Goal: Communication & Community: Answer question/provide support

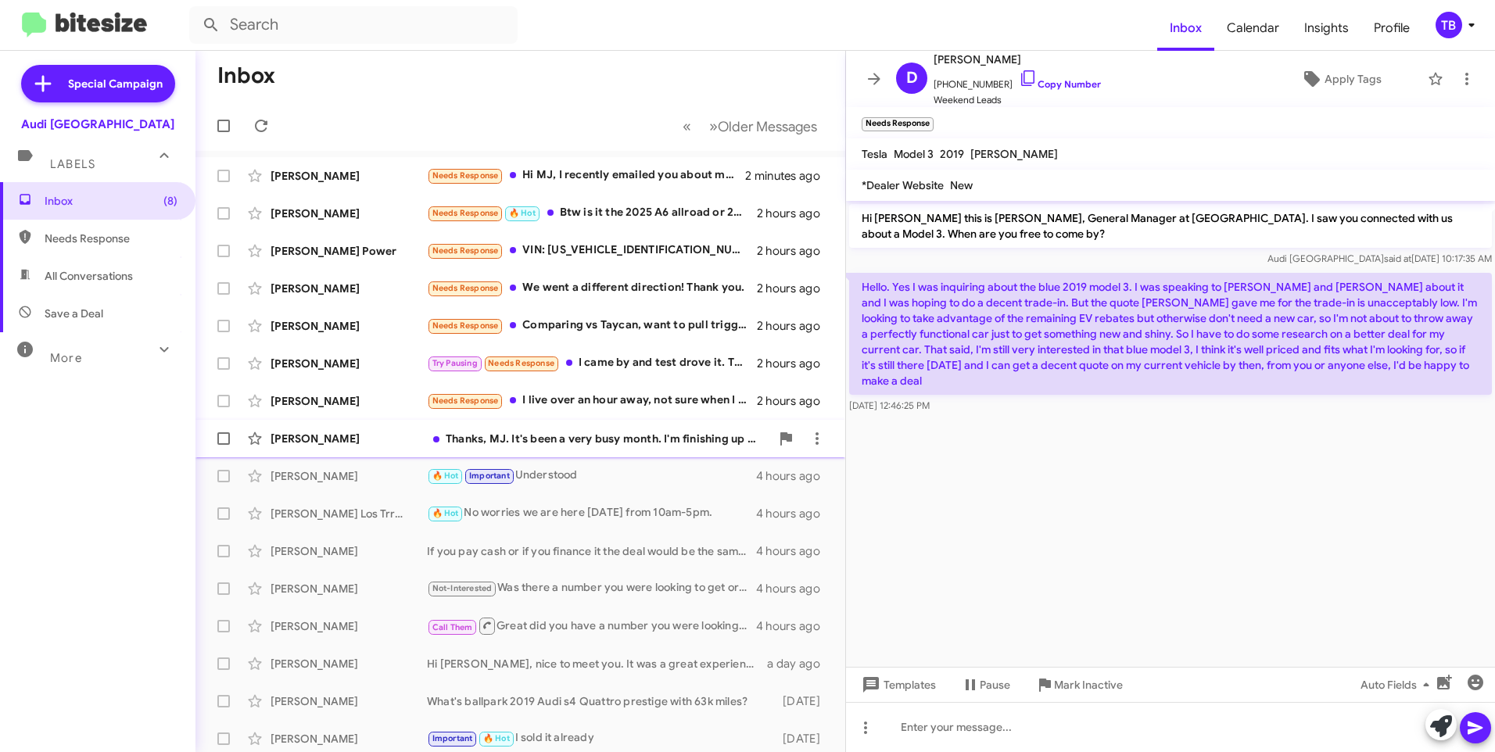
drag, startPoint x: 604, startPoint y: 430, endPoint x: 622, endPoint y: 430, distance: 18.0
click at [604, 430] on div "[PERSON_NAME] Thanks, MJ. It's been a very busy month. I'm finishing up work at…" at bounding box center [520, 438] width 625 height 31
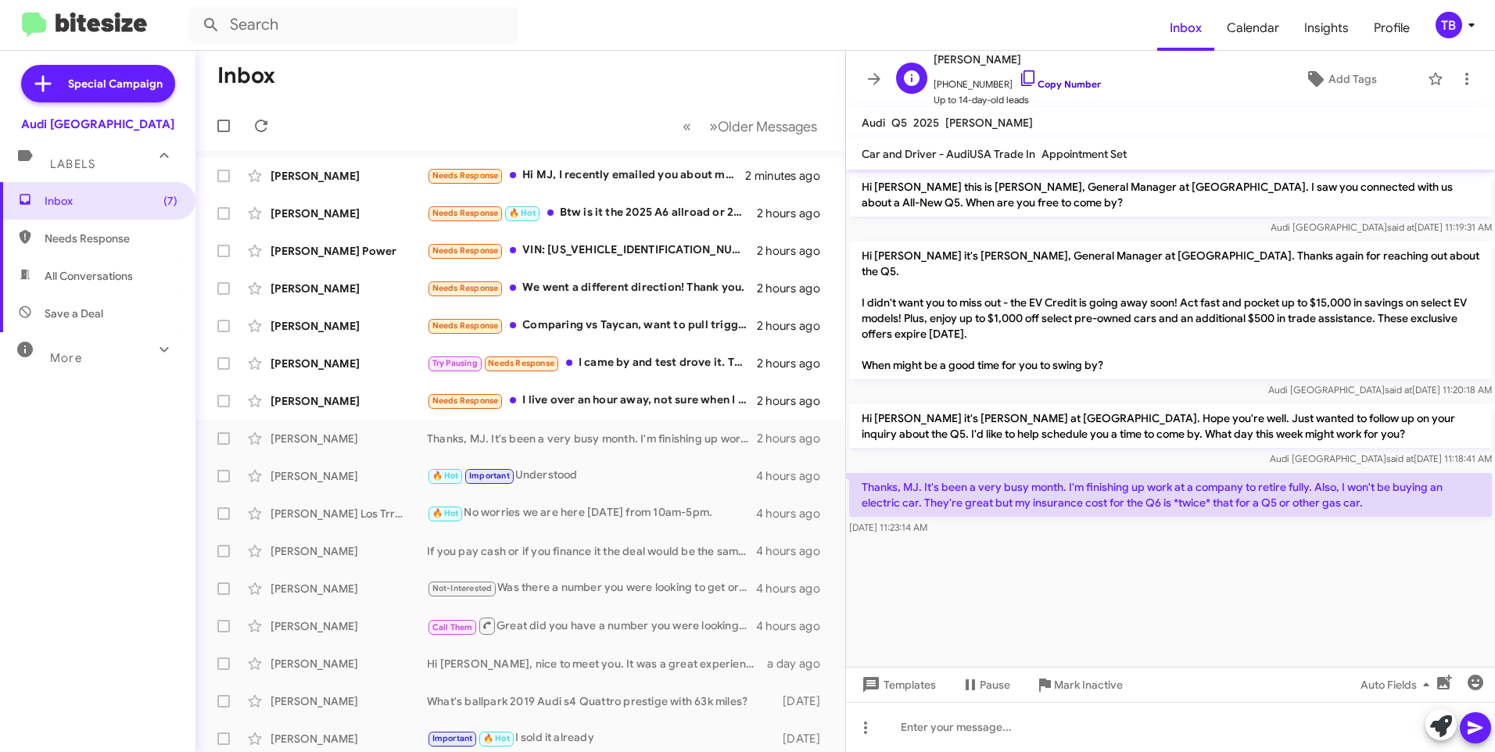
click at [1019, 76] on icon at bounding box center [1028, 78] width 19 height 19
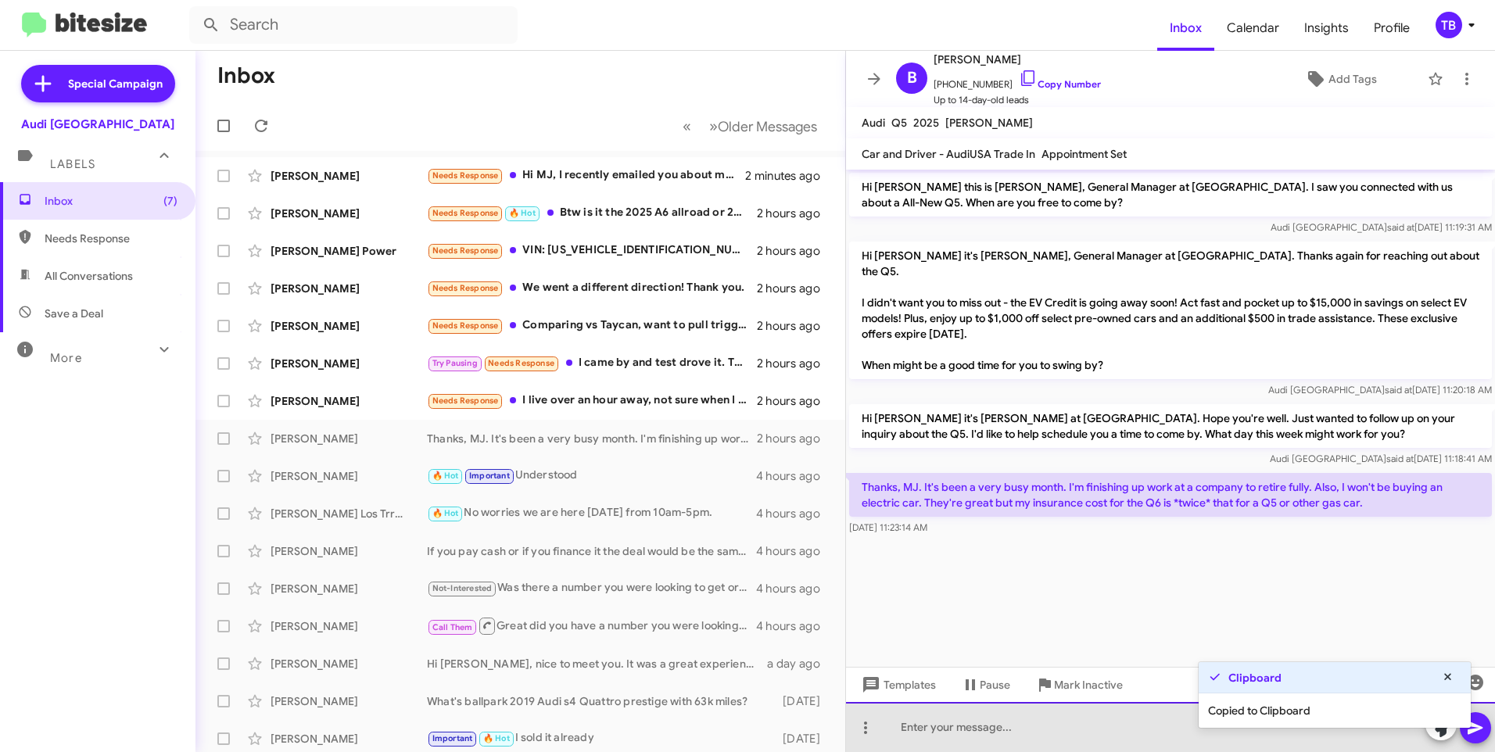
click at [1060, 728] on div at bounding box center [1170, 727] width 649 height 50
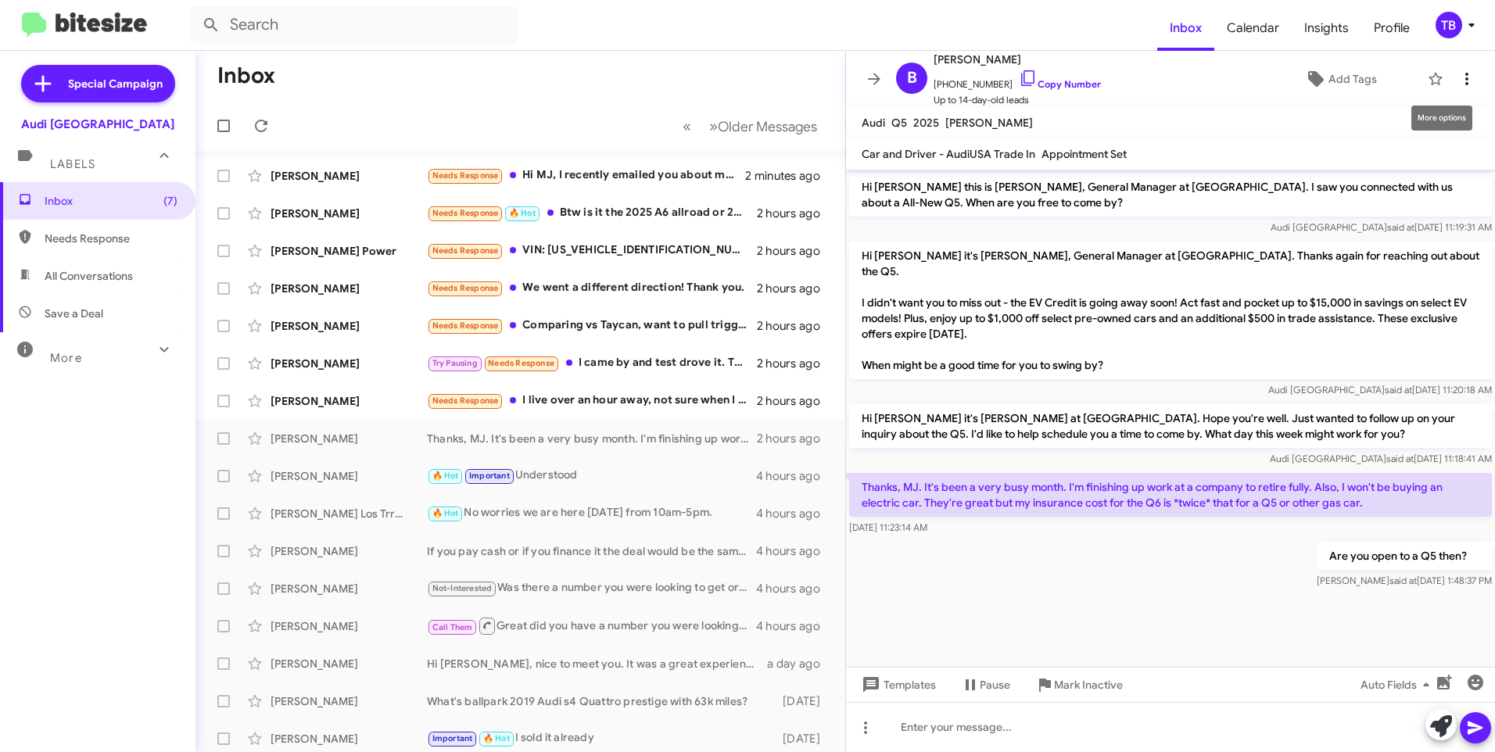
click at [1464, 83] on icon at bounding box center [1466, 79] width 19 height 19
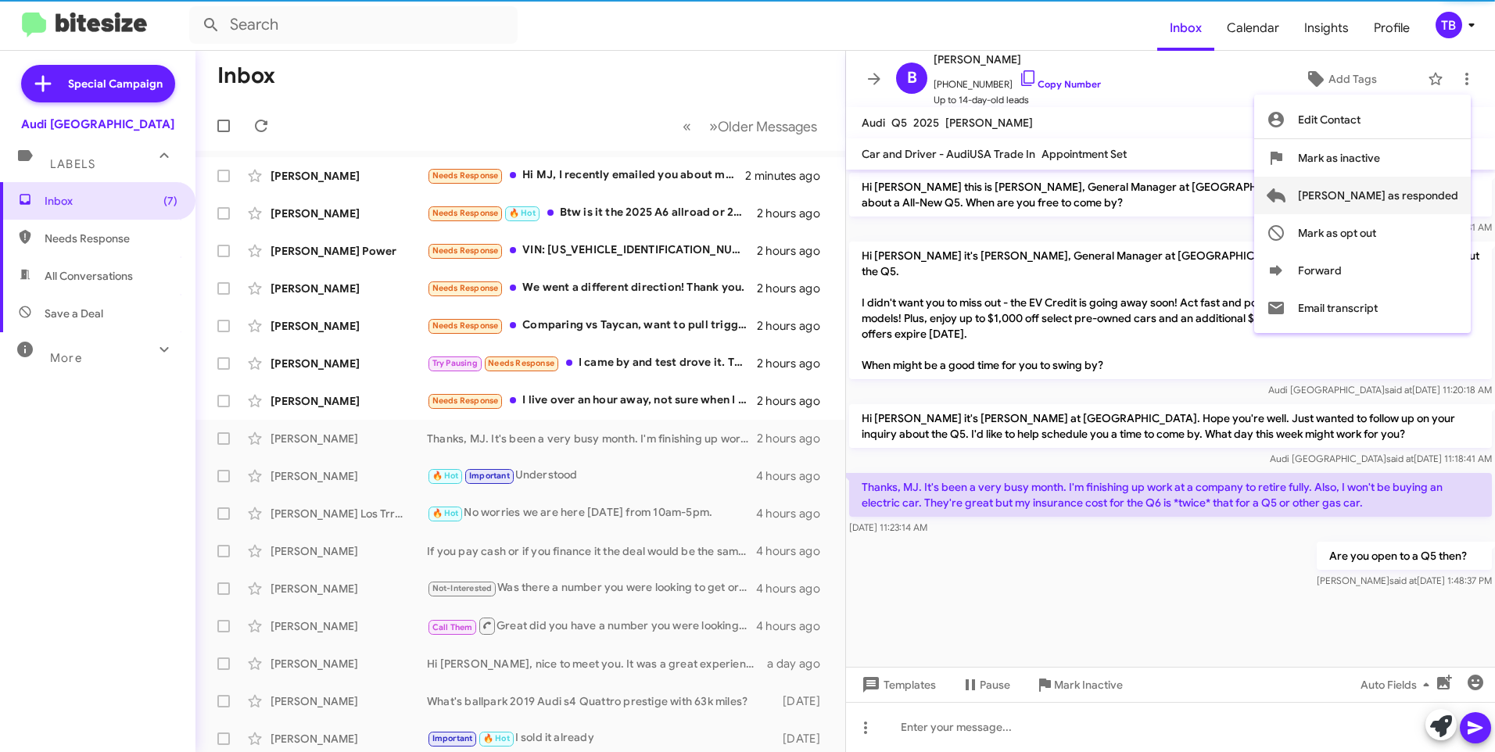
click at [1410, 192] on span "[PERSON_NAME] as responded" at bounding box center [1378, 196] width 160 height 38
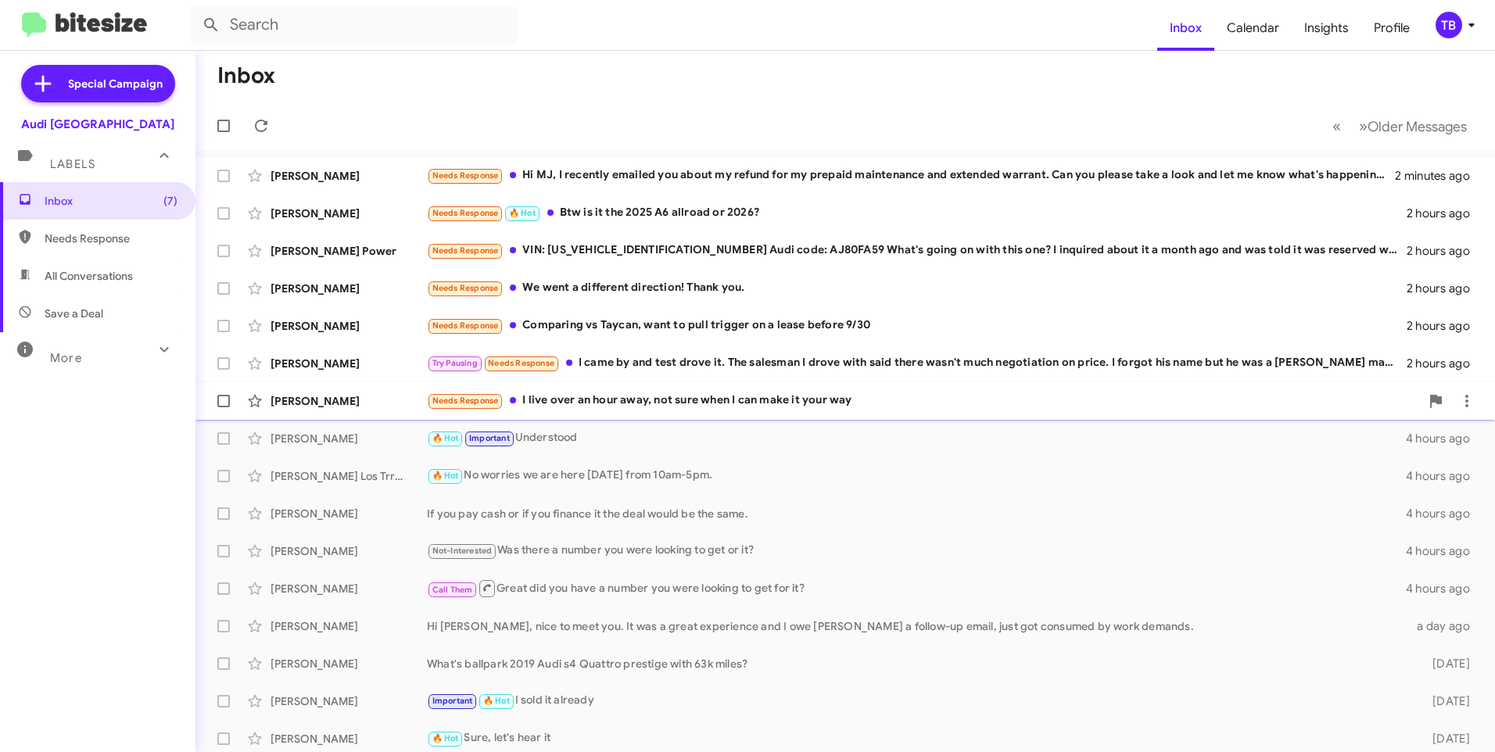
click at [689, 414] on div "[PERSON_NAME] Needs Response I live over an hour away, not sure when I can make…" at bounding box center [845, 400] width 1274 height 31
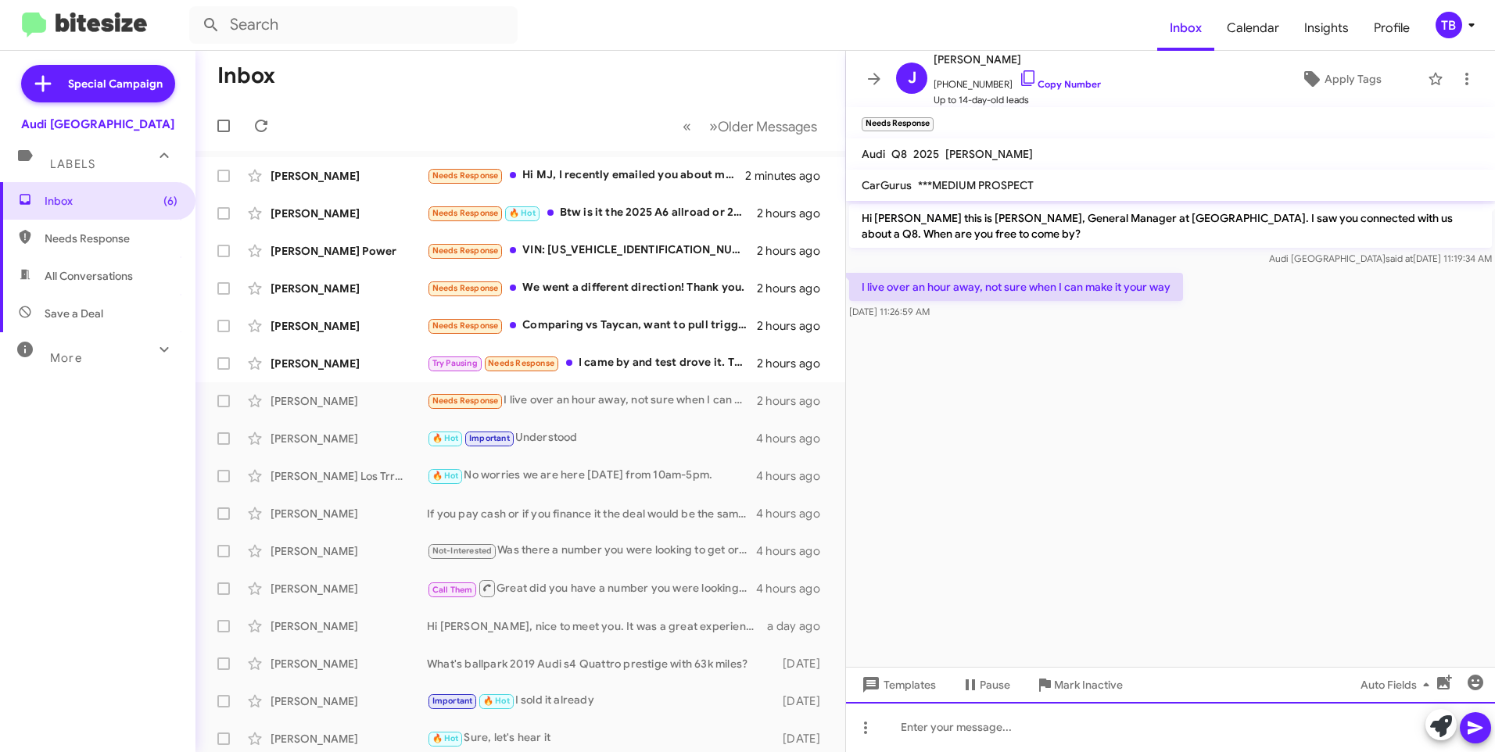
click at [1005, 734] on div at bounding box center [1170, 727] width 649 height 50
click at [1101, 726] on div "NO worries let us know so we can have the car ready" at bounding box center [1170, 727] width 649 height 50
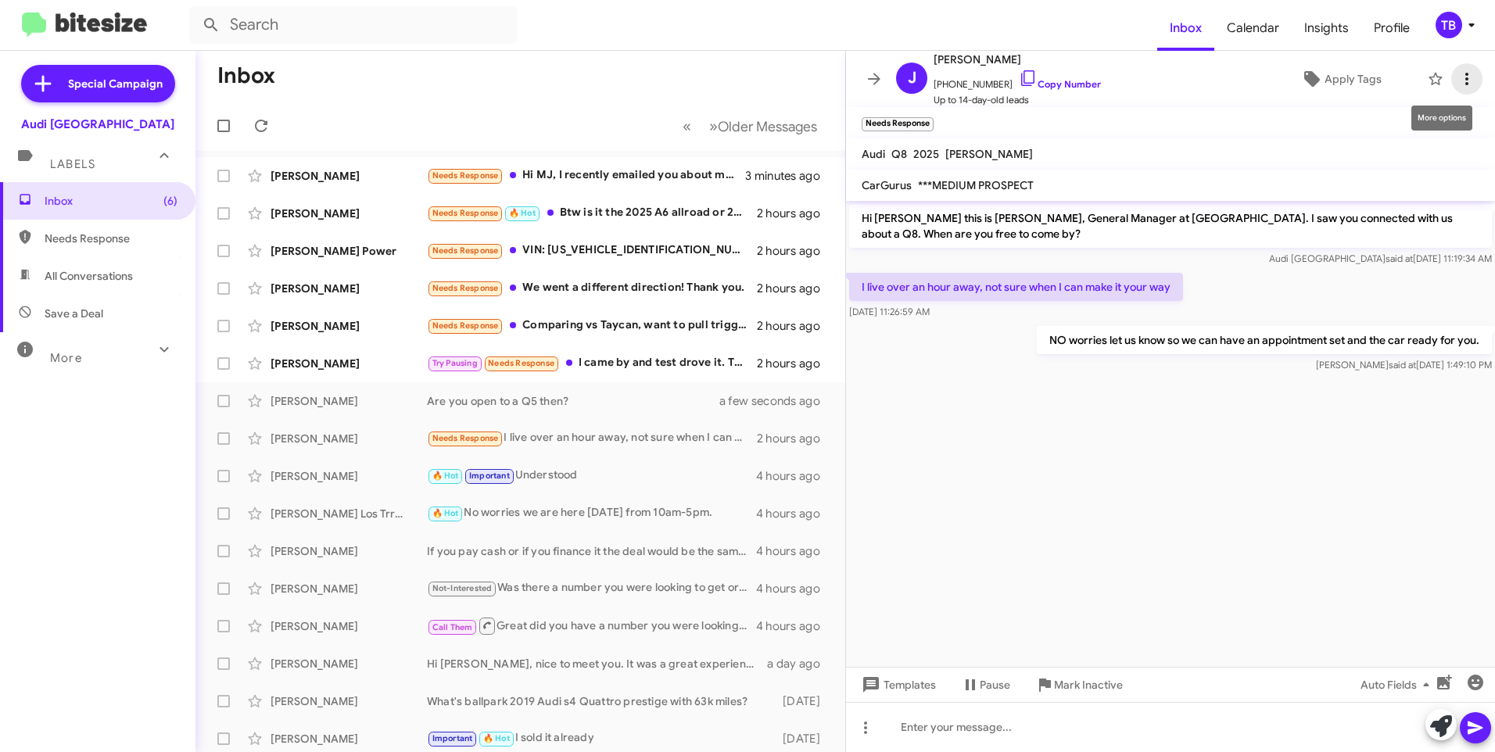
click at [1457, 87] on icon at bounding box center [1466, 79] width 19 height 19
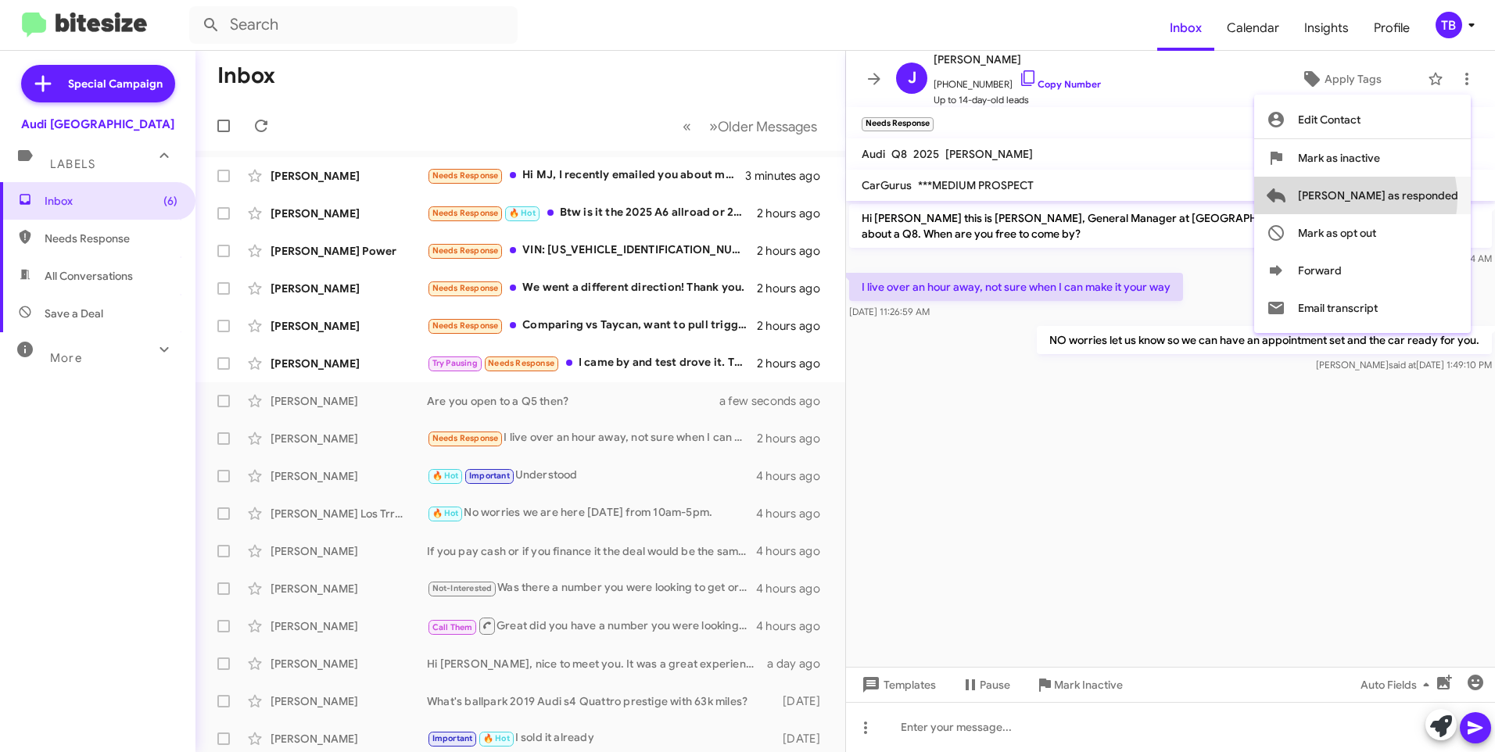
click at [1417, 199] on span "[PERSON_NAME] as responded" at bounding box center [1378, 196] width 160 height 38
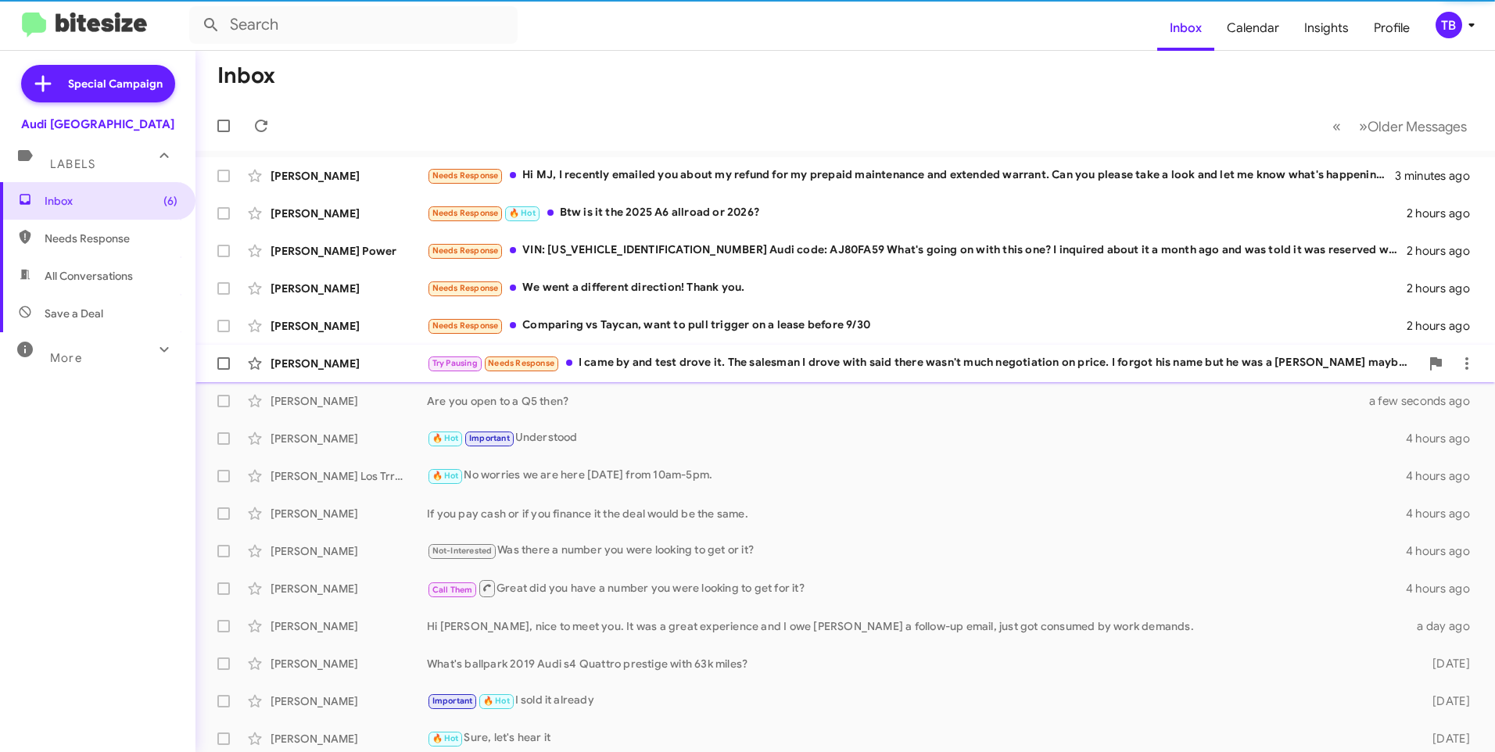
click at [665, 373] on div "[PERSON_NAME] Try Pausing Needs Response I came by and test drove it. The sales…" at bounding box center [845, 363] width 1274 height 31
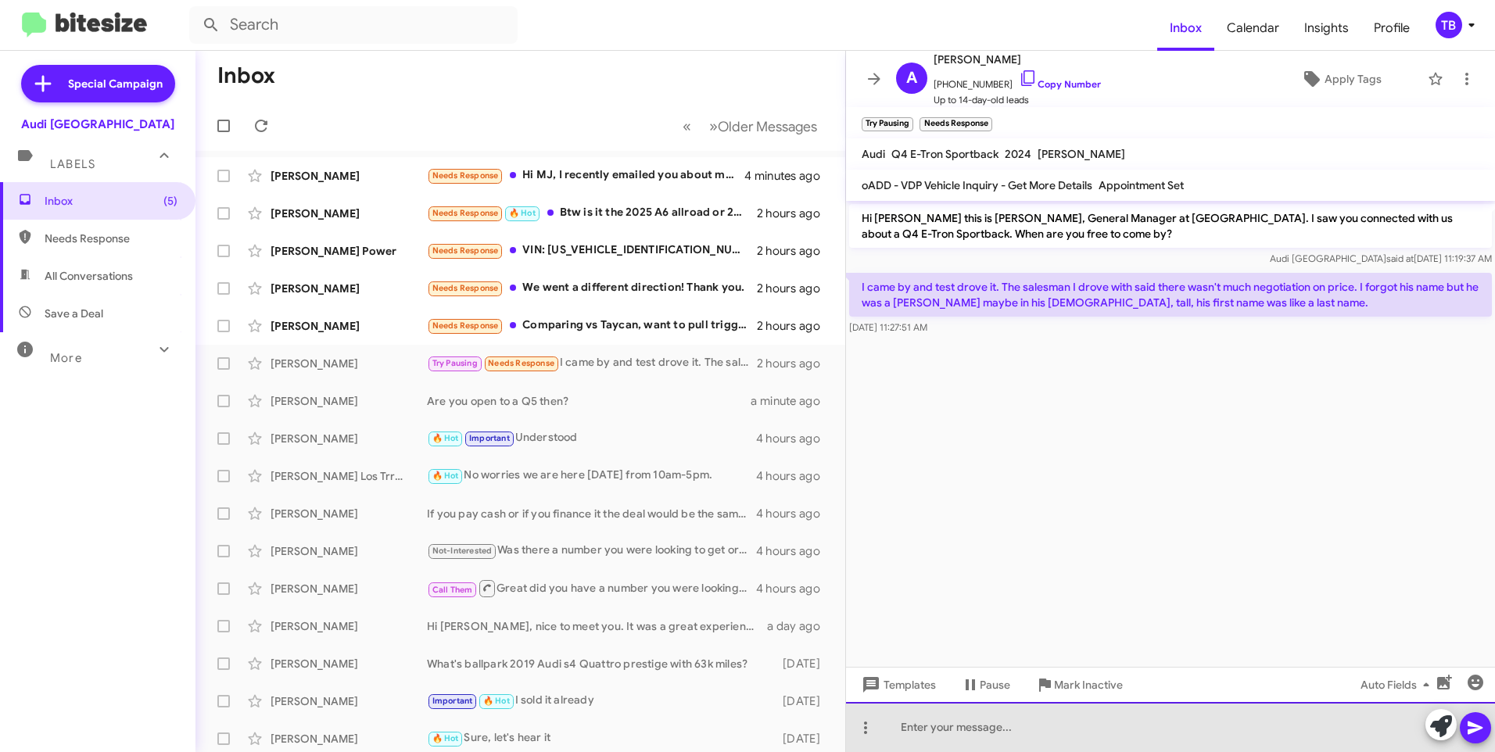
click at [1027, 726] on div at bounding box center [1170, 727] width 649 height 50
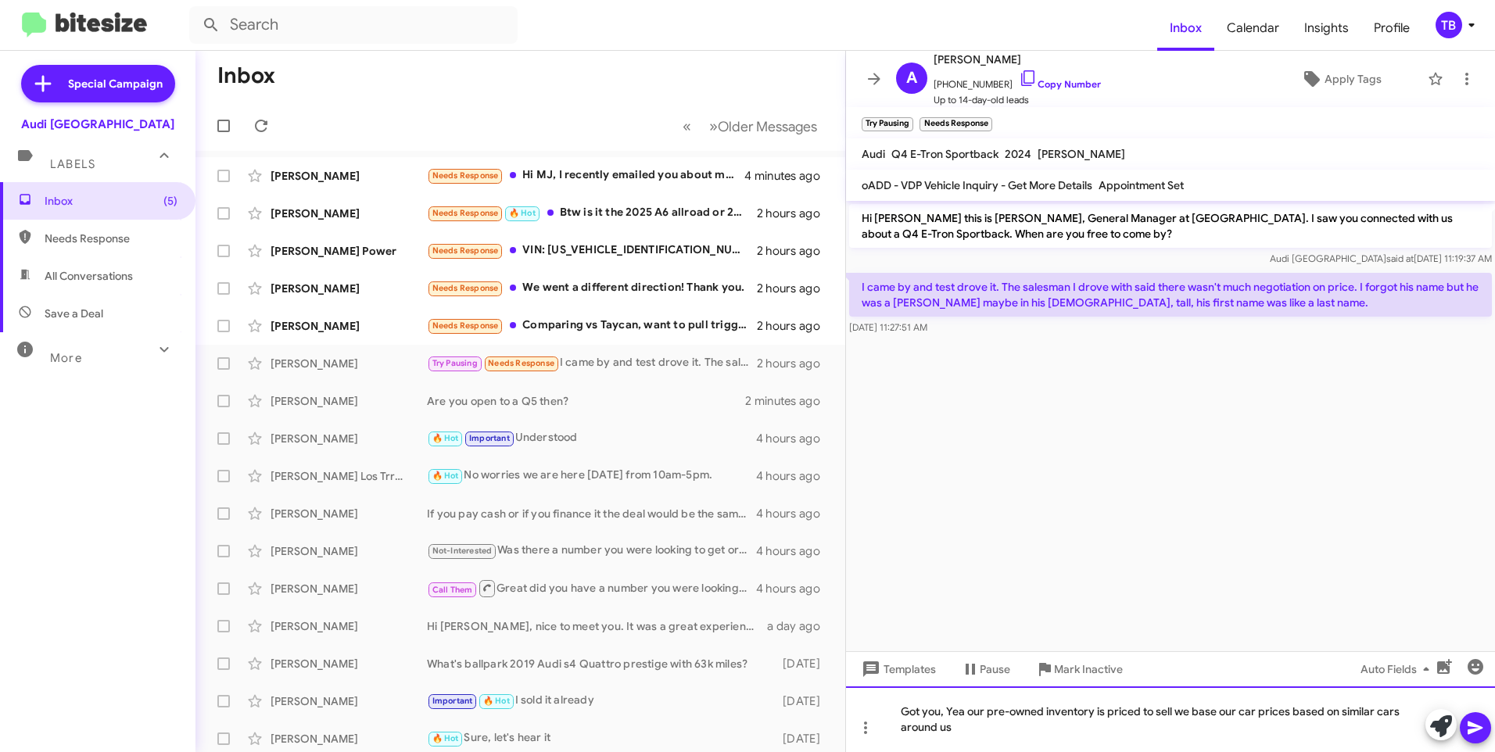
click at [966, 738] on div "Got you, Yea our pre-owned inventory is priced to sell we base our car prices b…" at bounding box center [1170, 719] width 649 height 66
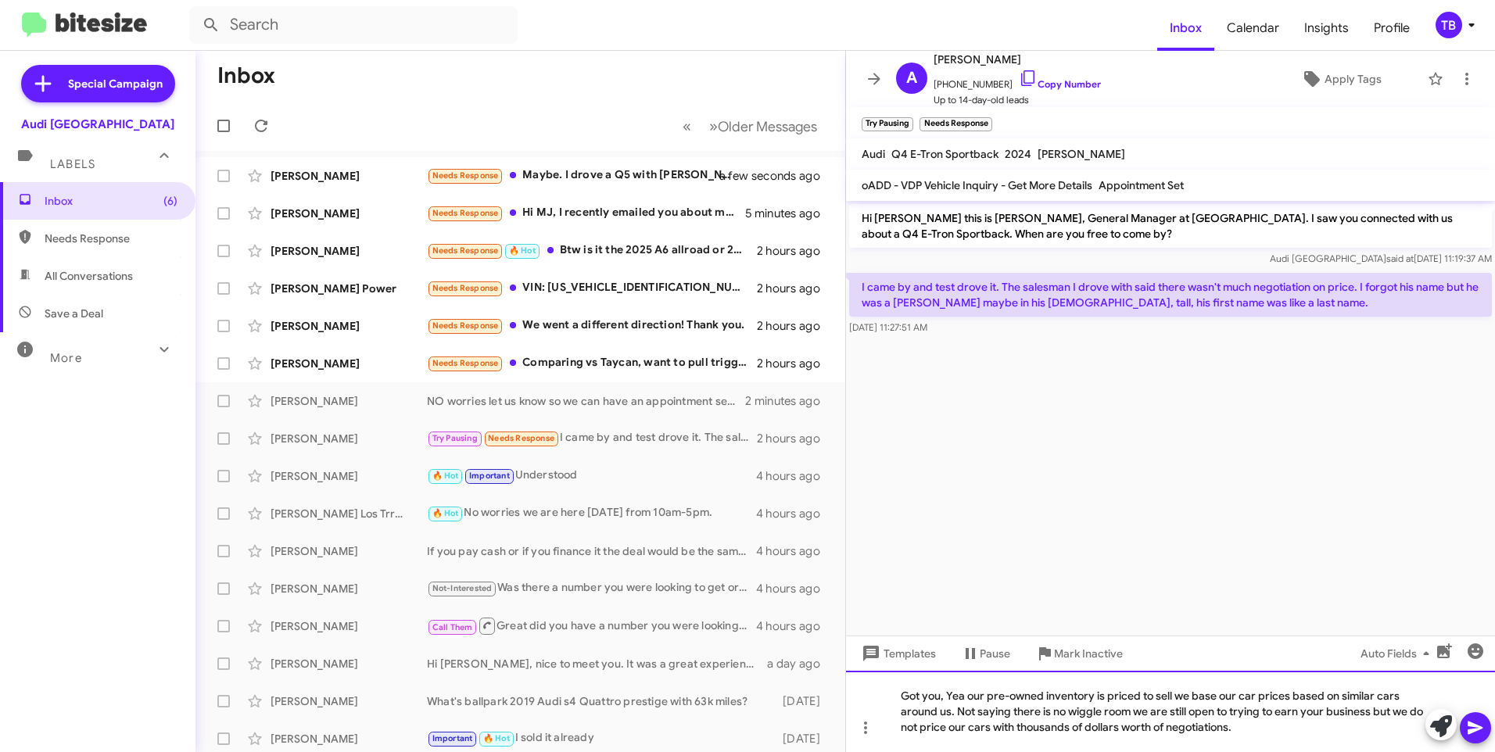
click at [963, 726] on div "Got you, Yea our pre-owned inventory is priced to sell we base our car prices b…" at bounding box center [1170, 711] width 649 height 81
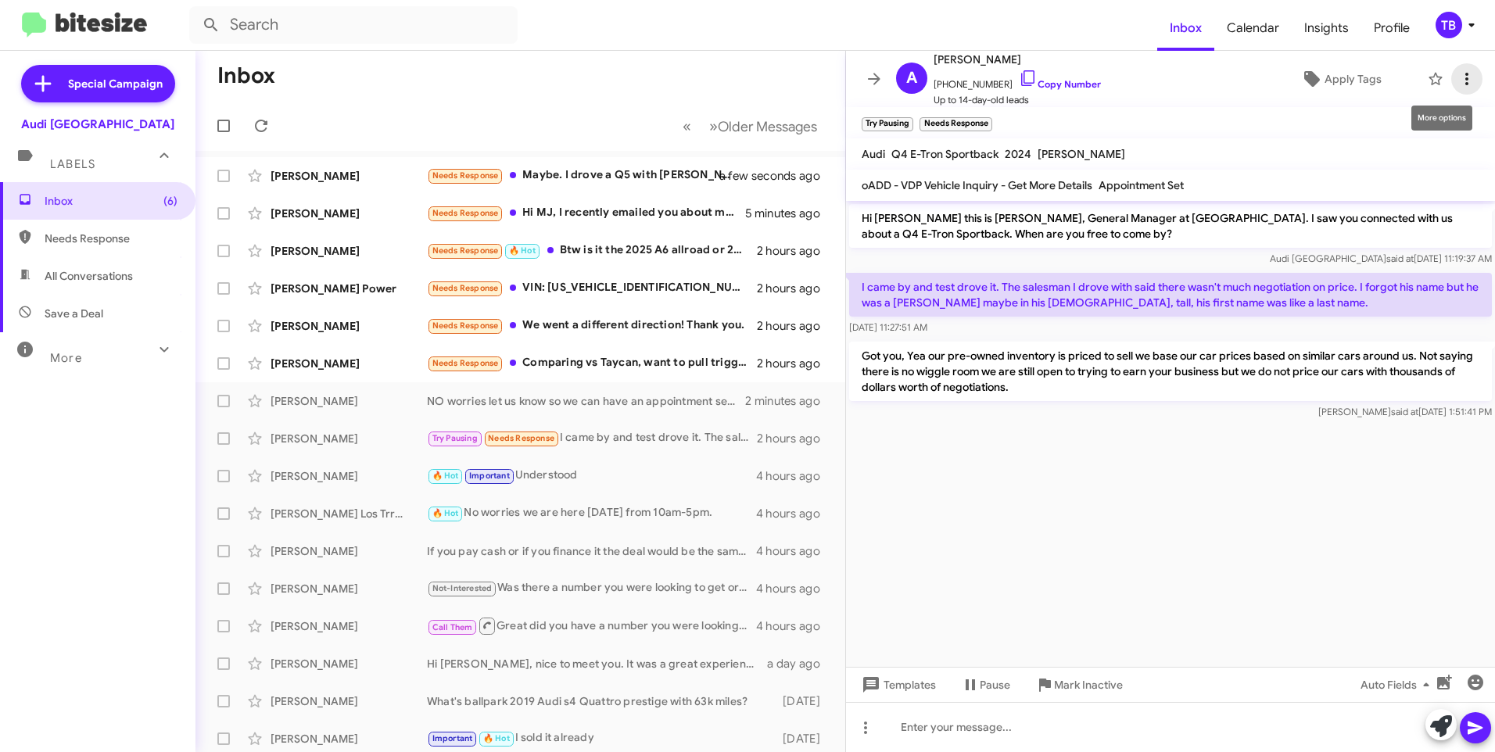
click at [1459, 85] on icon at bounding box center [1466, 79] width 19 height 19
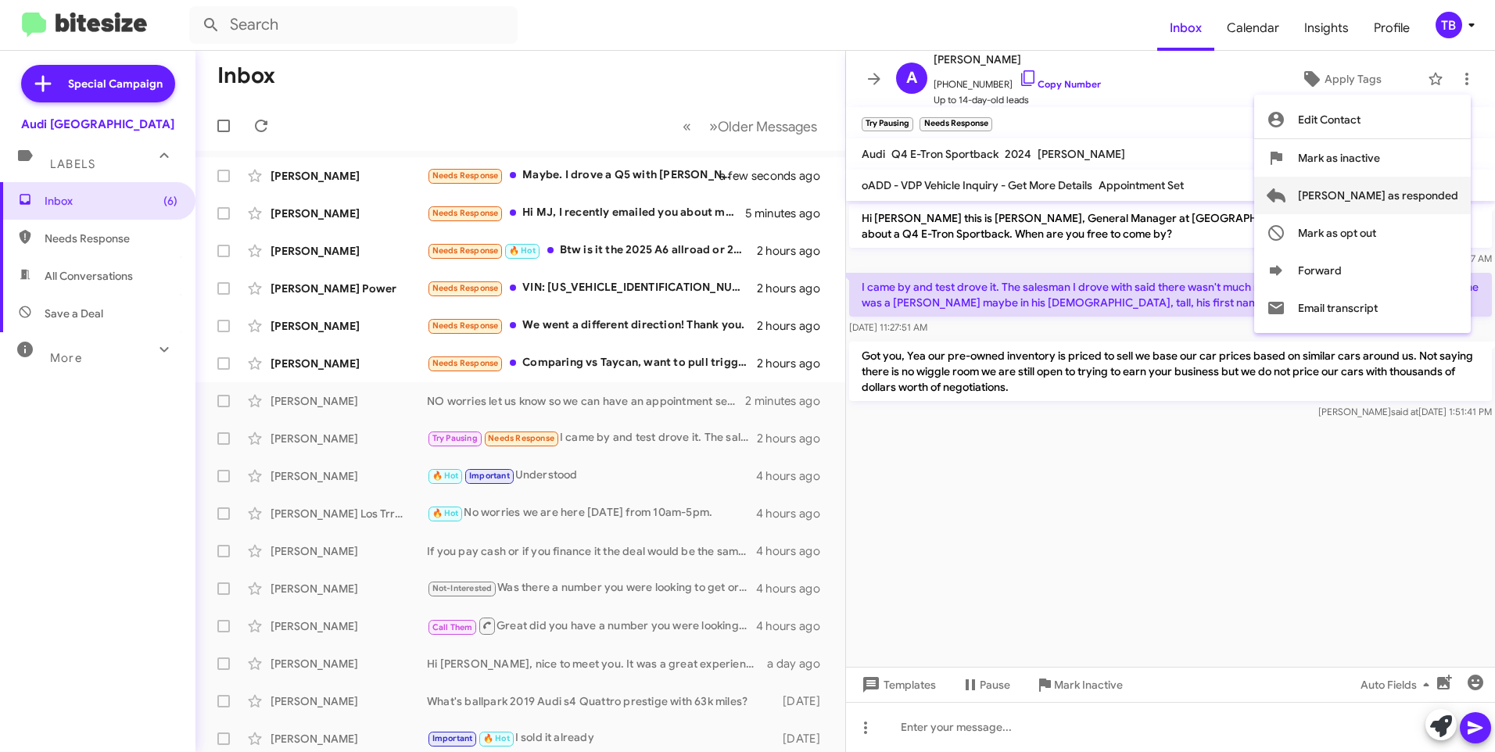
click at [1407, 191] on span "[PERSON_NAME] as responded" at bounding box center [1378, 196] width 160 height 38
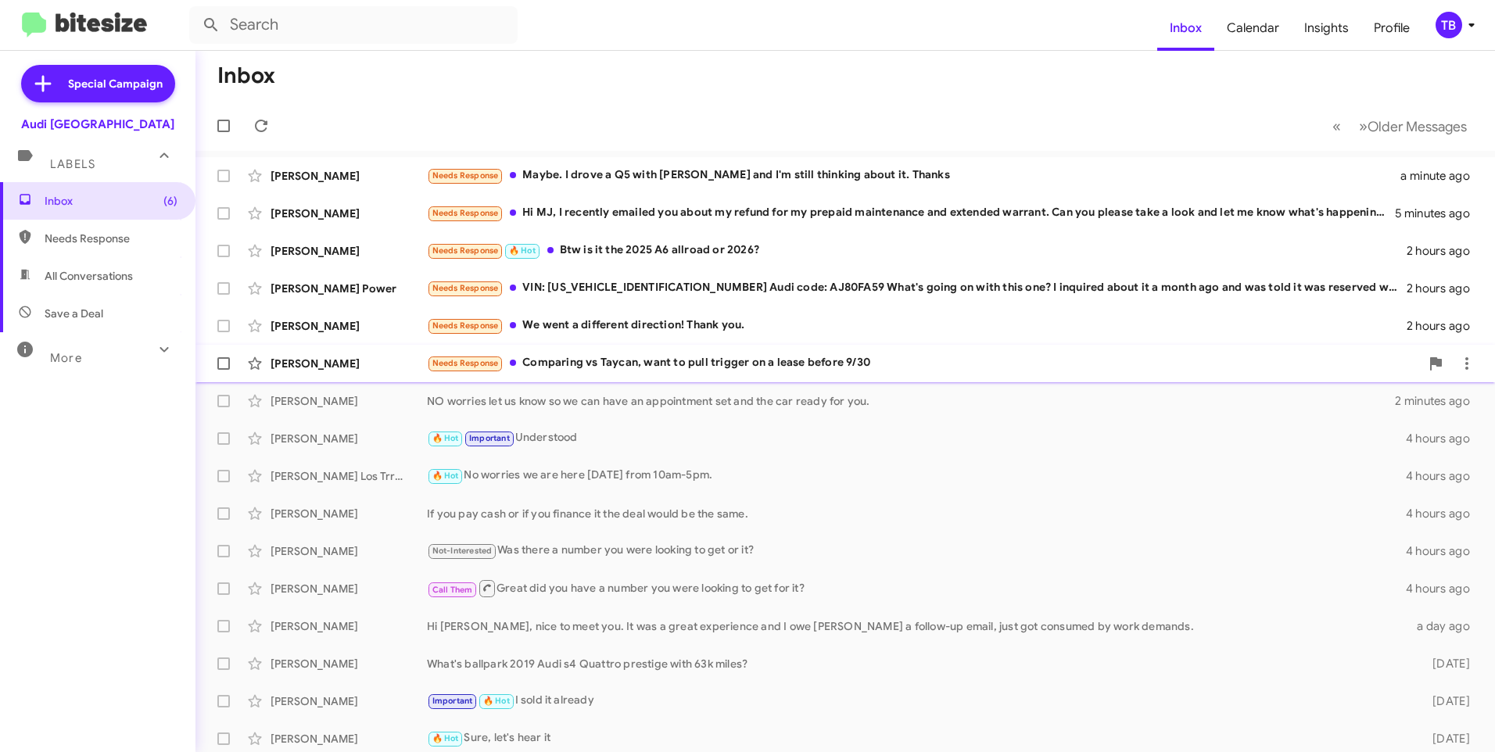
click at [567, 357] on div "Needs Response Comparing vs Taycan, want to pull trigger on a lease before 9/30" at bounding box center [923, 363] width 993 height 18
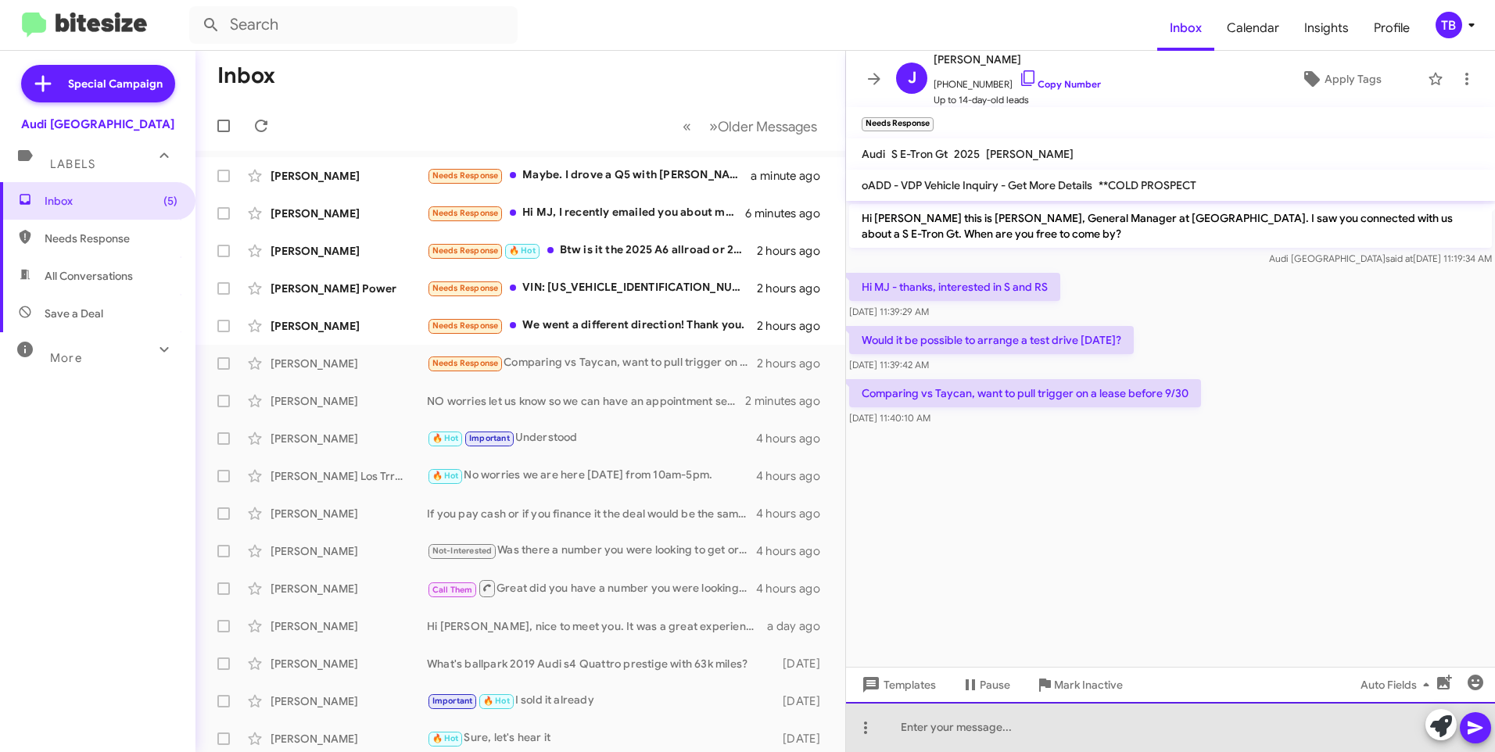
click at [1023, 719] on div at bounding box center [1170, 727] width 649 height 50
click at [1021, 729] on div at bounding box center [1170, 727] width 649 height 50
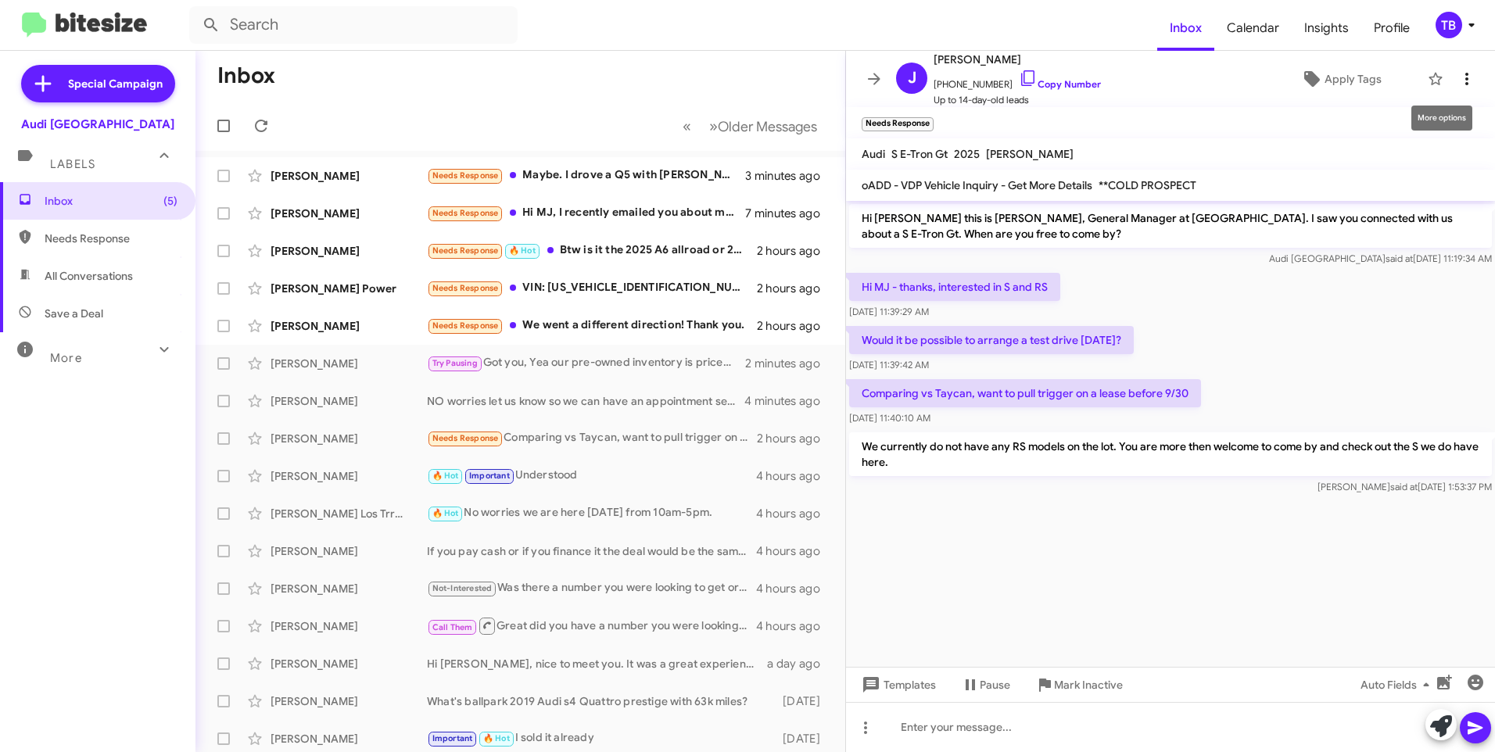
click at [1457, 81] on icon at bounding box center [1466, 79] width 19 height 19
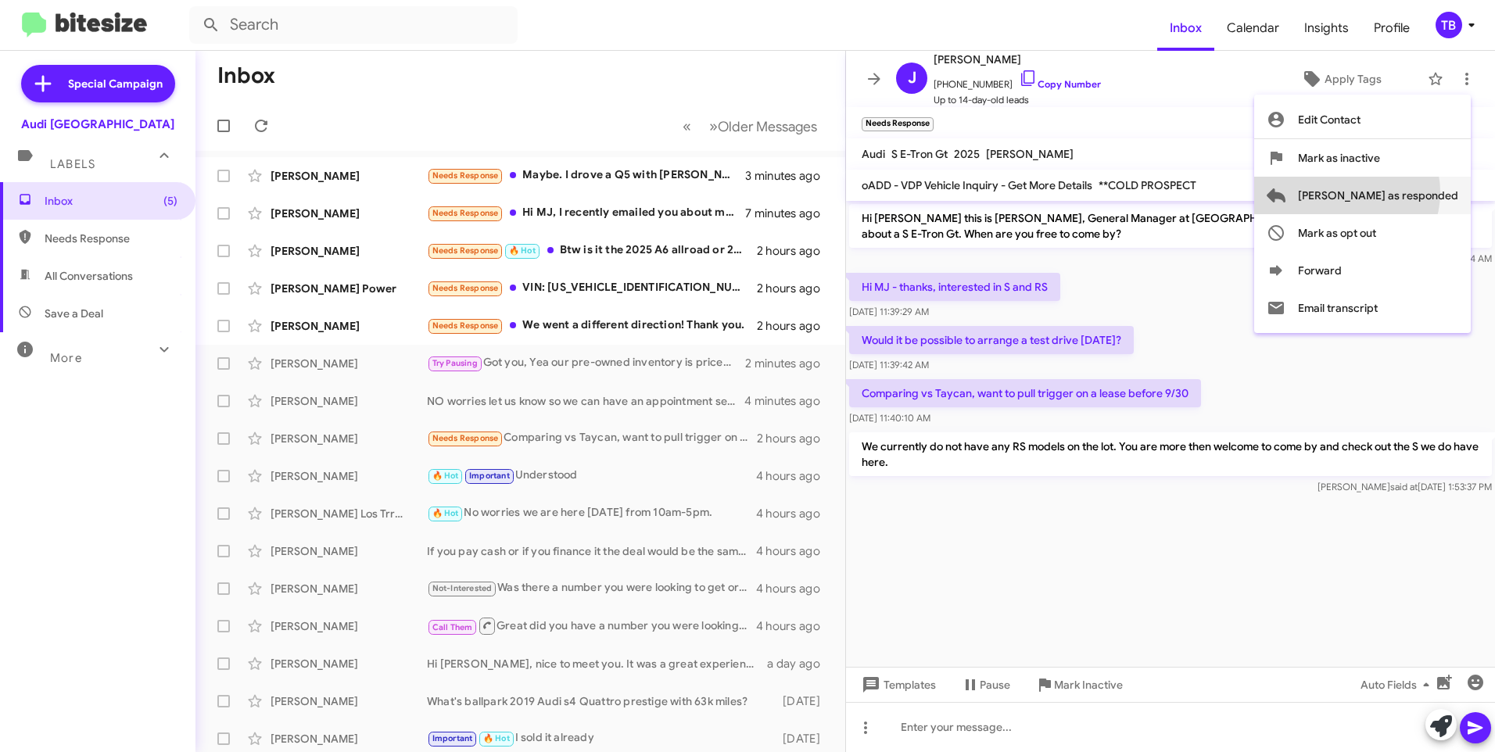
click at [1409, 192] on span "[PERSON_NAME] as responded" at bounding box center [1378, 196] width 160 height 38
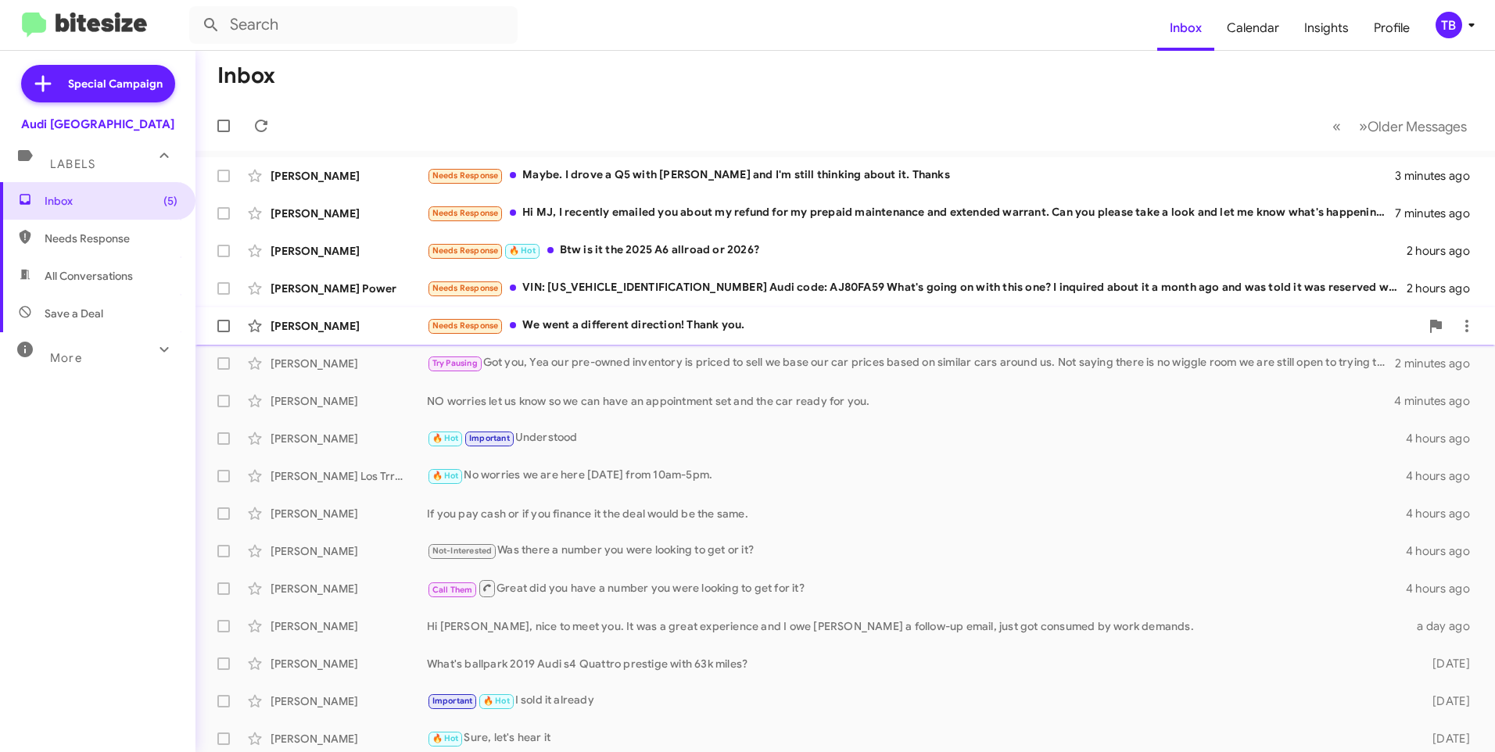
click at [597, 333] on div "Needs Response We went a different direction! Thank you." at bounding box center [923, 326] width 993 height 18
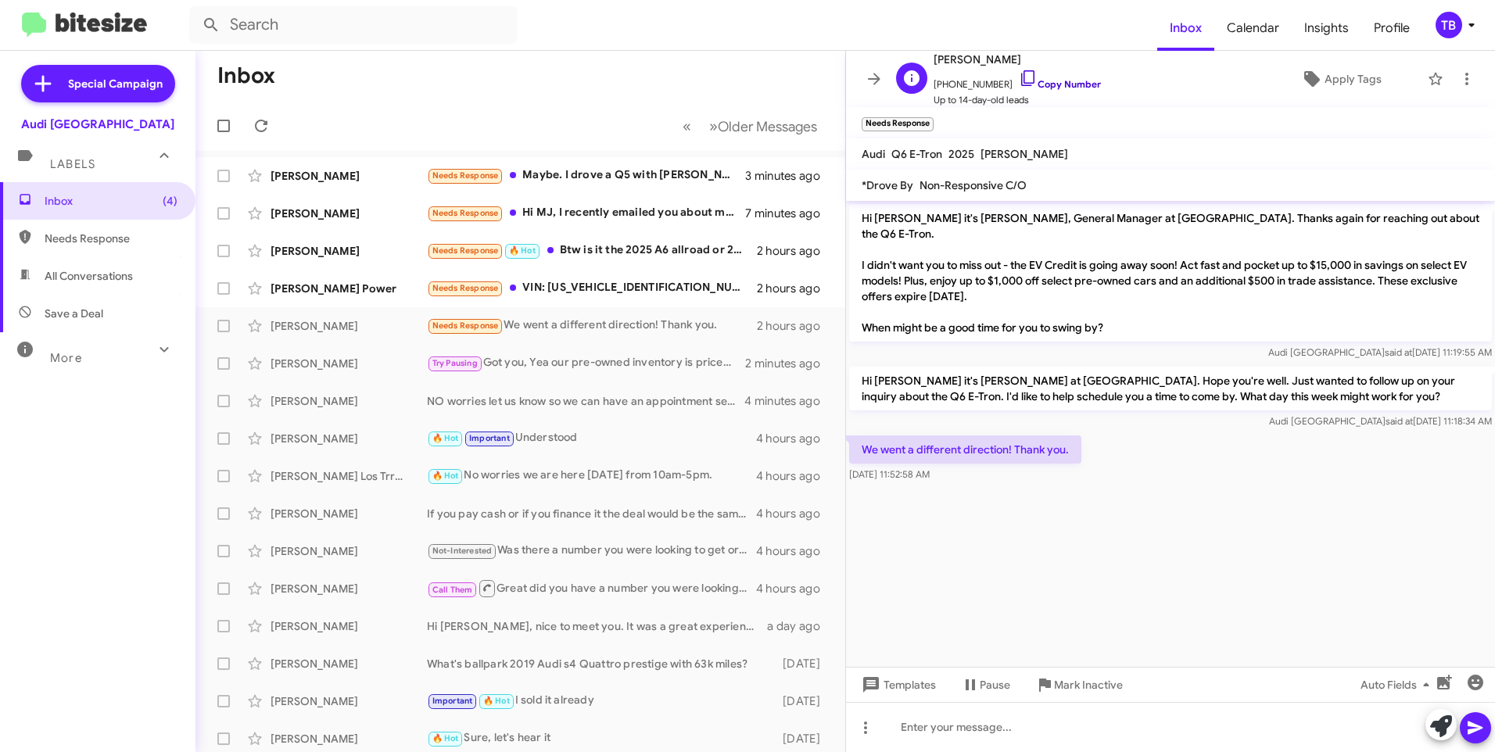
click at [1019, 80] on icon at bounding box center [1028, 78] width 19 height 19
click at [1465, 82] on icon at bounding box center [1466, 79] width 3 height 13
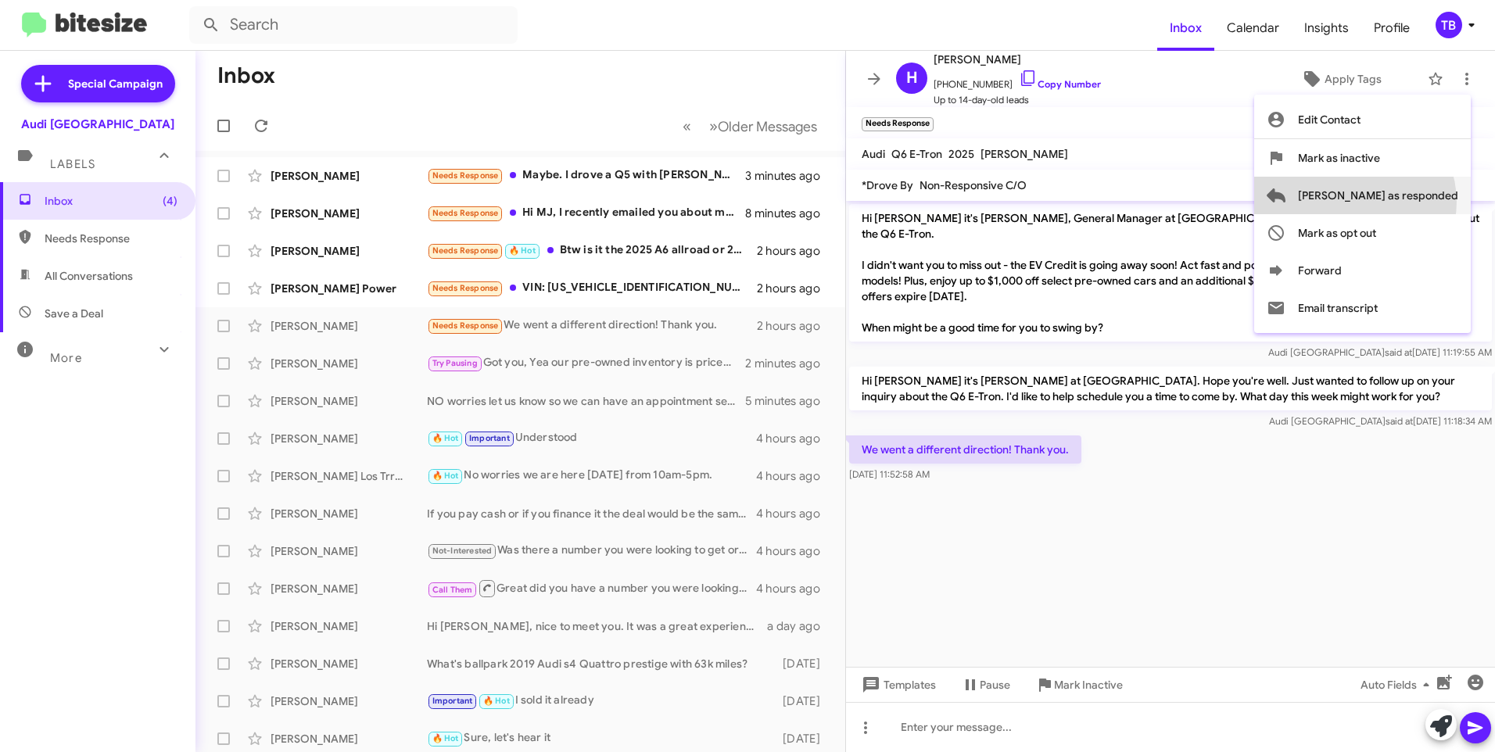
click at [1417, 202] on span "[PERSON_NAME] as responded" at bounding box center [1378, 196] width 160 height 38
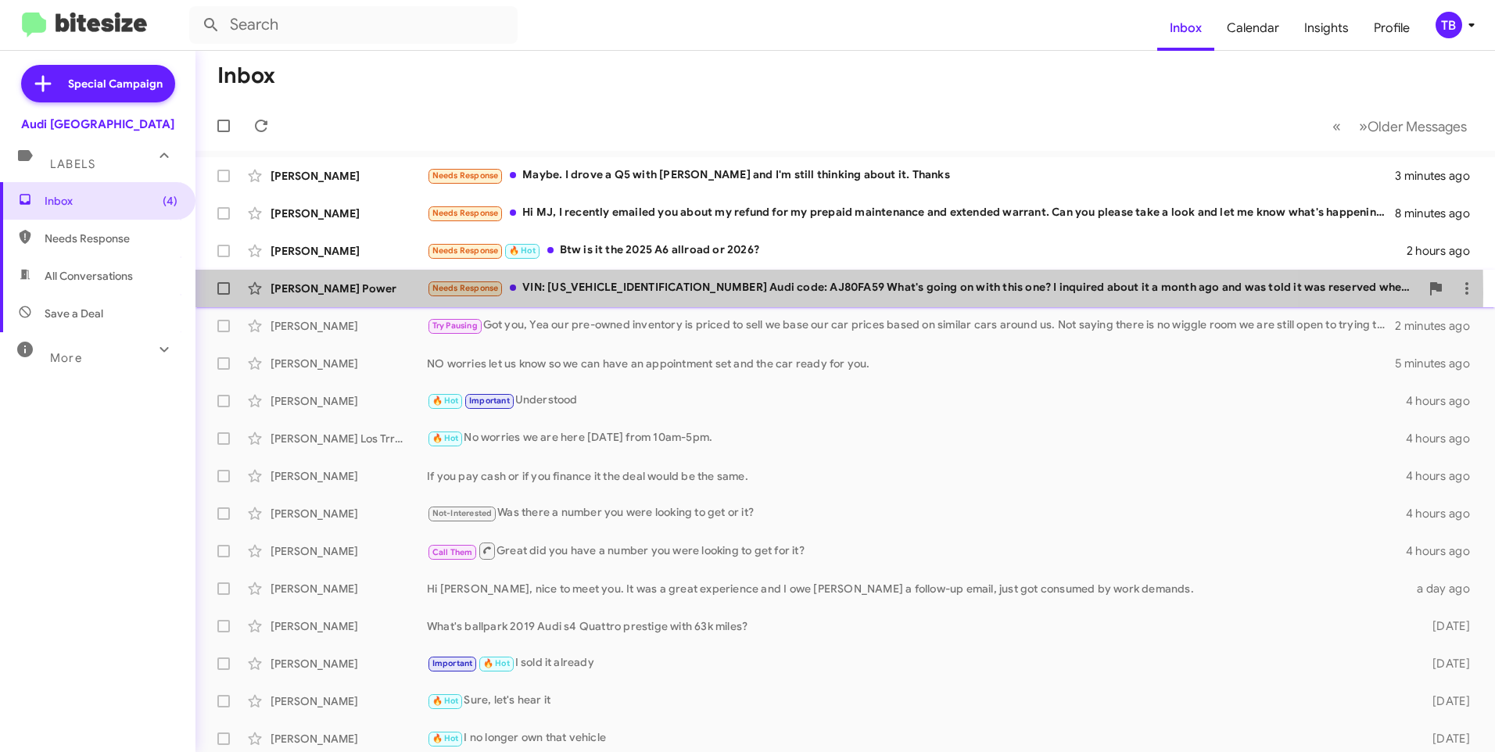
click at [596, 293] on div "Needs Response VIN: [US_VEHICLE_IDENTIFICATION_NUMBER] Audi code: AJ80FA59 What…" at bounding box center [923, 288] width 993 height 18
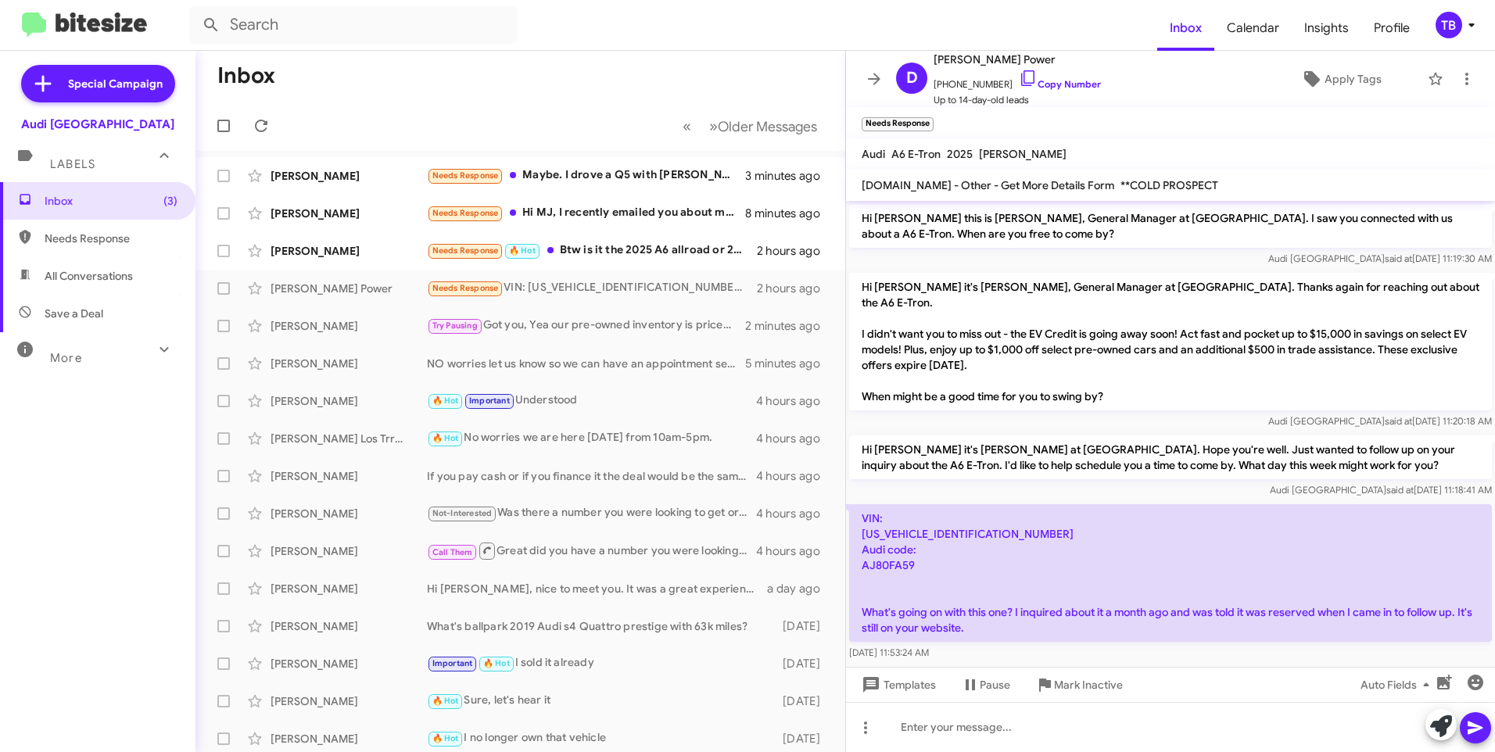
click at [961, 518] on p "VIN: [US_VEHICLE_IDENTIFICATION_NUMBER] Audi code: AJ80FA59 What's going on wit…" at bounding box center [1170, 573] width 643 height 138
copy p "[US_VEHICLE_IDENTIFICATION_NUMBER]"
click at [1035, 744] on div at bounding box center [1170, 727] width 649 height 50
click at [1134, 738] on div "That one has a electrical bug in the" at bounding box center [1170, 727] width 649 height 50
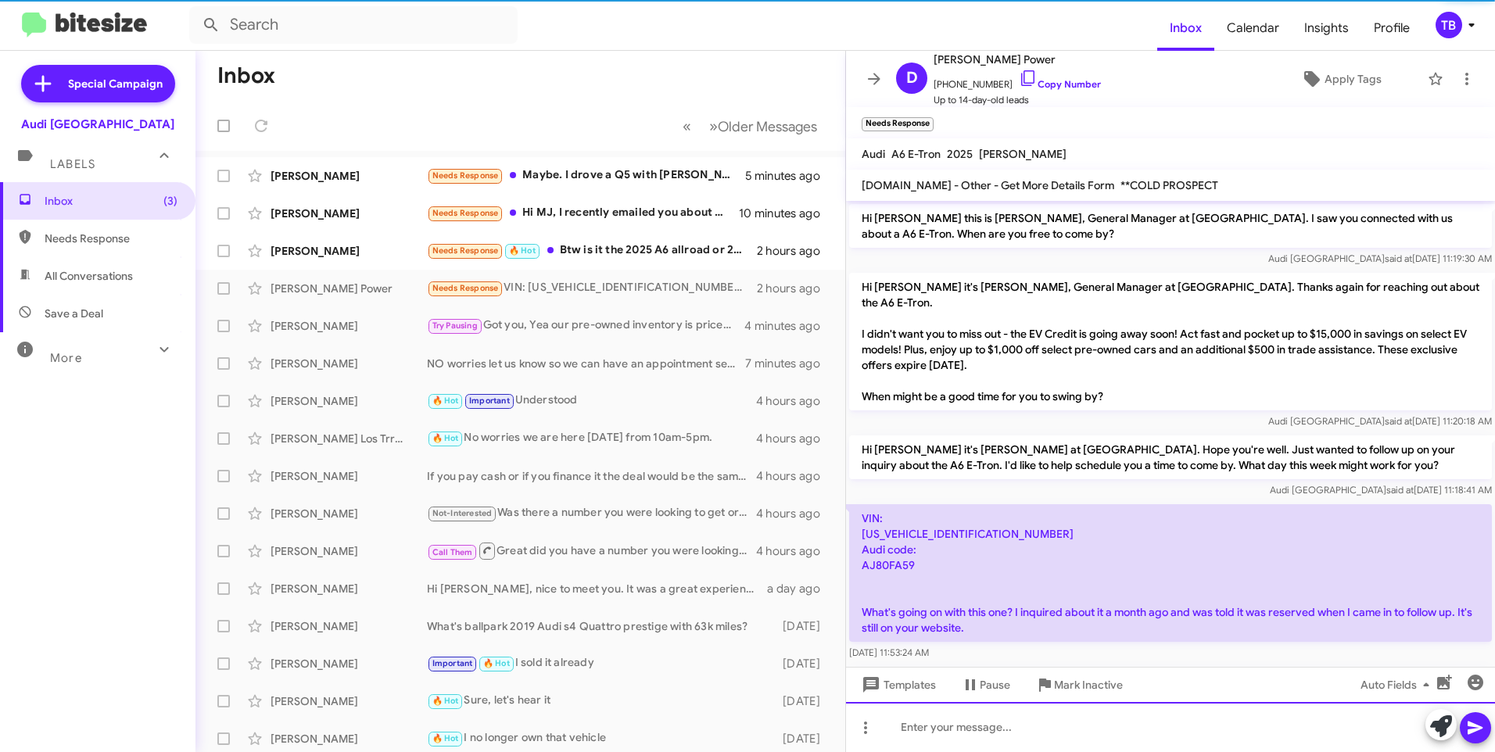
scroll to position [70, 0]
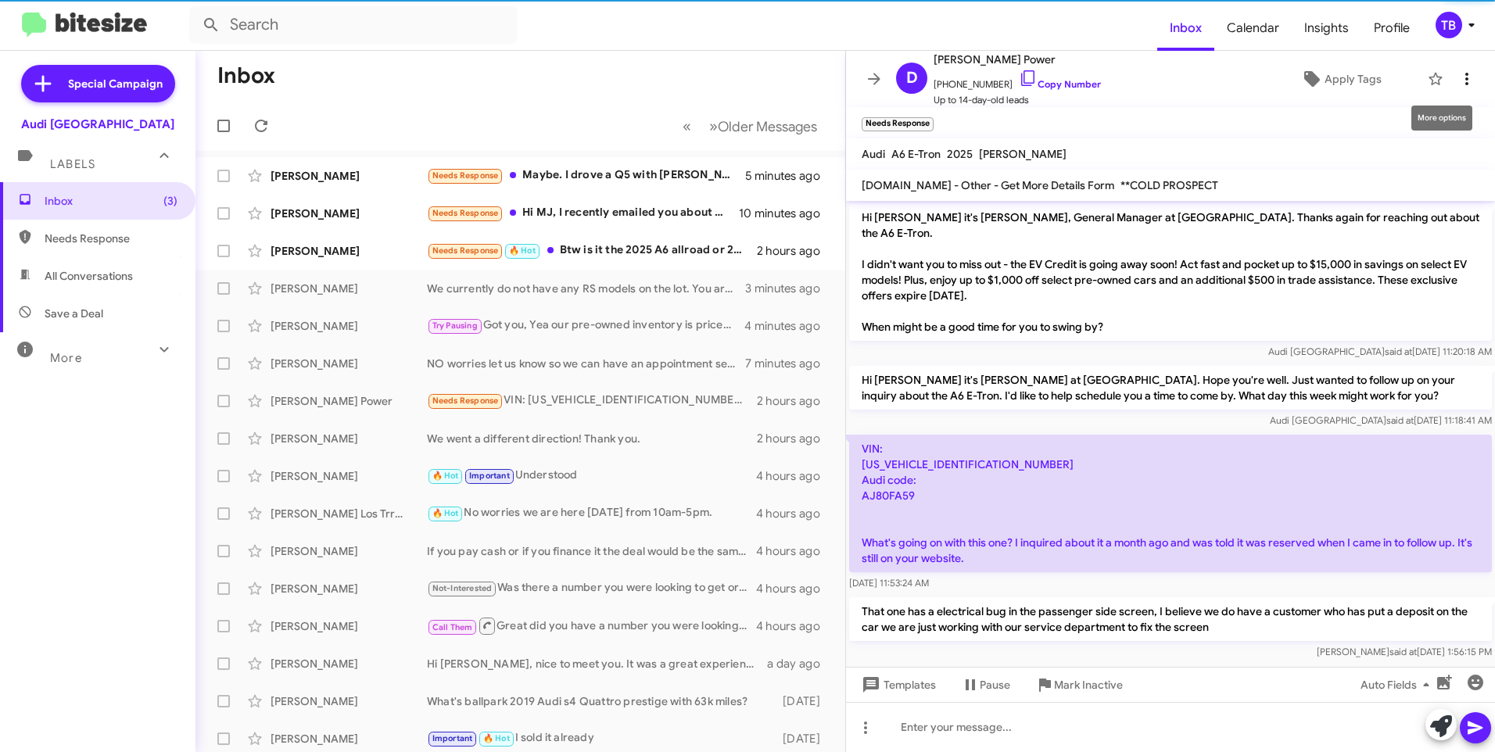
click at [1451, 90] on button at bounding box center [1466, 78] width 31 height 31
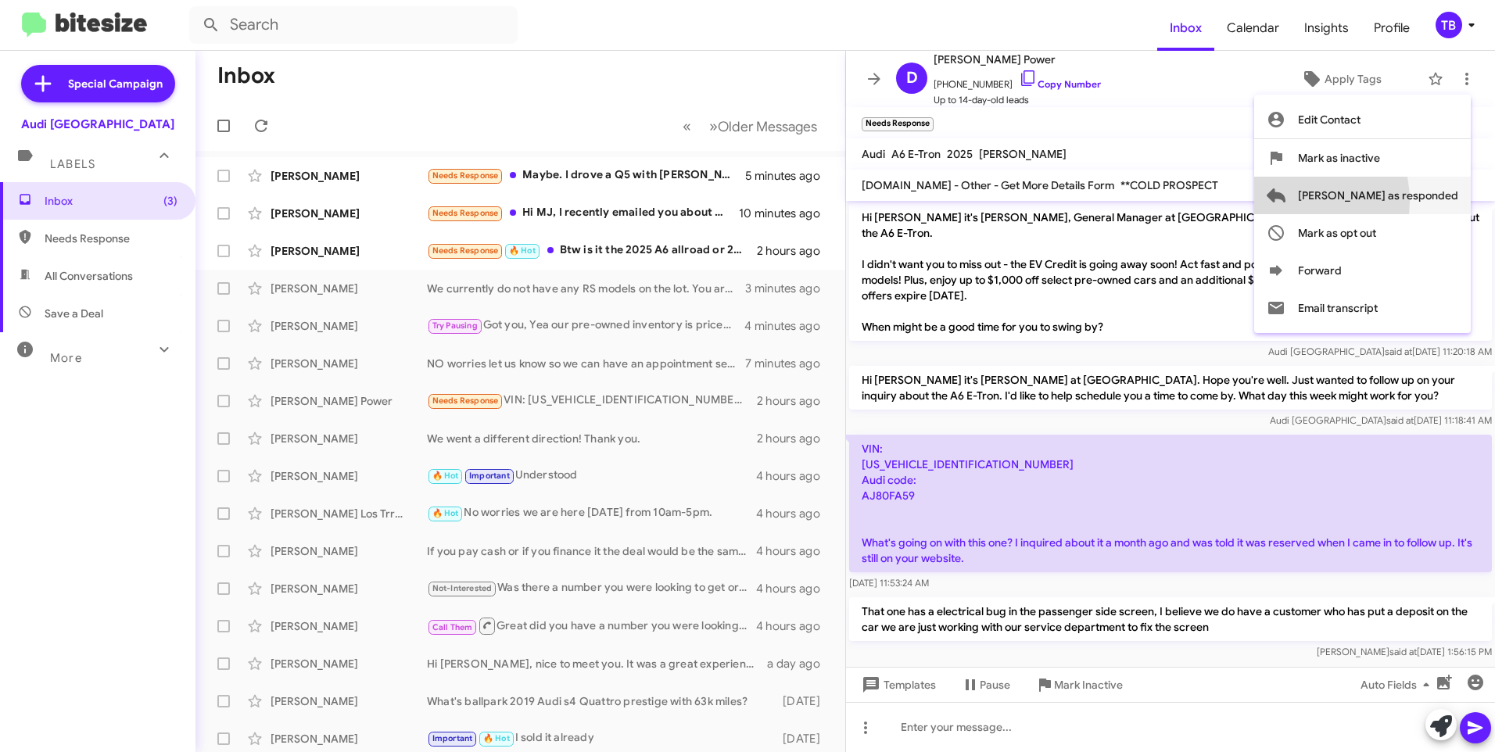
click at [1352, 201] on button "[PERSON_NAME] as responded" at bounding box center [1362, 196] width 217 height 38
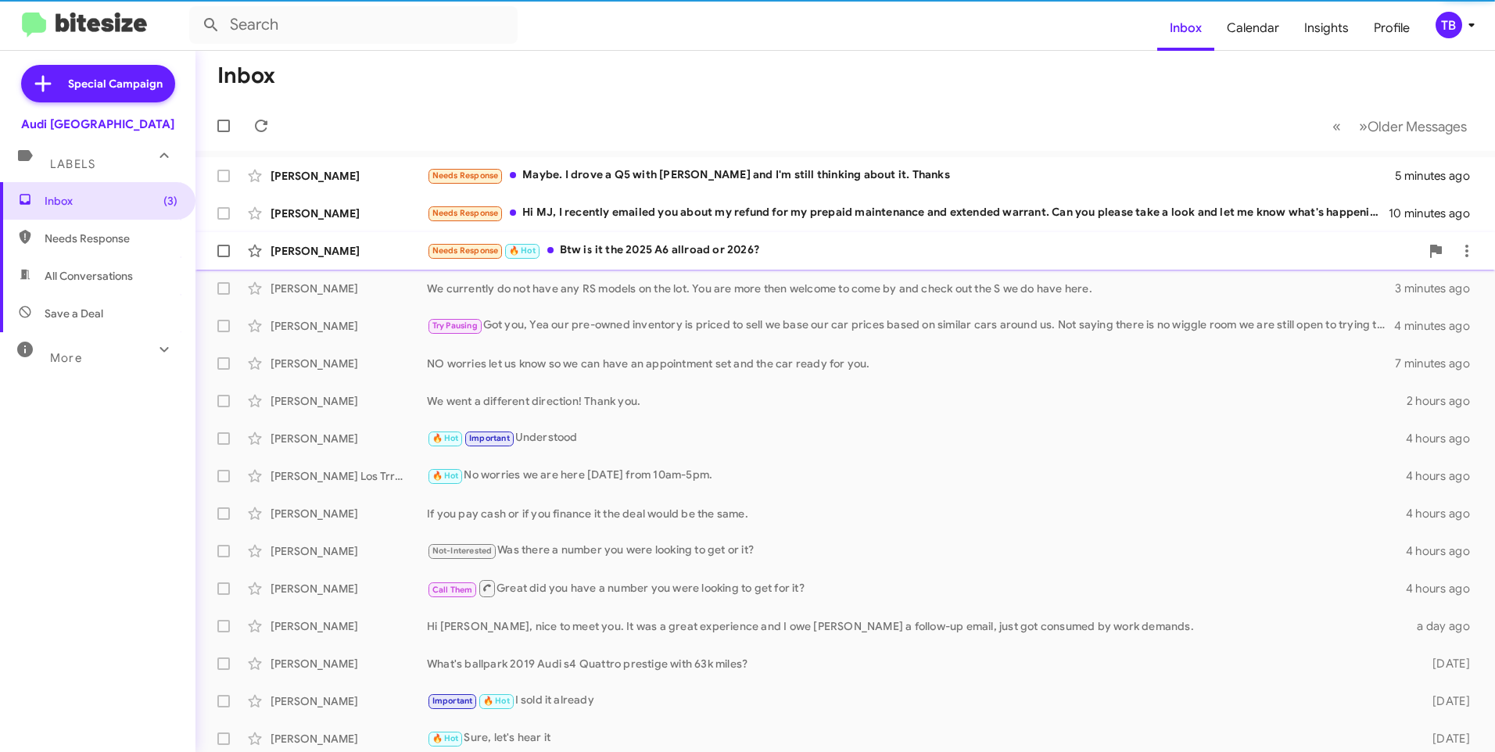
click at [611, 259] on div "Needs Response 🔥 Hot Btw is it the 2025 A6 allroad or 2026?" at bounding box center [923, 251] width 993 height 18
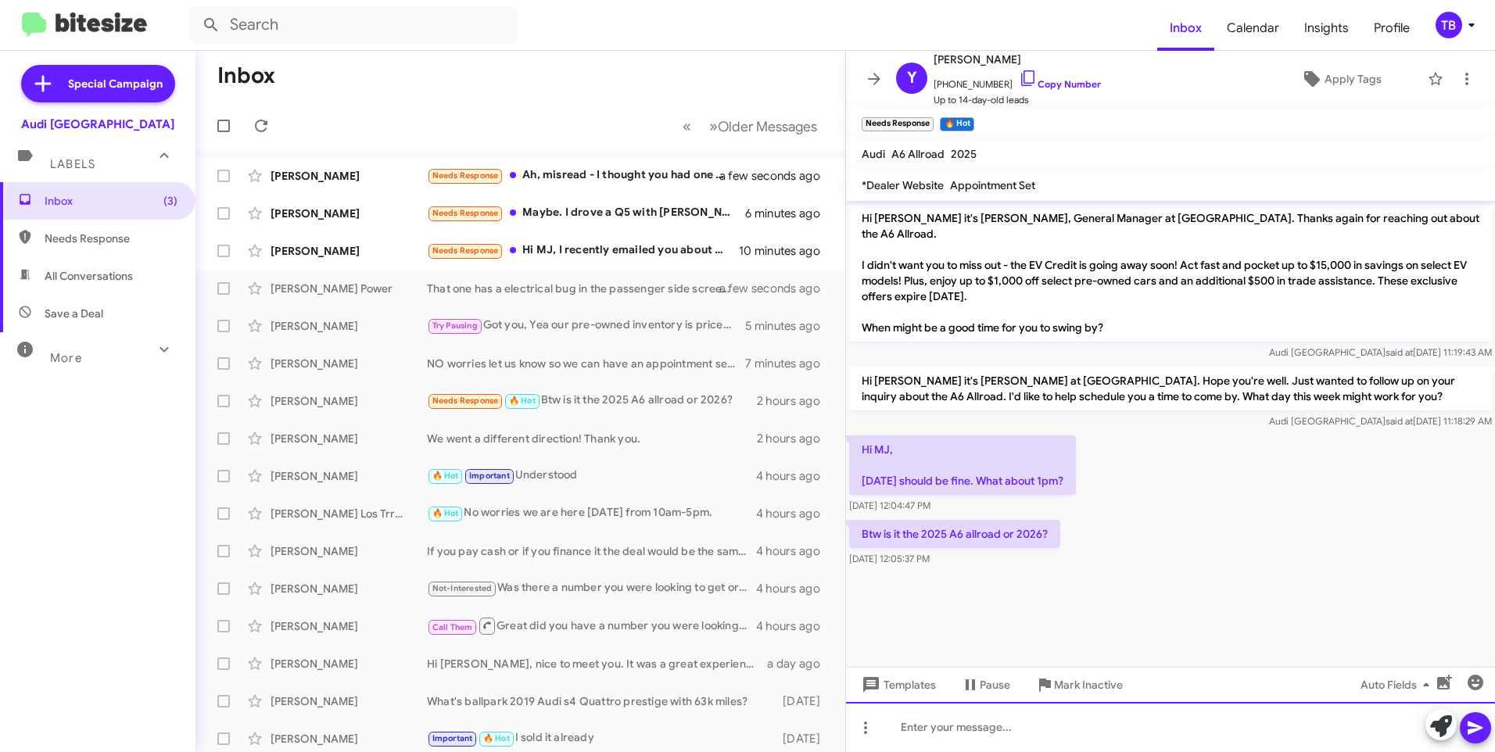
click at [1041, 732] on div at bounding box center [1170, 727] width 649 height 50
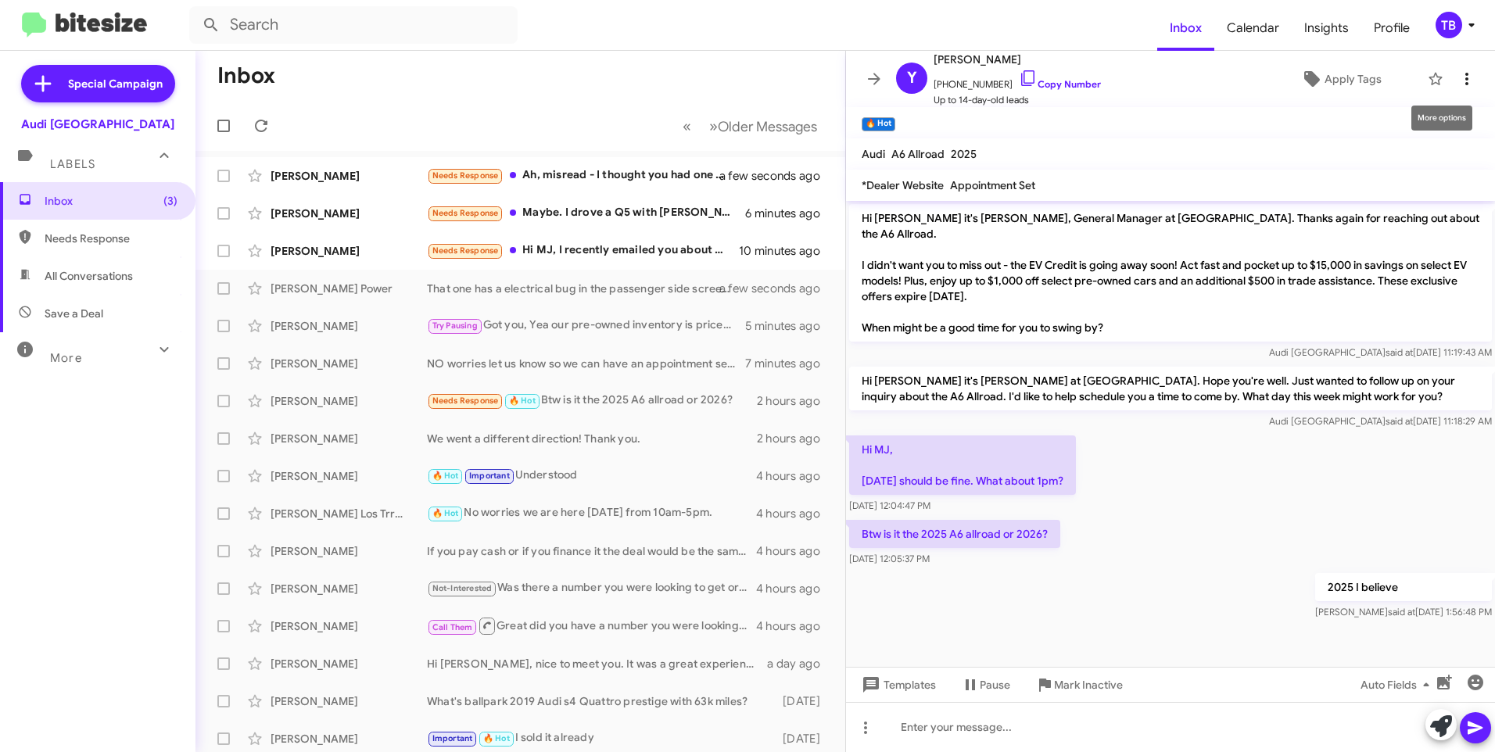
click at [1464, 82] on span at bounding box center [1466, 79] width 31 height 19
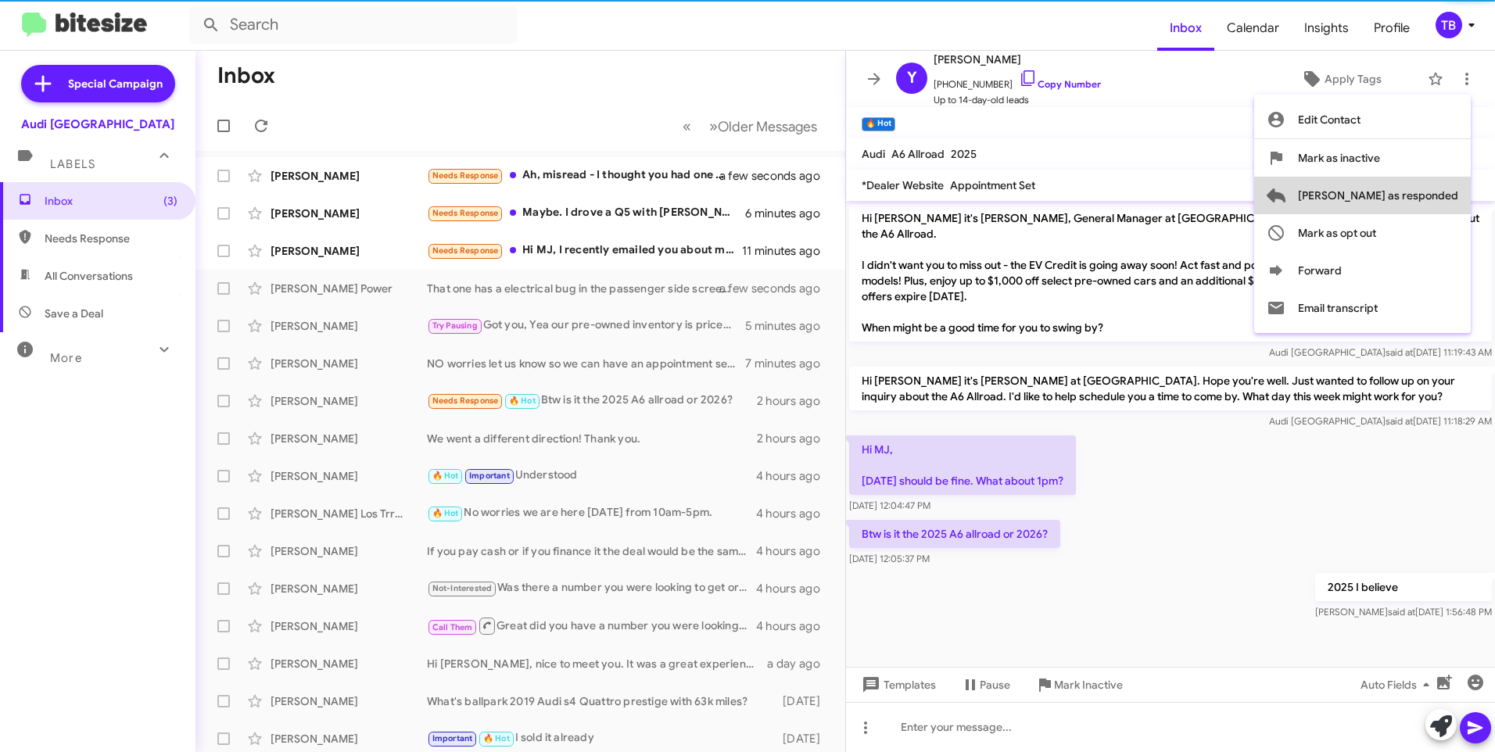
click at [1435, 195] on span "[PERSON_NAME] as responded" at bounding box center [1378, 196] width 160 height 38
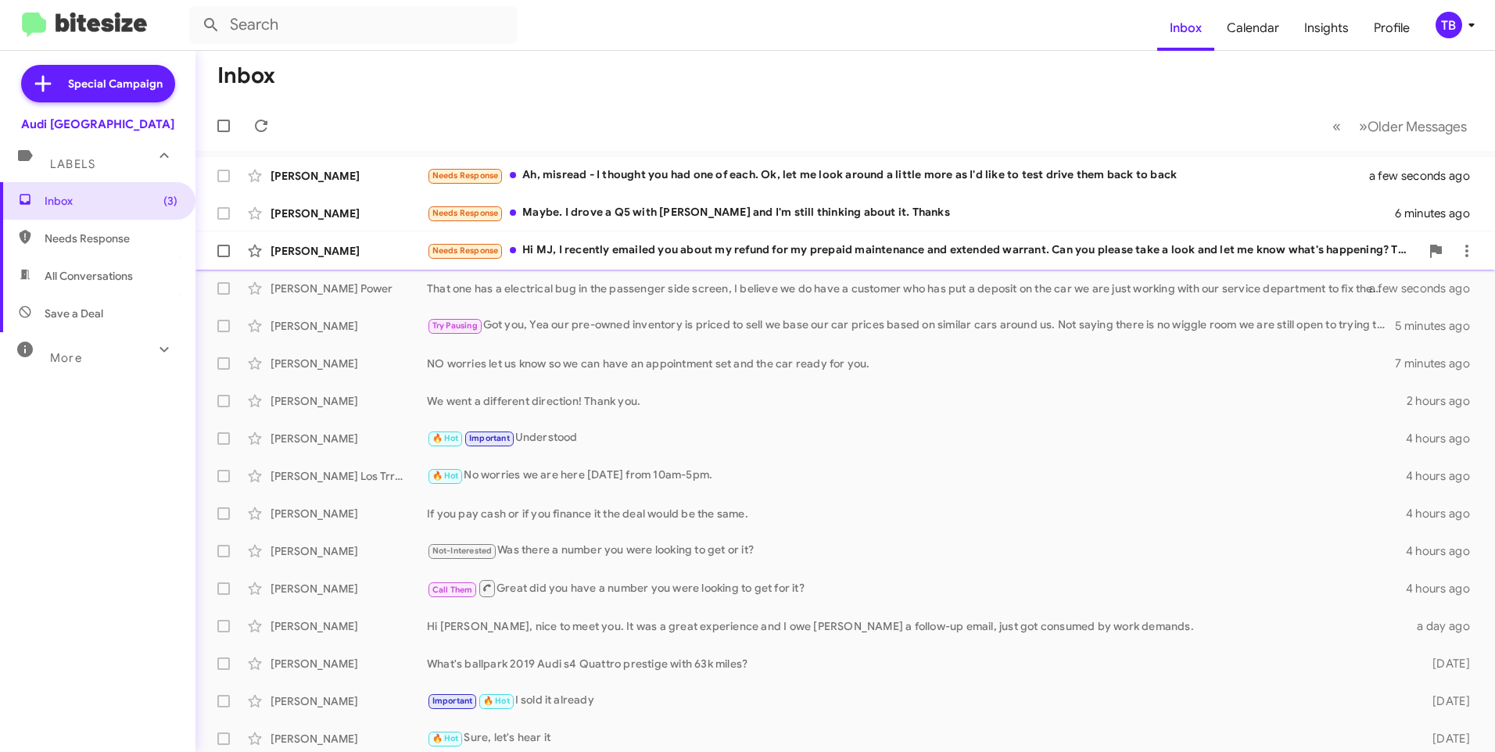
click at [578, 258] on div "Needs Response Hi MJ, I recently emailed you about my refund for my prepaid mai…" at bounding box center [923, 251] width 993 height 18
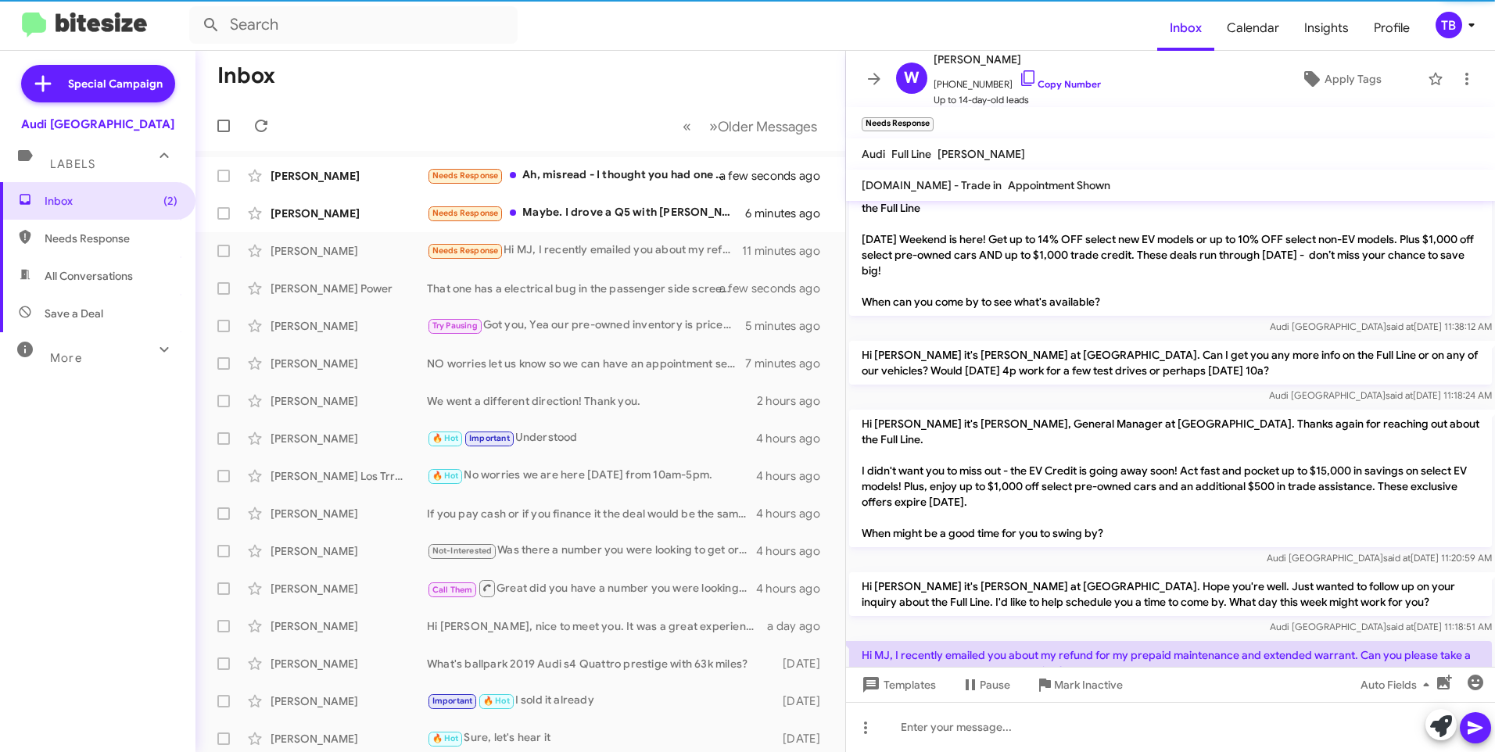
scroll to position [127, 0]
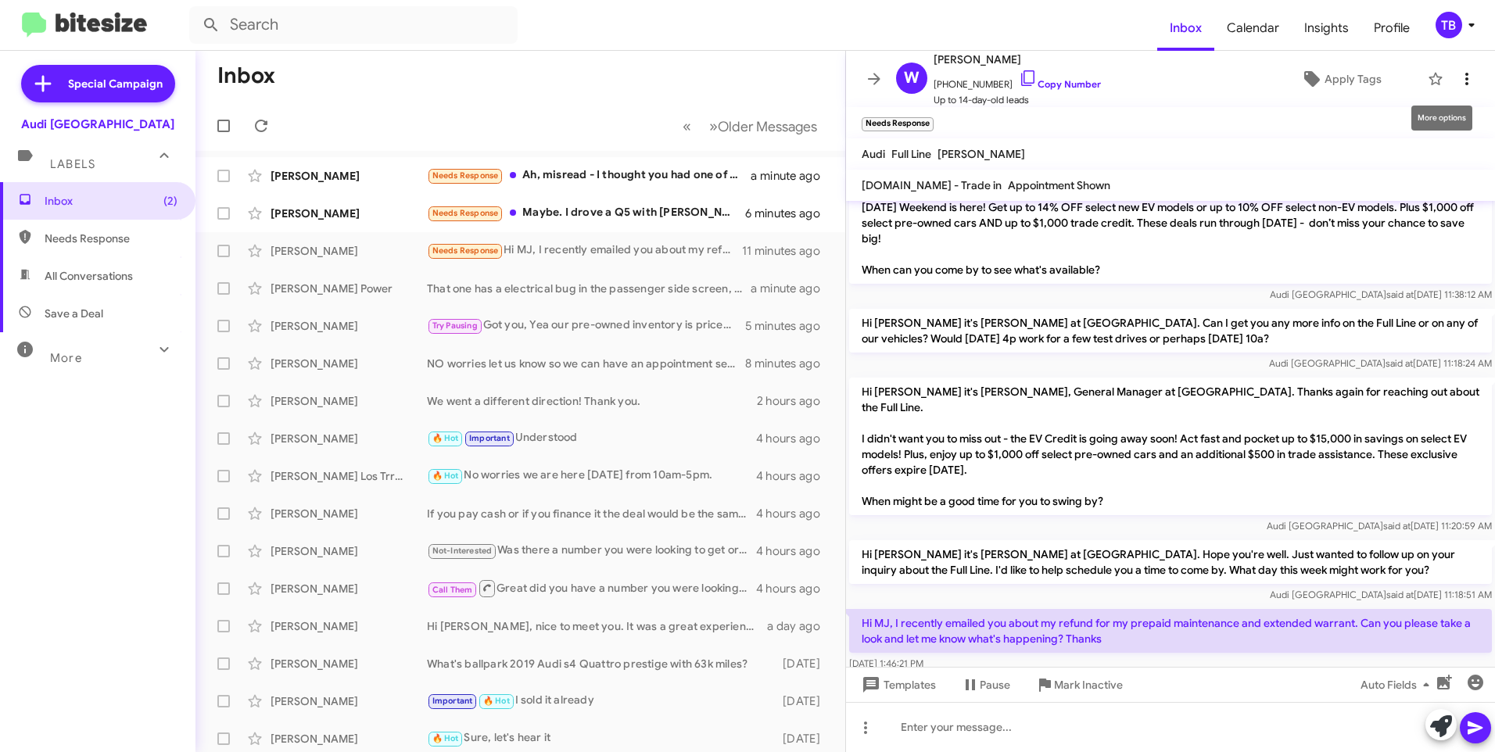
click at [1457, 87] on icon at bounding box center [1466, 79] width 19 height 19
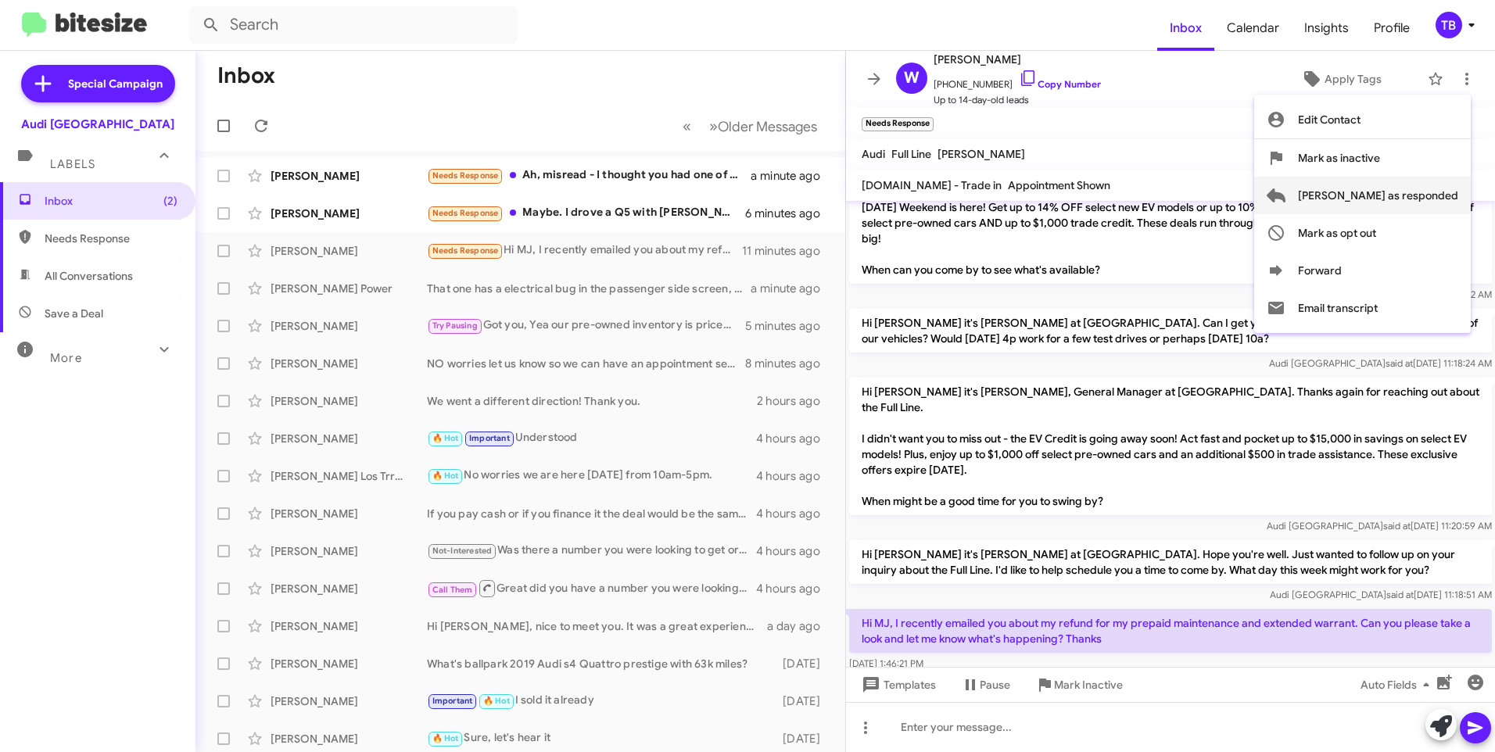
click at [1446, 189] on span "[PERSON_NAME] as responded" at bounding box center [1378, 196] width 160 height 38
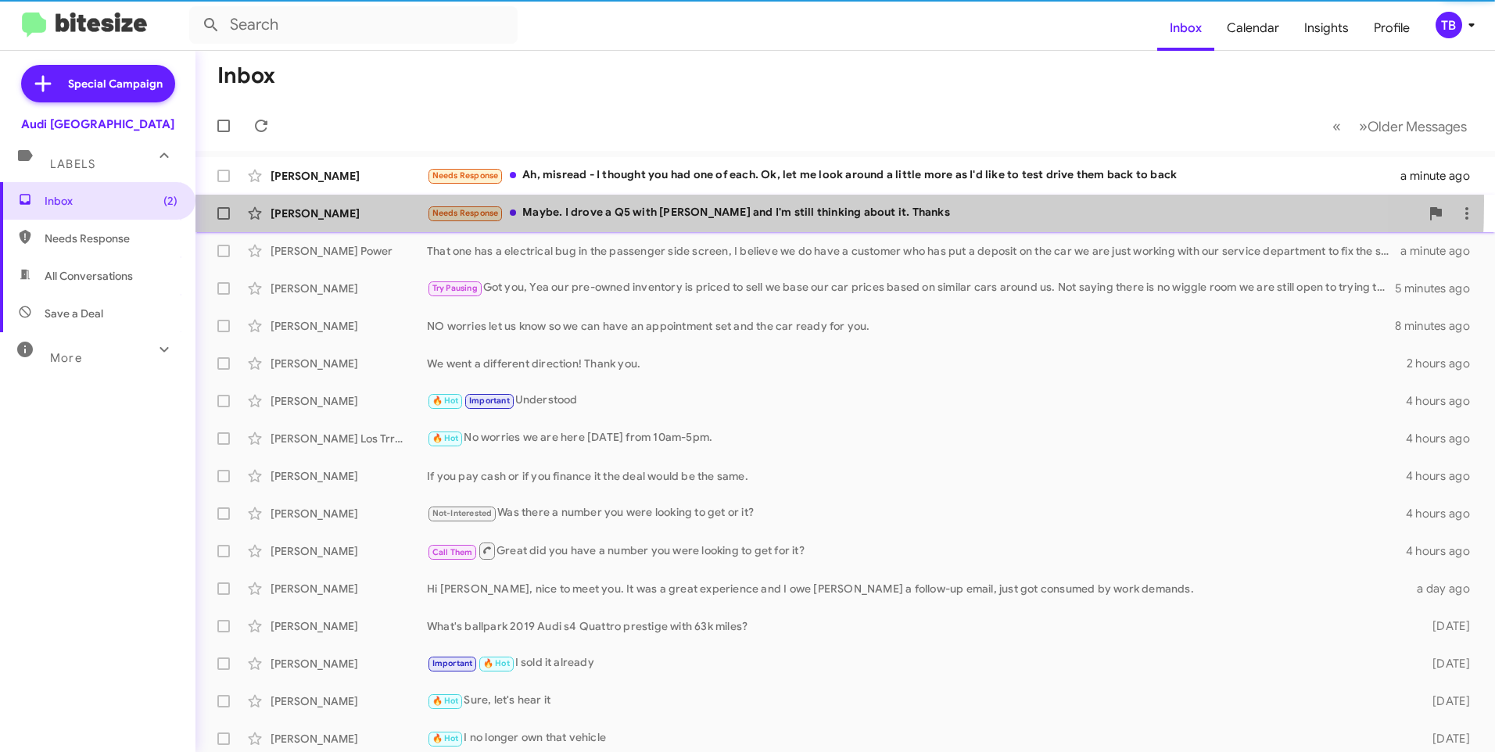
click at [641, 201] on div "[PERSON_NAME] Needs Response Maybe. I drove a Q5 with [PERSON_NAME] and I'm sti…" at bounding box center [845, 213] width 1274 height 31
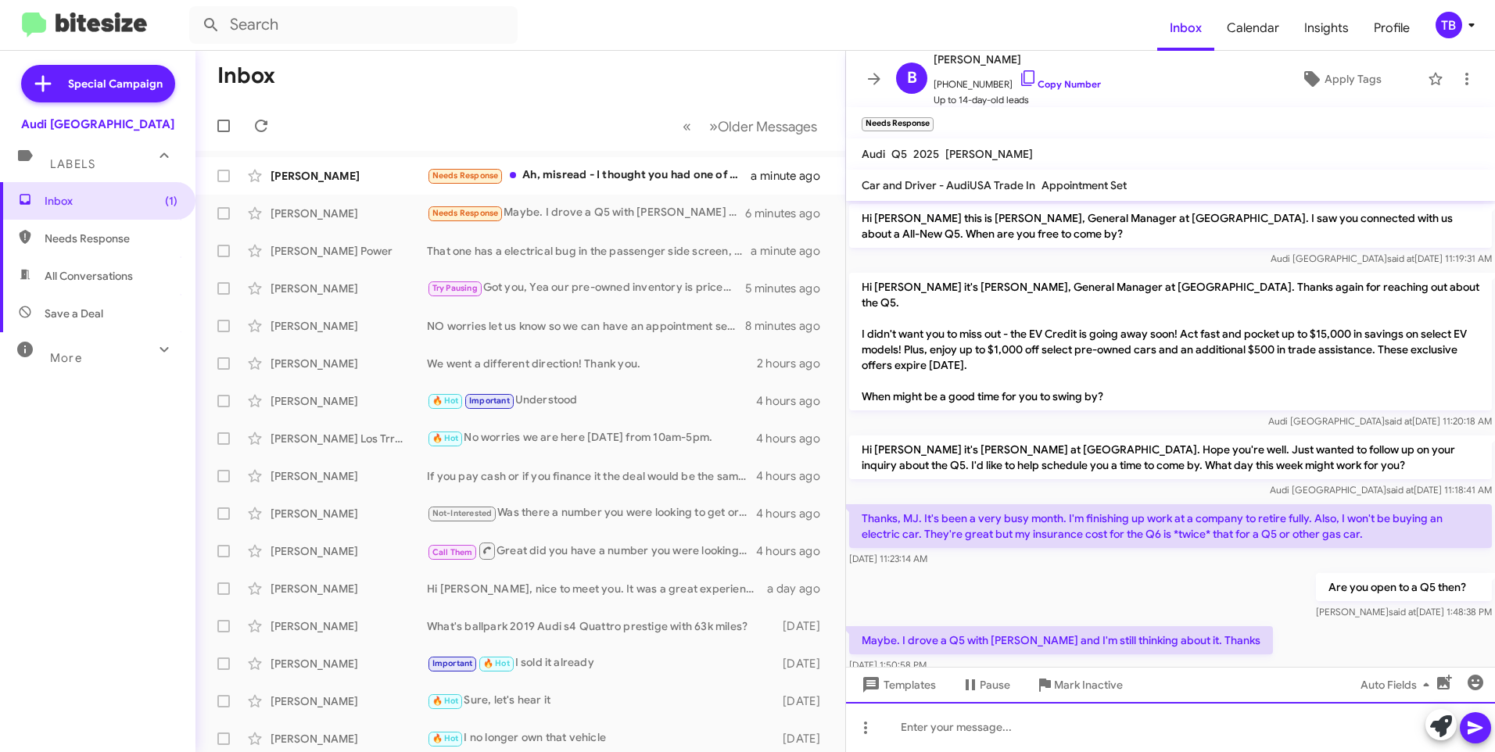
click at [1063, 751] on html "Inbox Calendar Insights Profile TB Special Campaign Audi Palo Alto Labels Inbox…" at bounding box center [747, 376] width 1495 height 752
click at [1125, 726] on div "No worries let us know if there is anythingw e can do to help make that choice …" at bounding box center [1170, 727] width 649 height 50
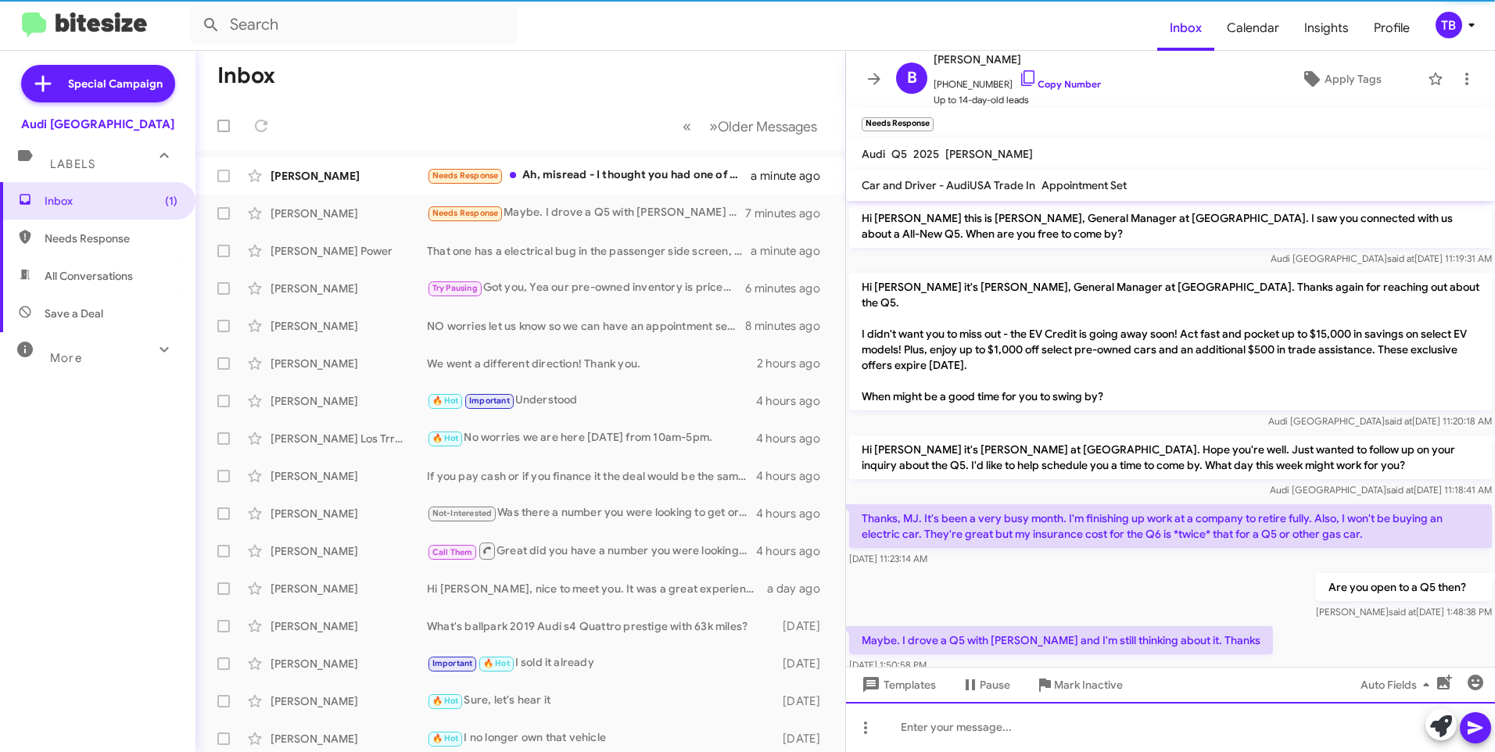
scroll to position [74, 0]
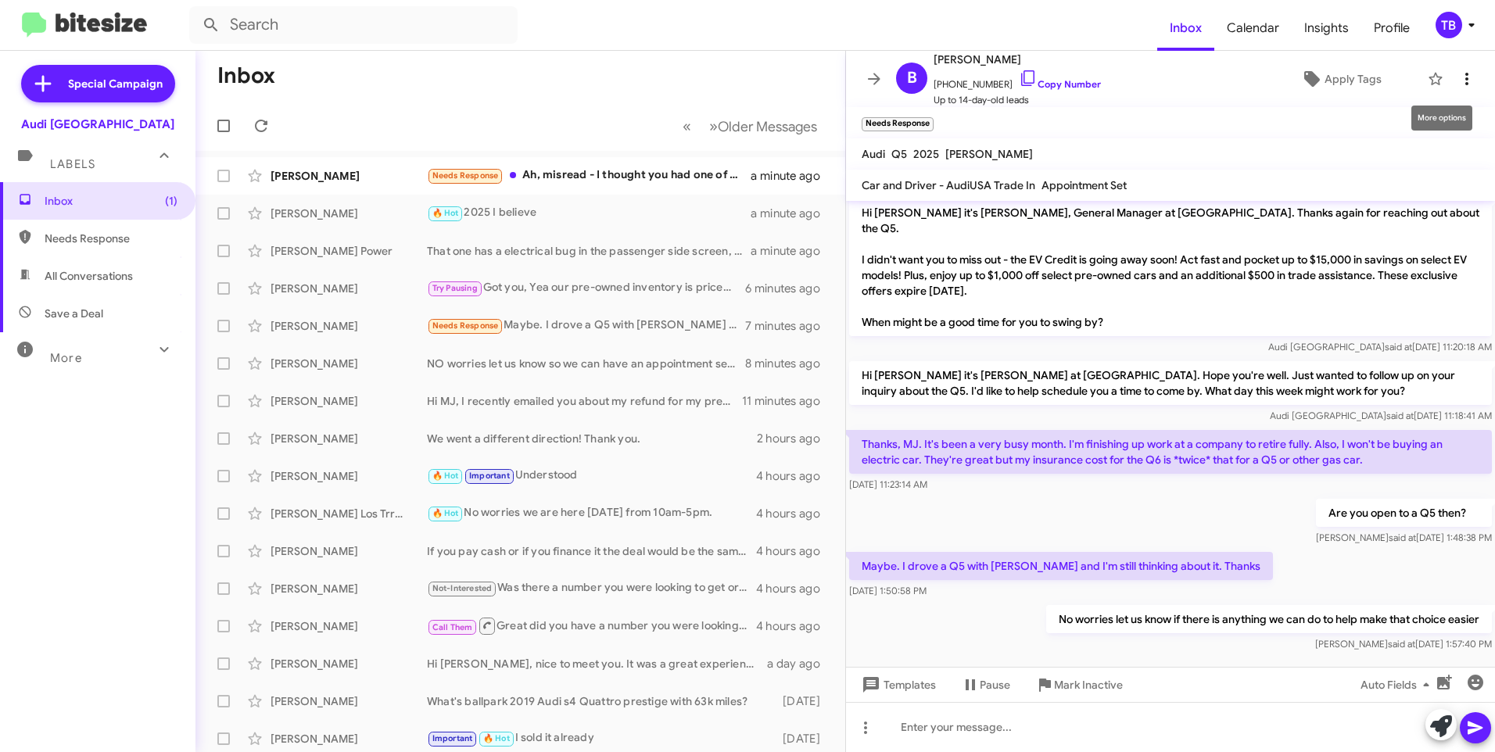
click at [1465, 80] on icon at bounding box center [1466, 79] width 3 height 13
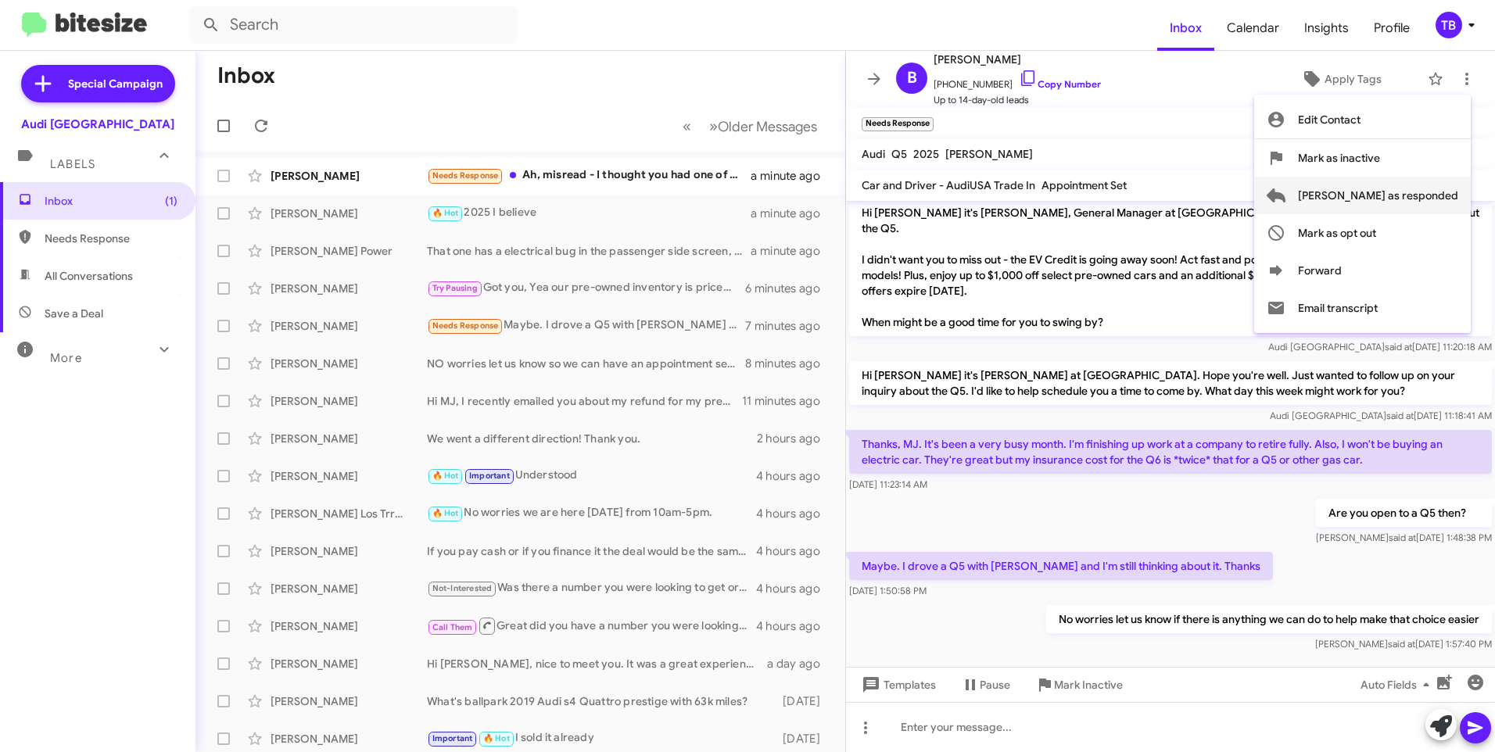
click at [1394, 204] on span "[PERSON_NAME] as responded" at bounding box center [1378, 196] width 160 height 38
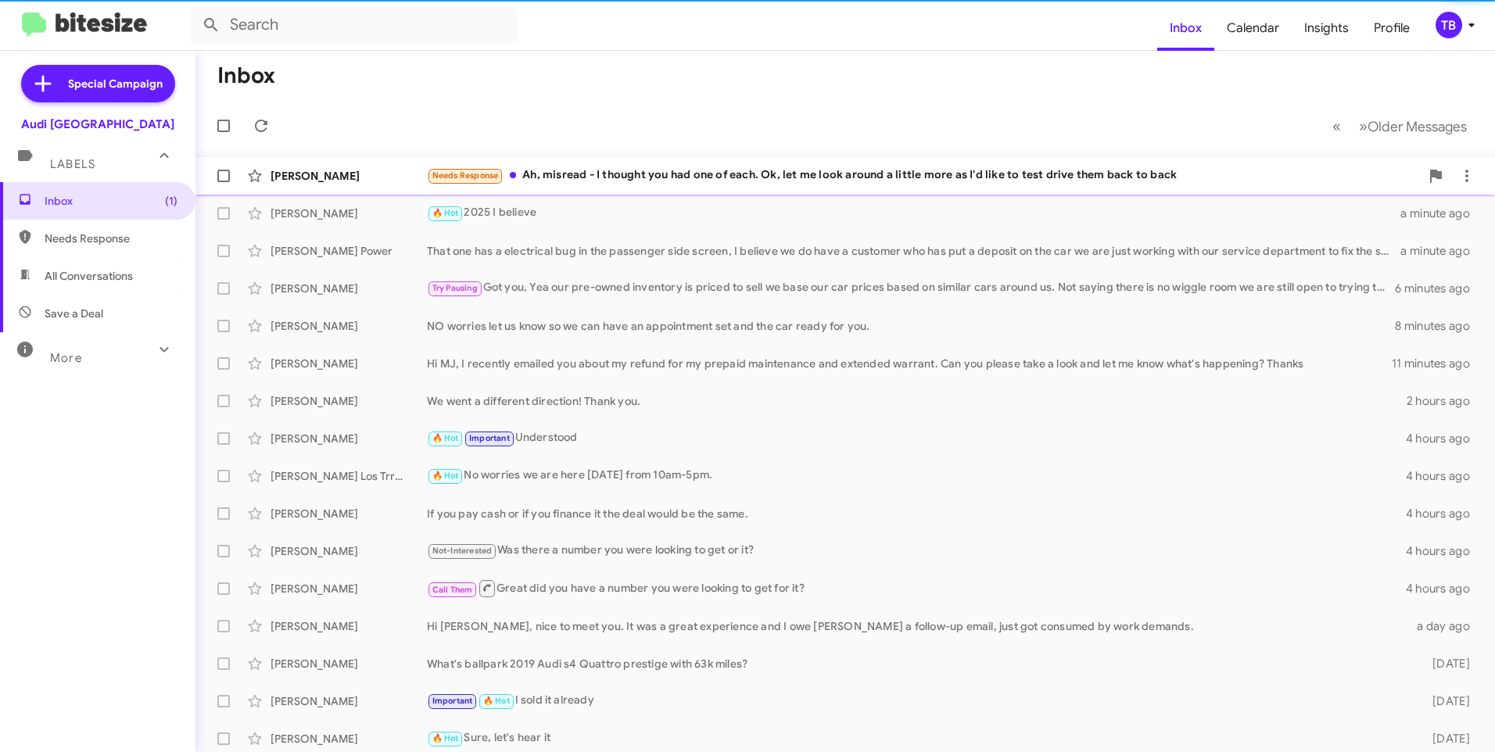
click at [575, 168] on div "Needs Response Ah, misread - I thought you had one of each. Ok, let me look aro…" at bounding box center [923, 176] width 993 height 18
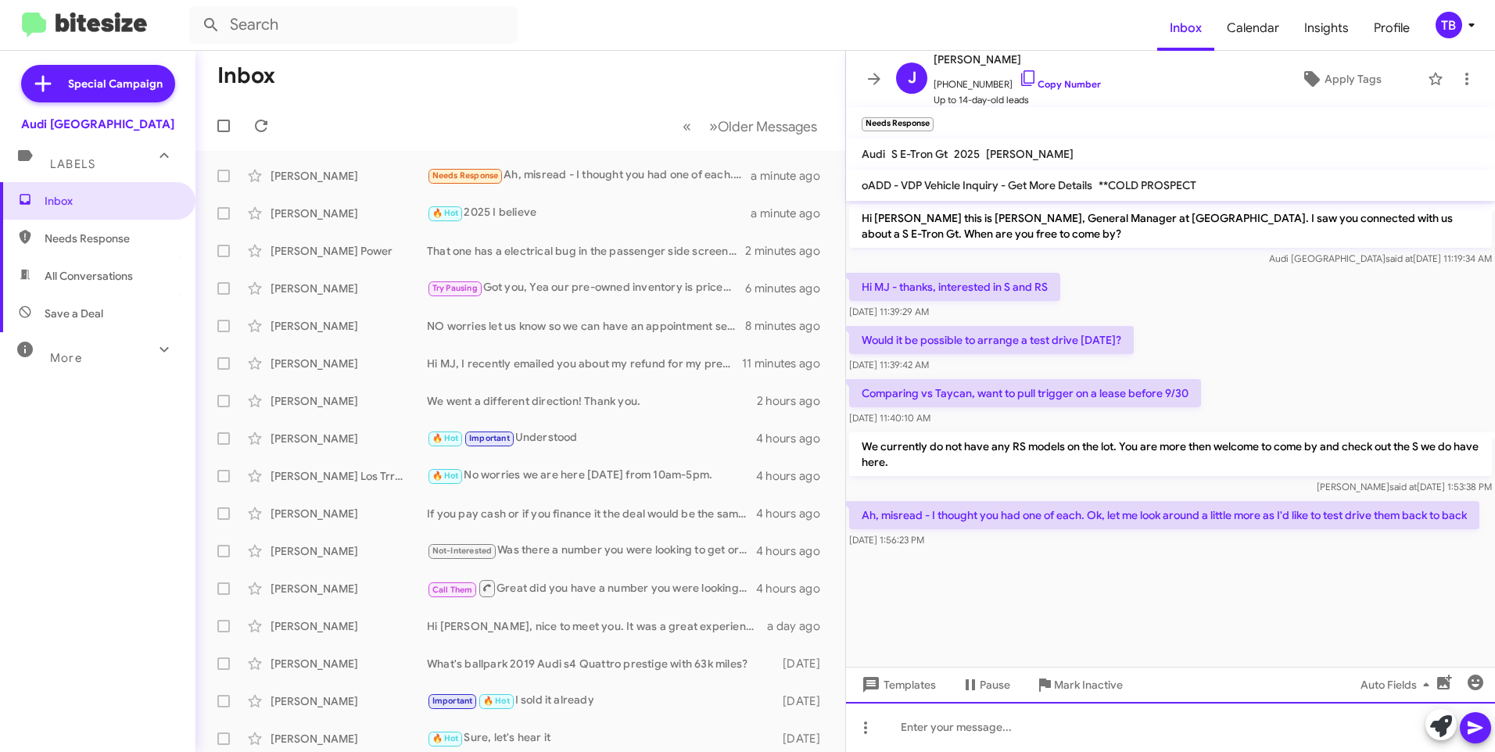
click at [984, 734] on div at bounding box center [1170, 727] width 649 height 50
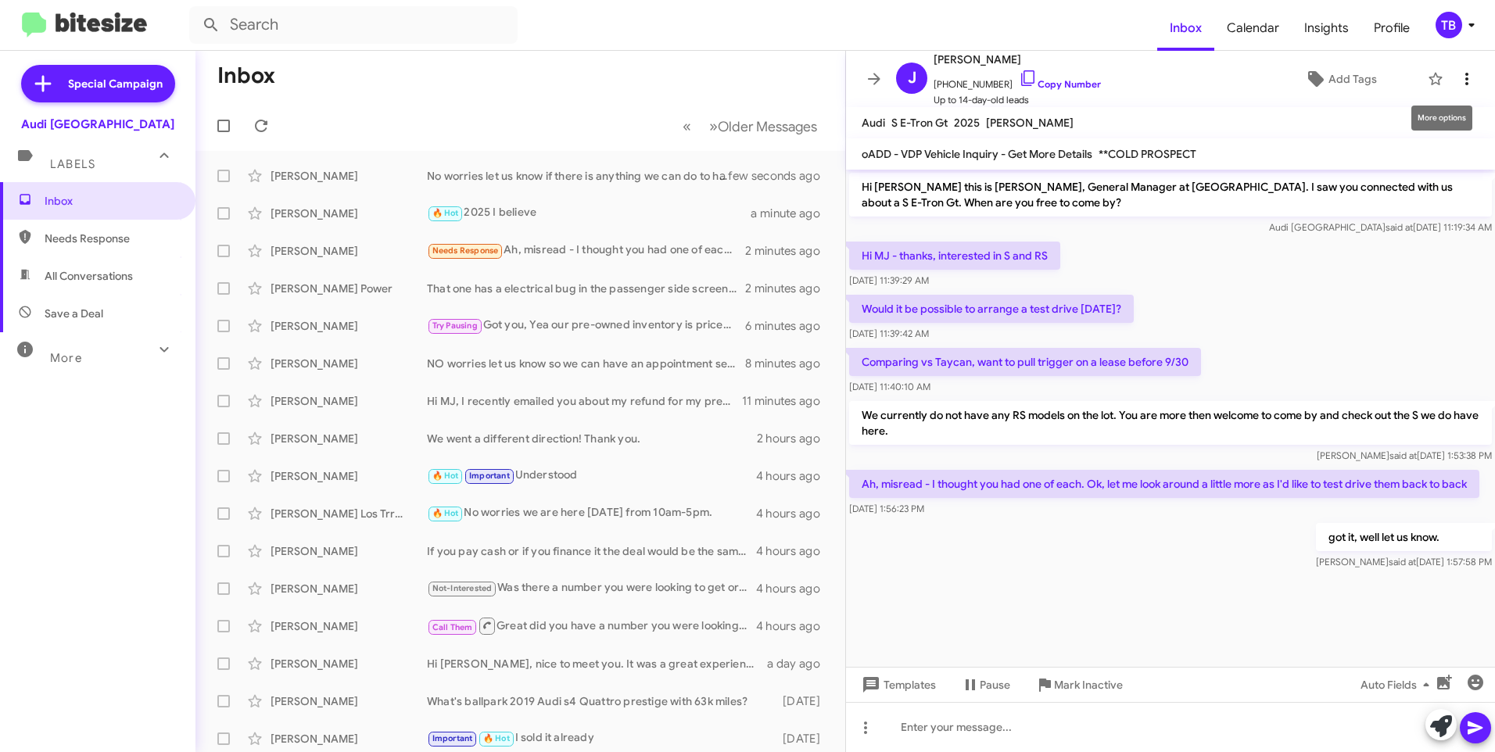
click at [1457, 87] on icon at bounding box center [1466, 79] width 19 height 19
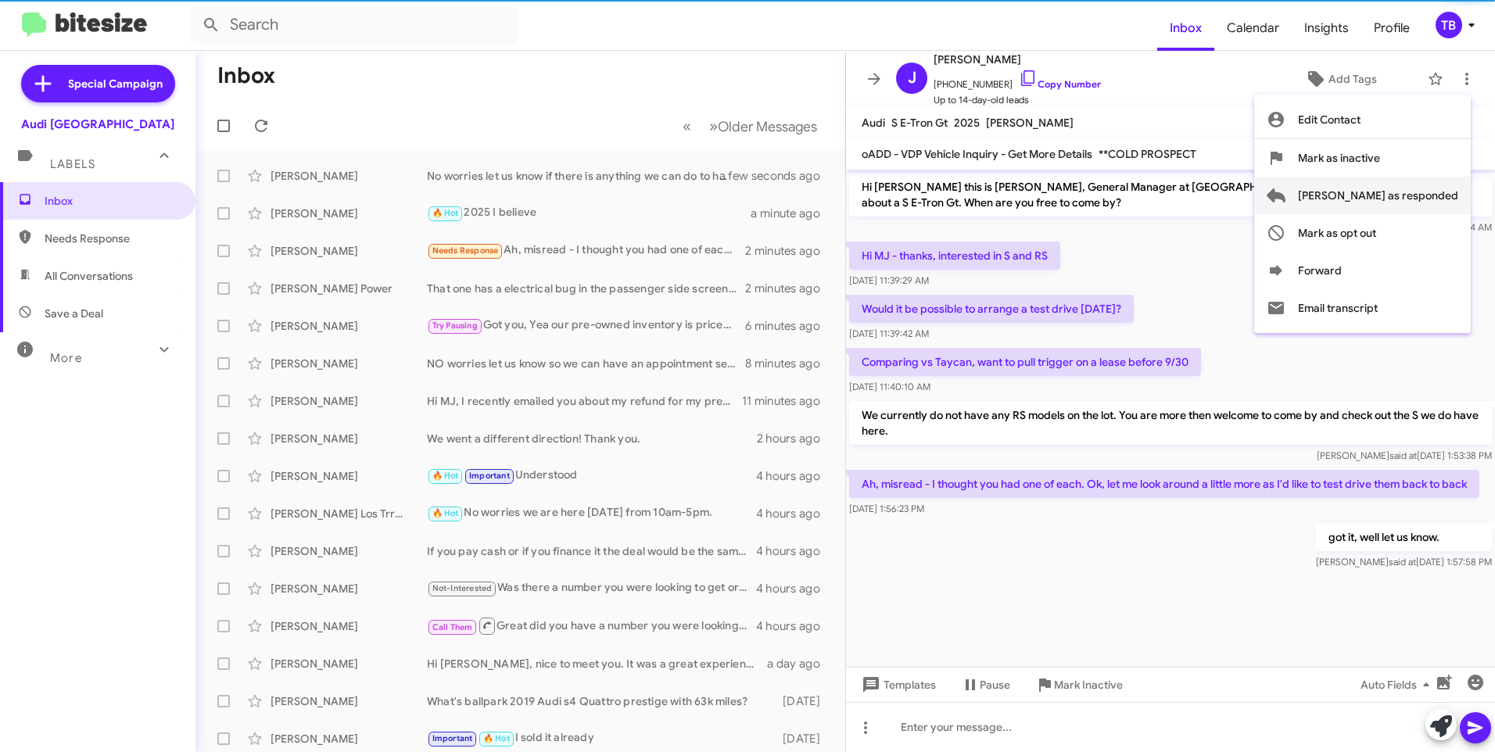
click at [1433, 190] on span "[PERSON_NAME] as responded" at bounding box center [1378, 196] width 160 height 38
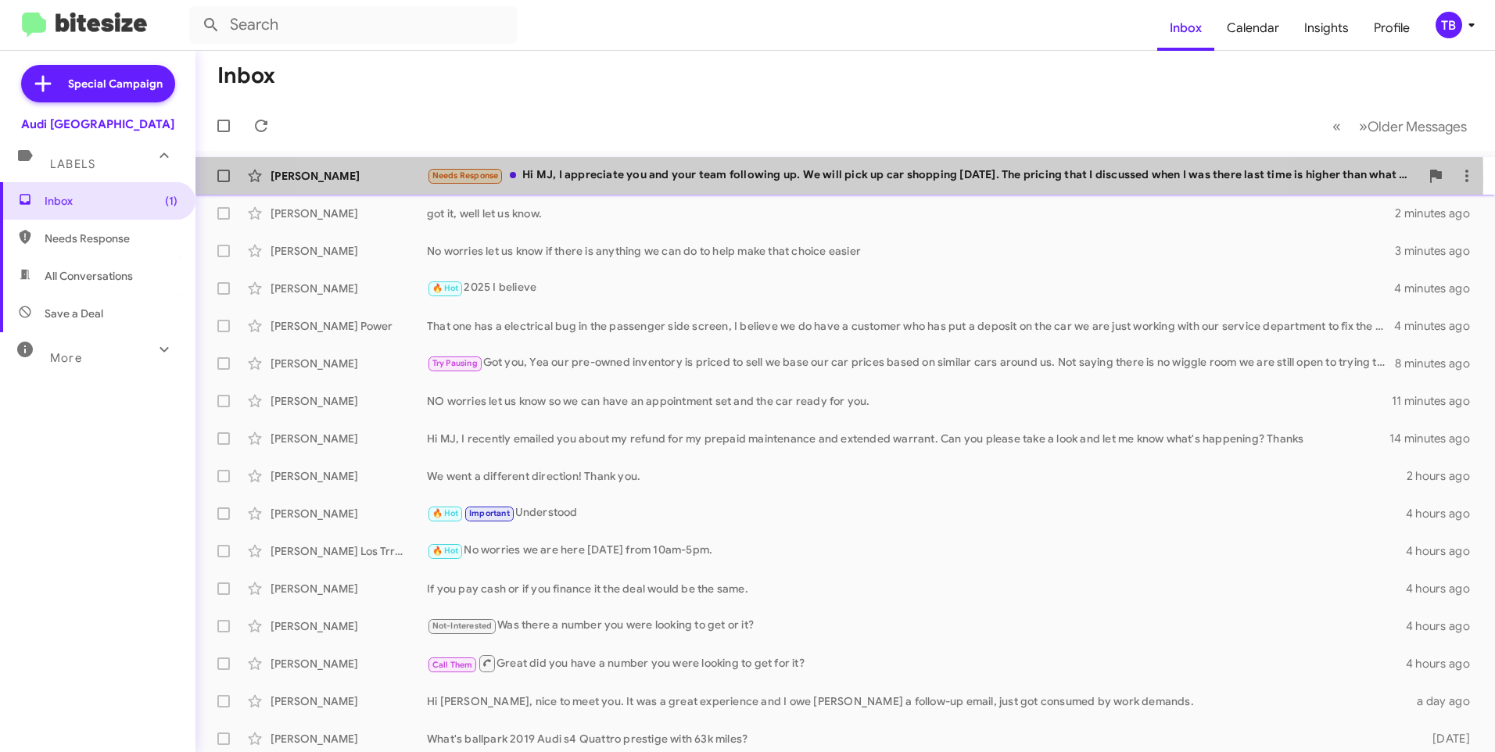
click at [790, 180] on div "Needs Response Hi MJ, I appreciate you and your team following up. We will pick…" at bounding box center [923, 176] width 993 height 18
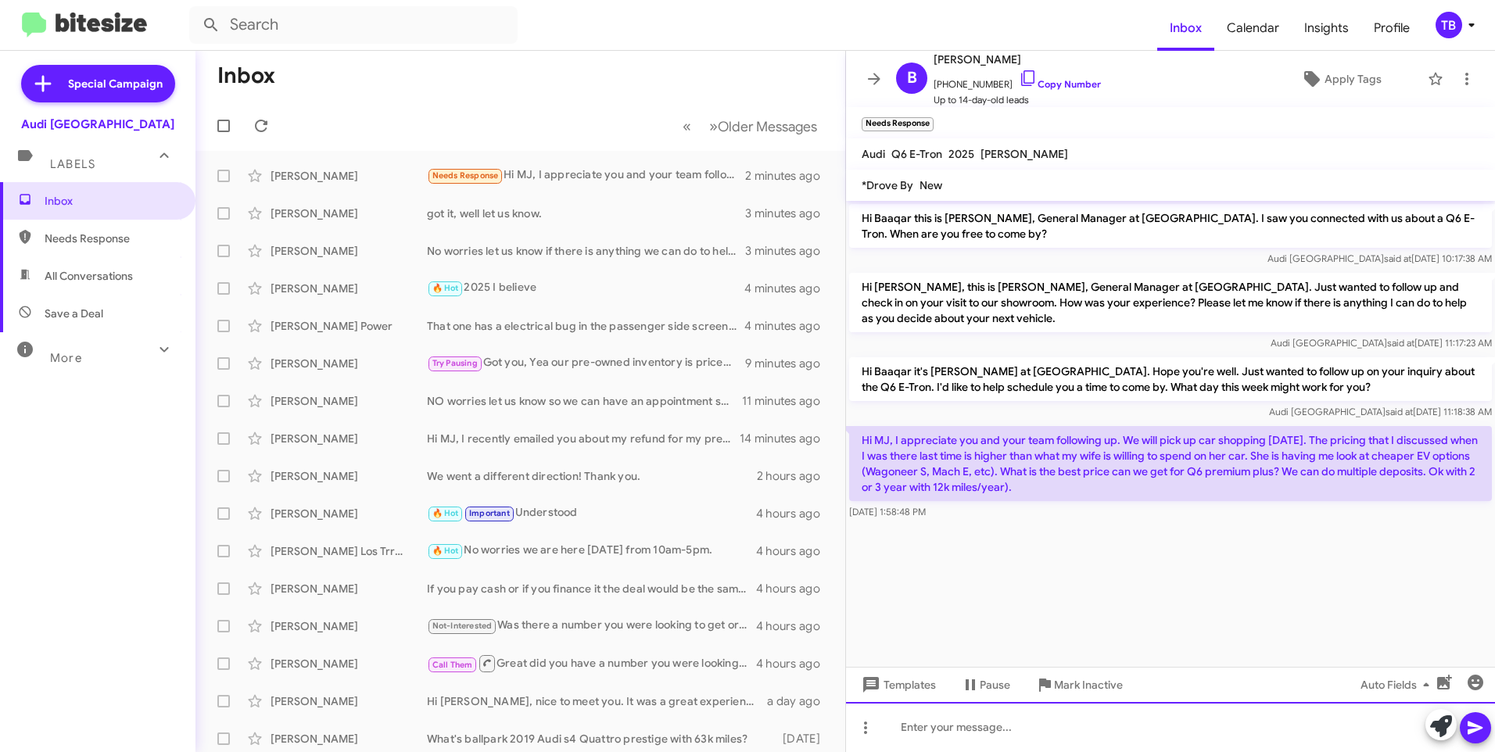
click at [990, 750] on div at bounding box center [1170, 727] width 649 height 50
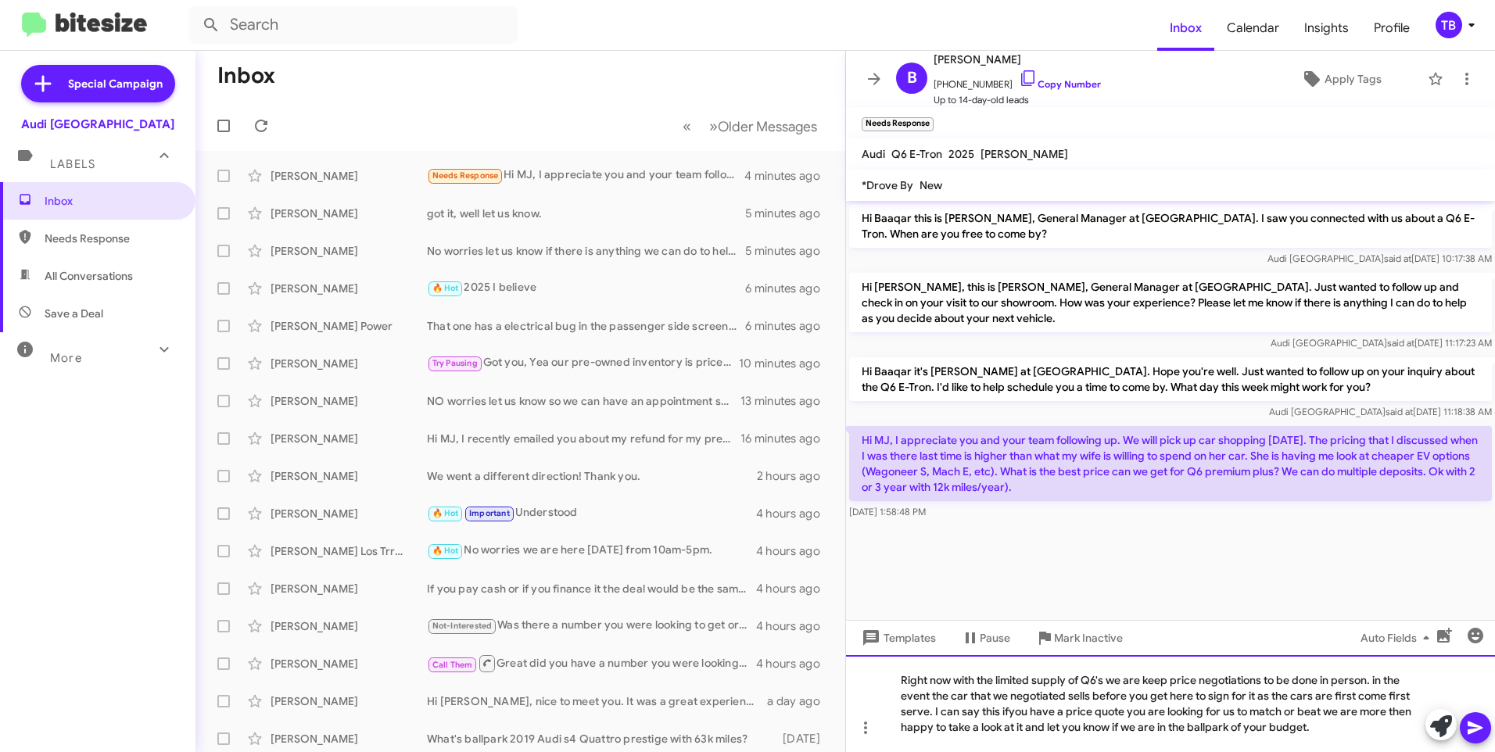
click at [1005, 714] on div "Right now with the limited supply of Q6's we are keep price negotiations to be …" at bounding box center [1170, 703] width 649 height 97
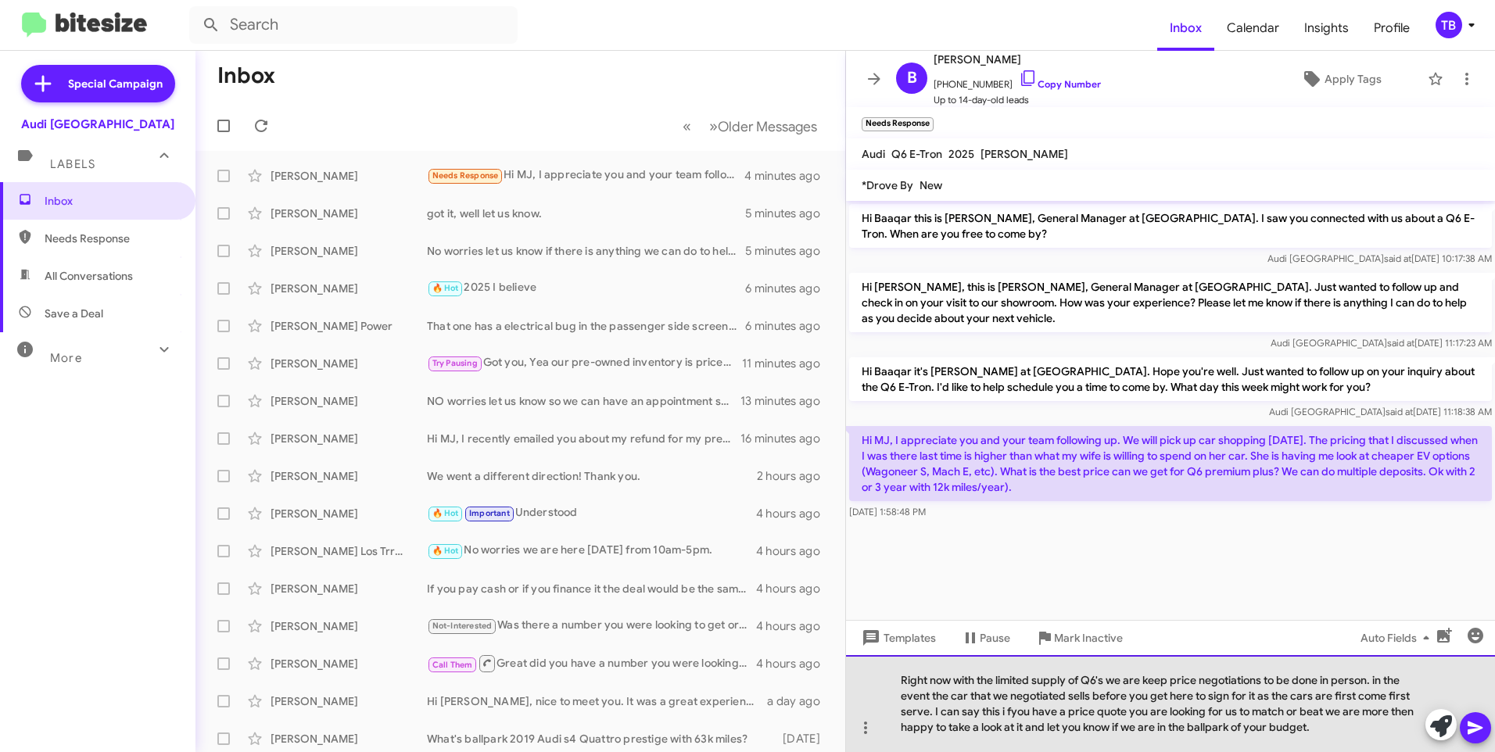
click at [994, 711] on div "Right now with the limited supply of Q6's we are keep price negotiations to be …" at bounding box center [1170, 703] width 649 height 97
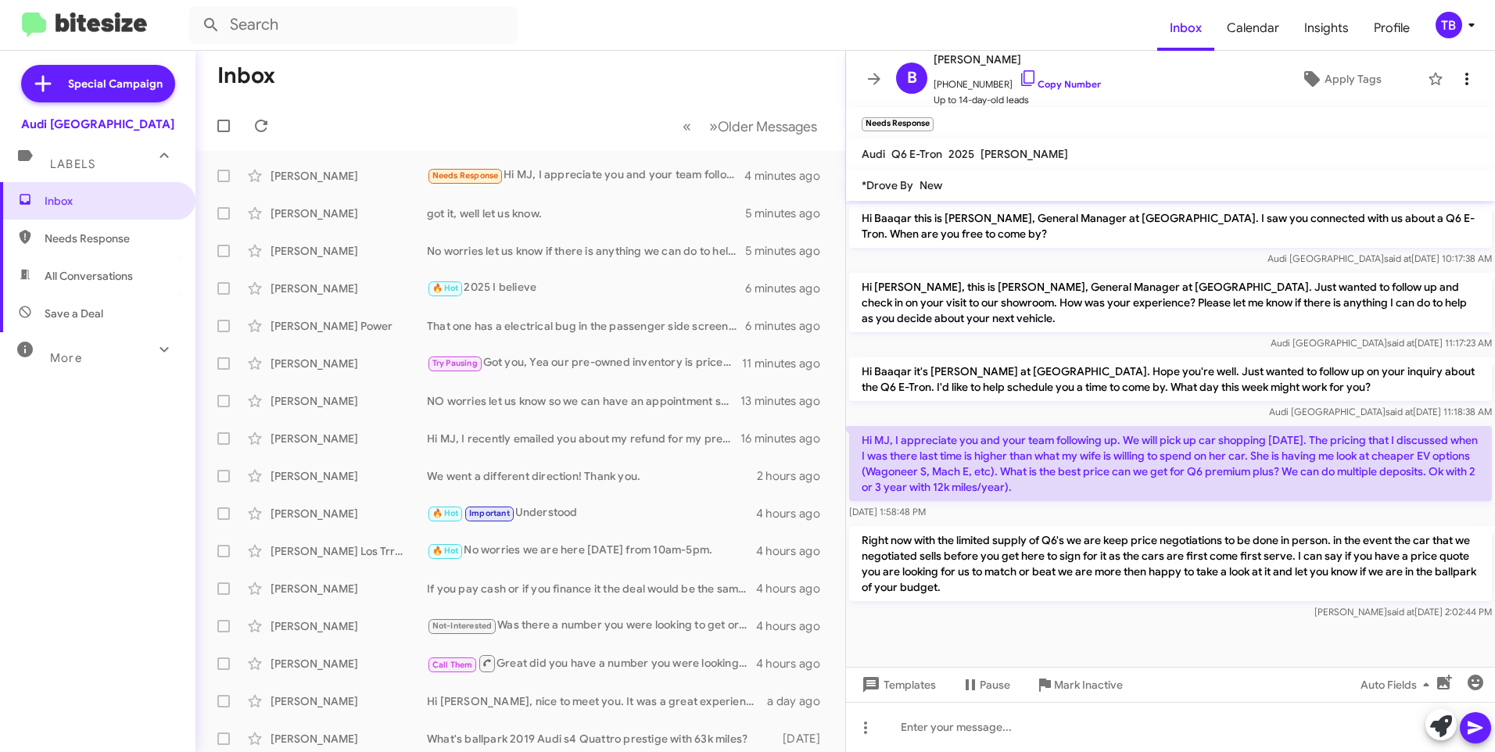
click at [1460, 91] on button at bounding box center [1466, 78] width 31 height 31
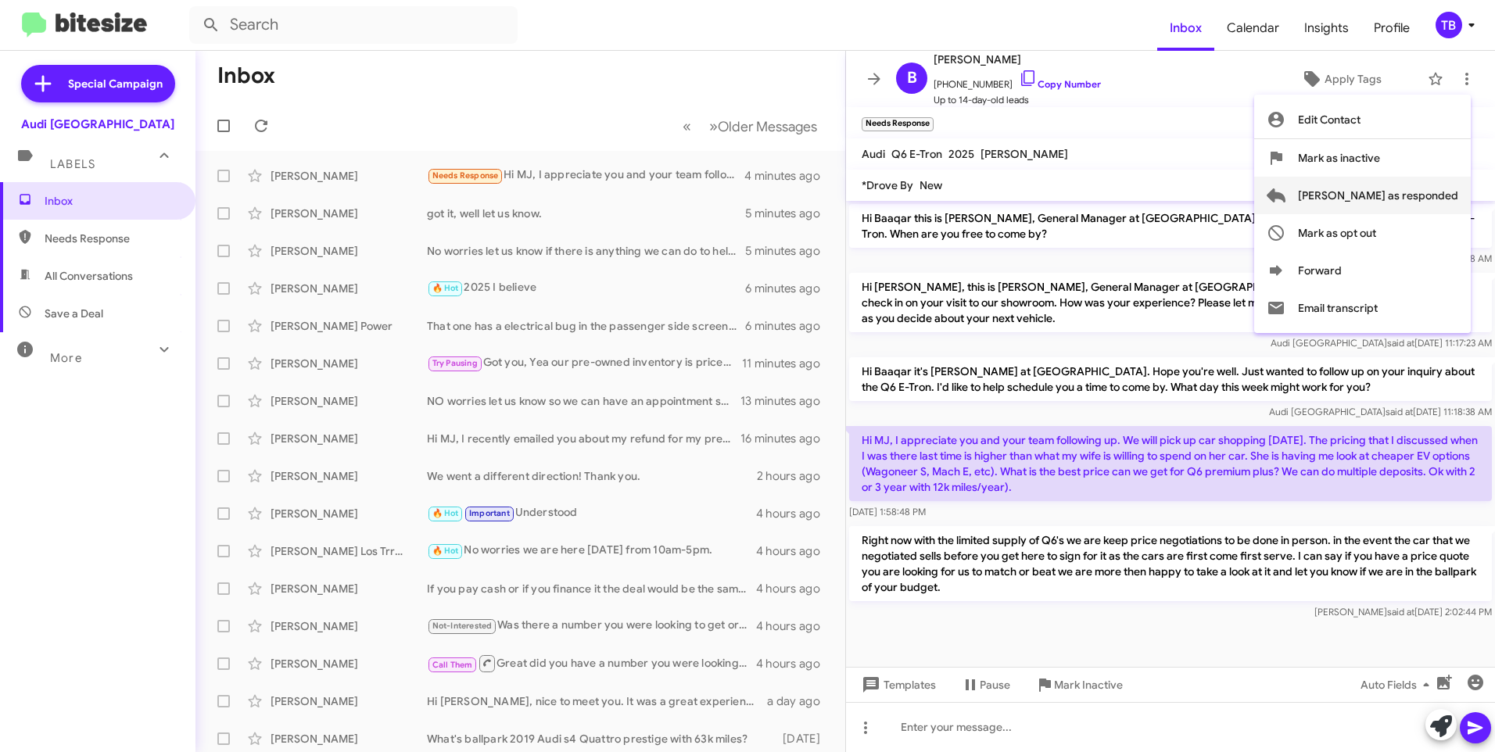
click at [1416, 198] on span "[PERSON_NAME] as responded" at bounding box center [1378, 196] width 160 height 38
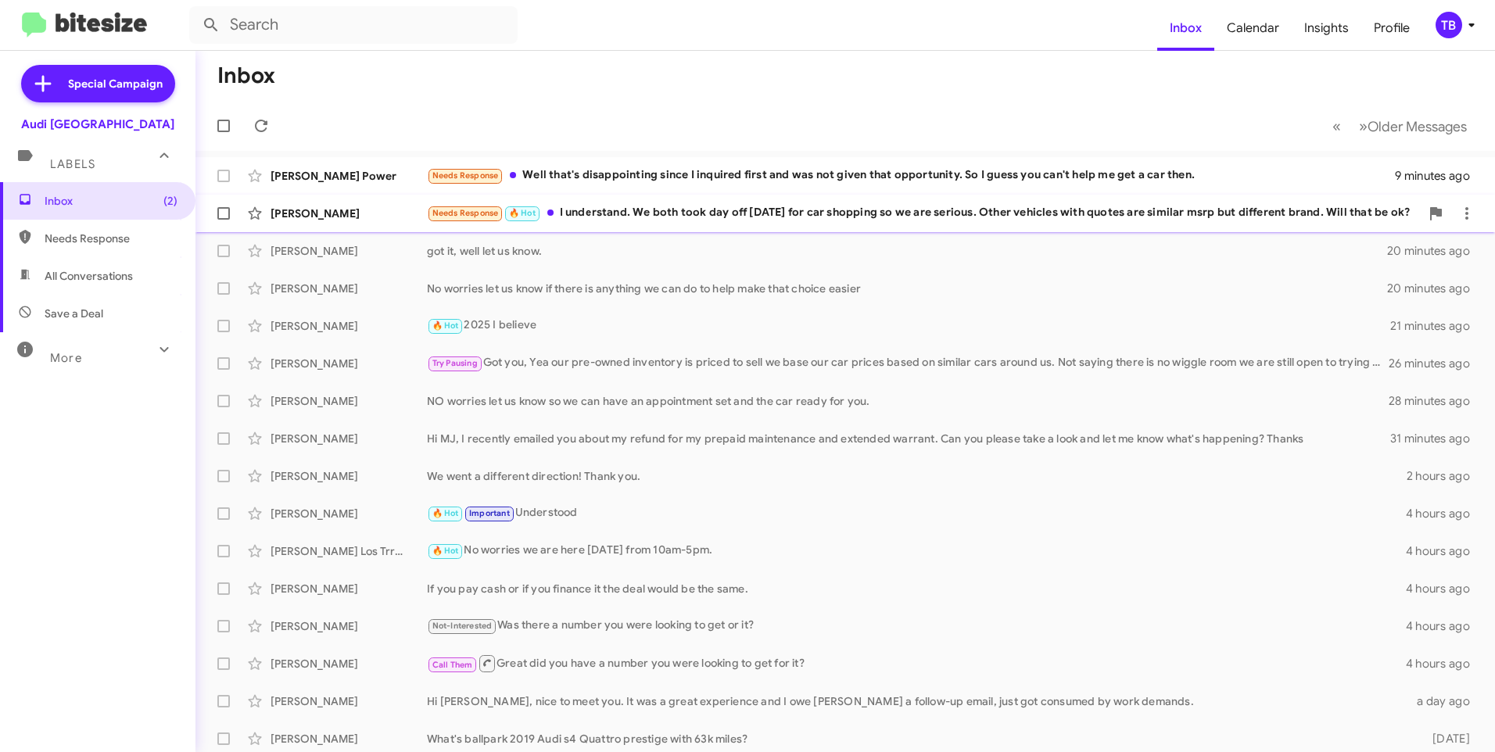
click at [905, 231] on span "Baaqar [PERSON_NAME] Needs Response 🔥 Hot I understand. We both took day off [D…" at bounding box center [844, 214] width 1299 height 38
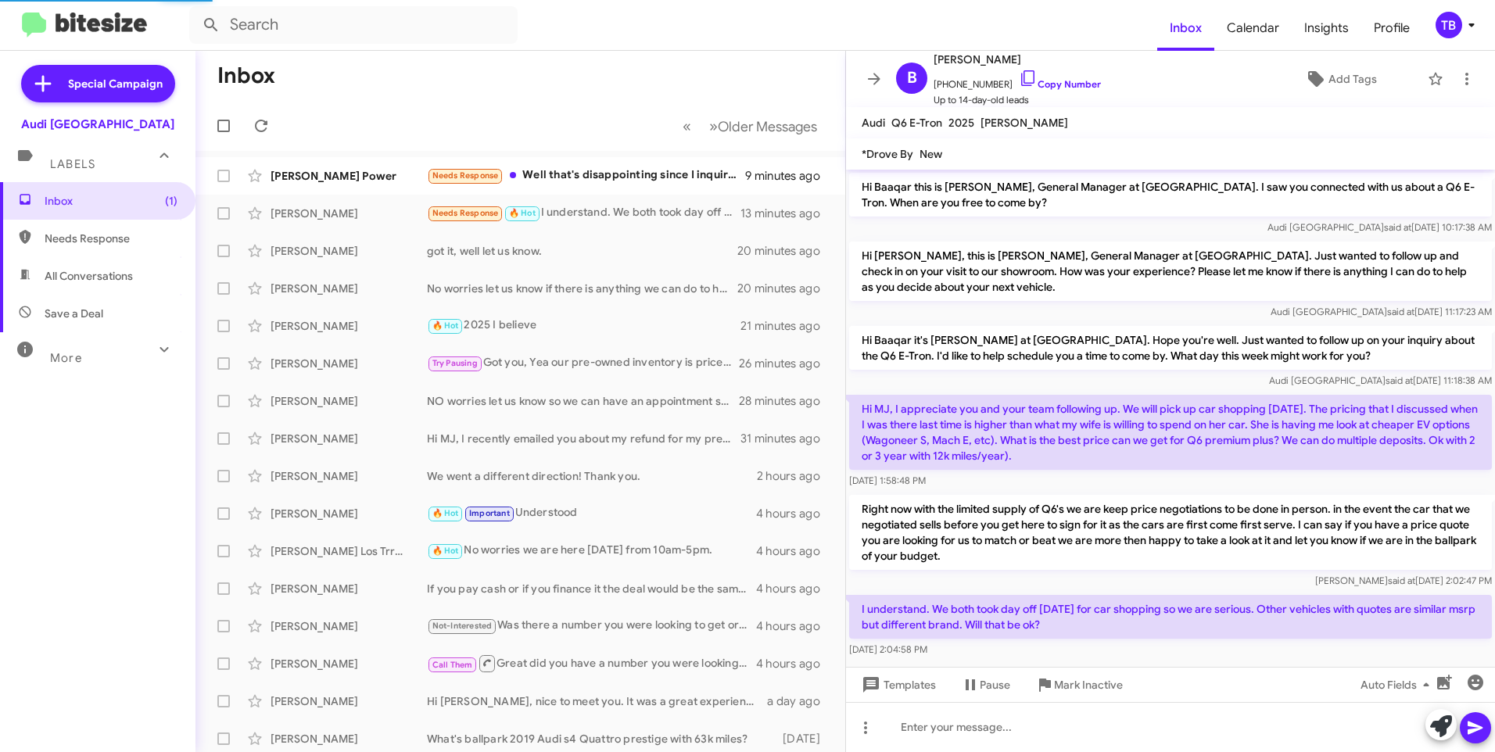
scroll to position [17, 0]
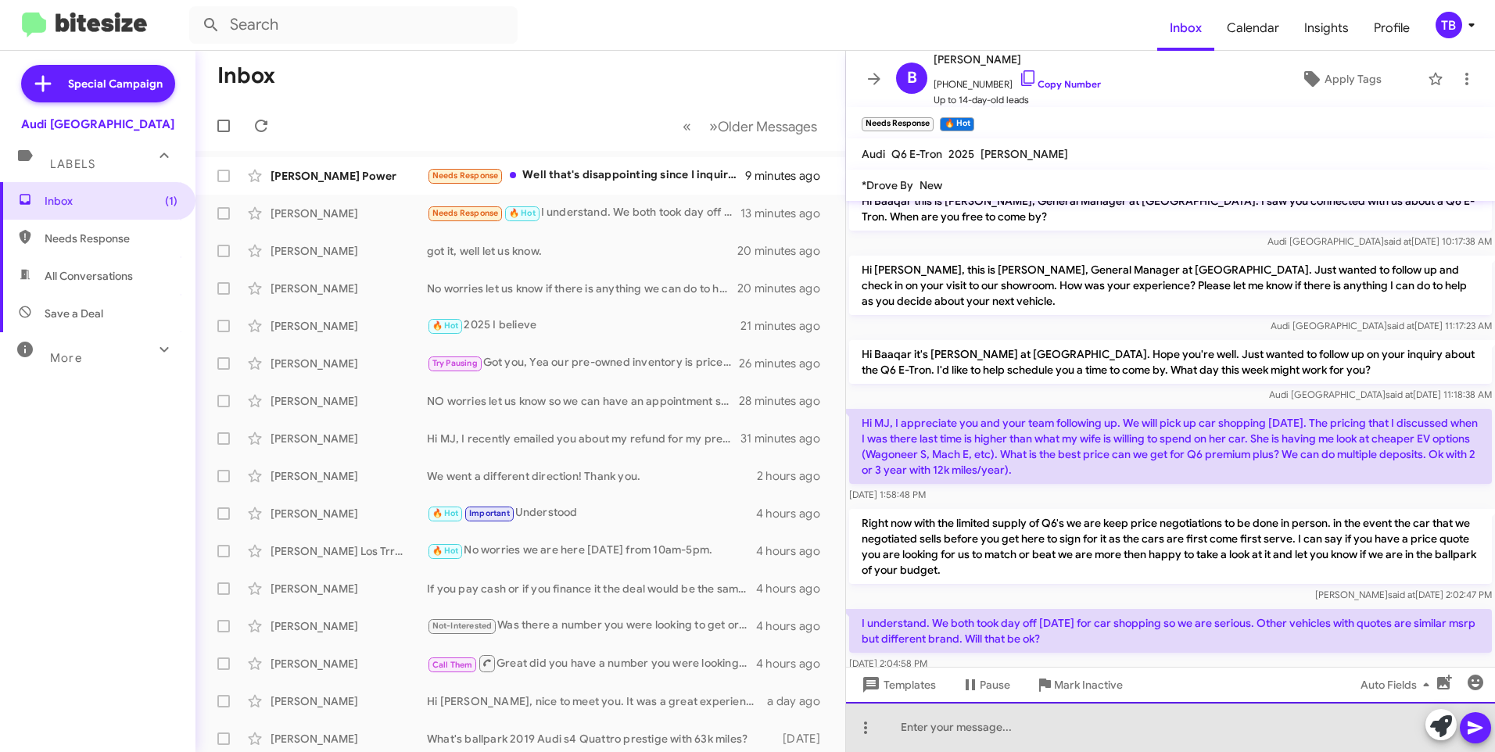
click at [1067, 726] on div at bounding box center [1170, 727] width 649 height 50
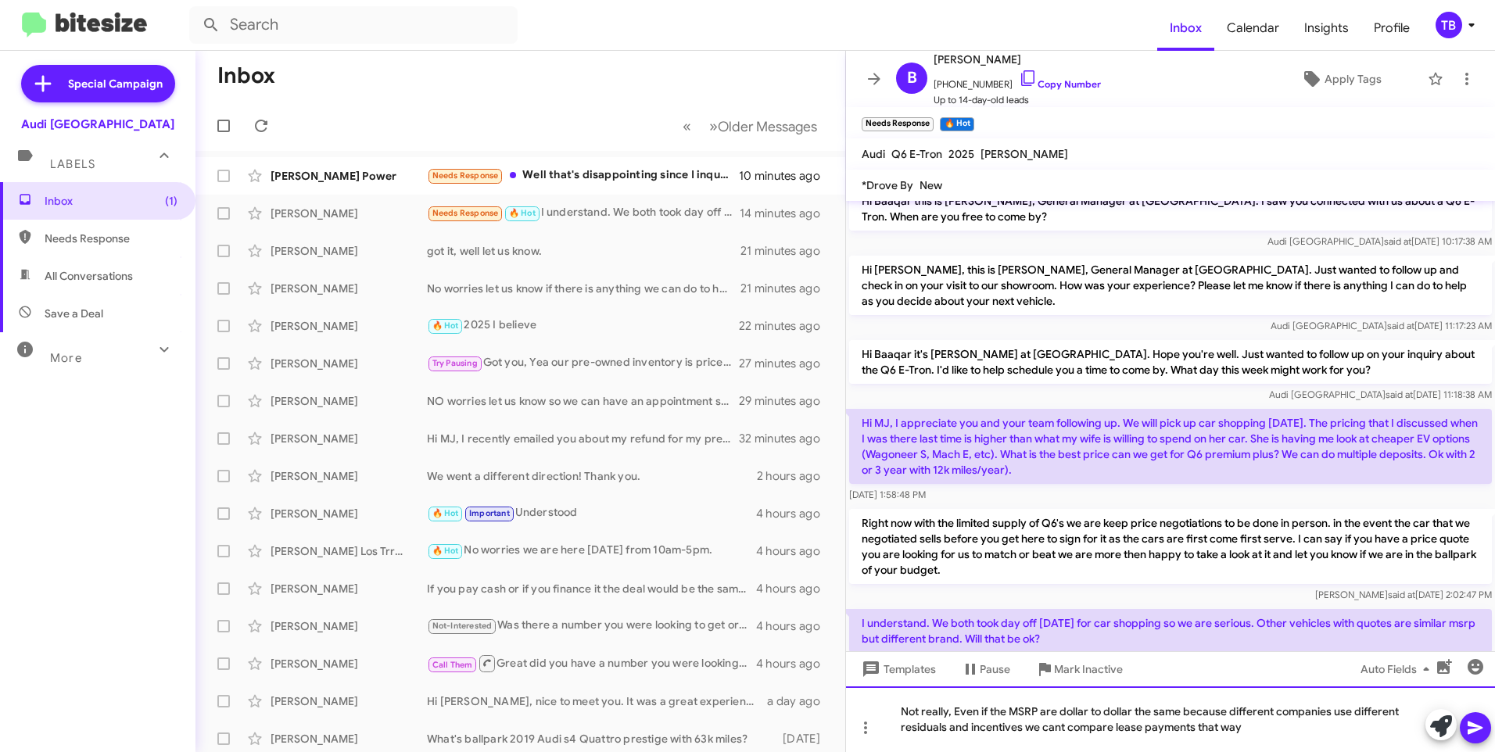
click at [1284, 732] on div "Not really, Even if the MSRP are dollar to dollar the same because different co…" at bounding box center [1170, 719] width 649 height 66
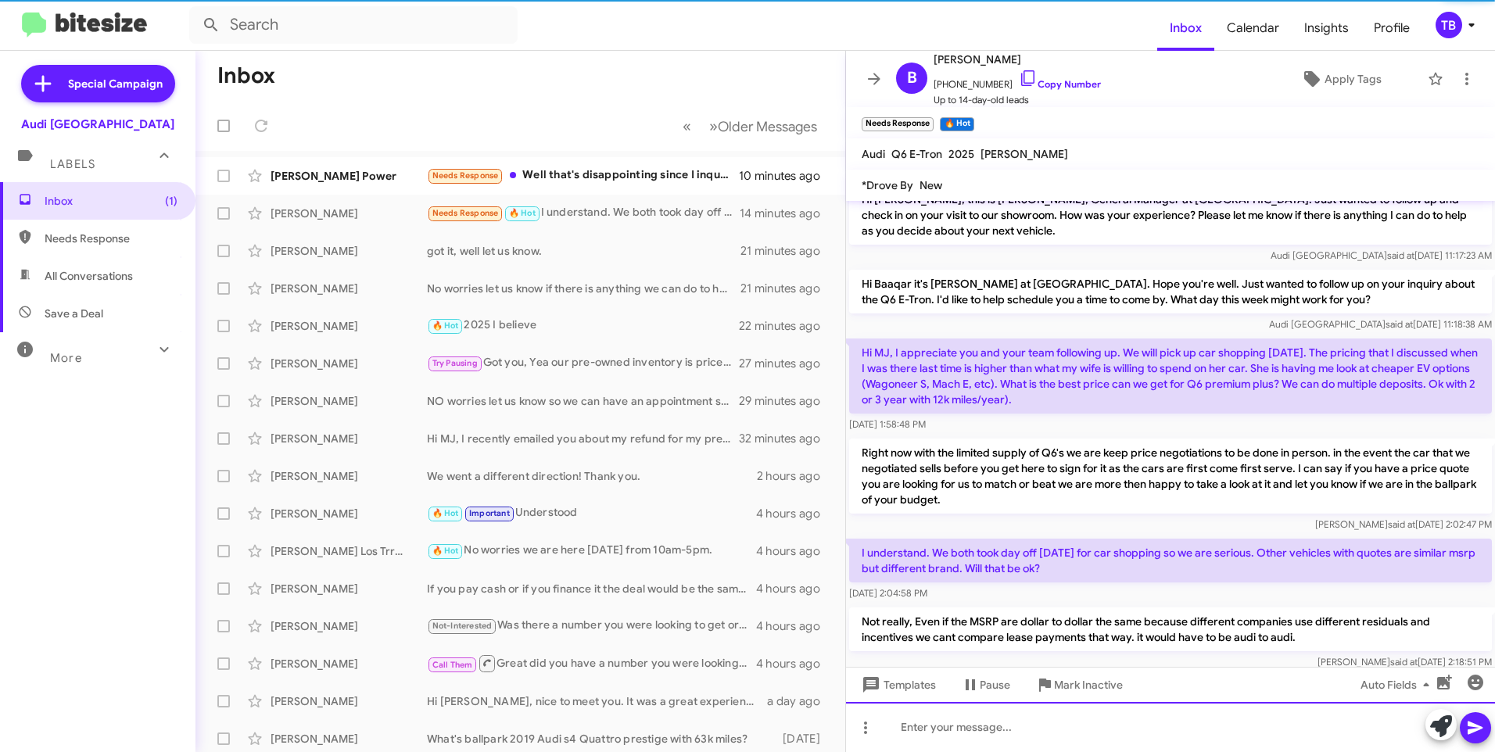
scroll to position [121, 0]
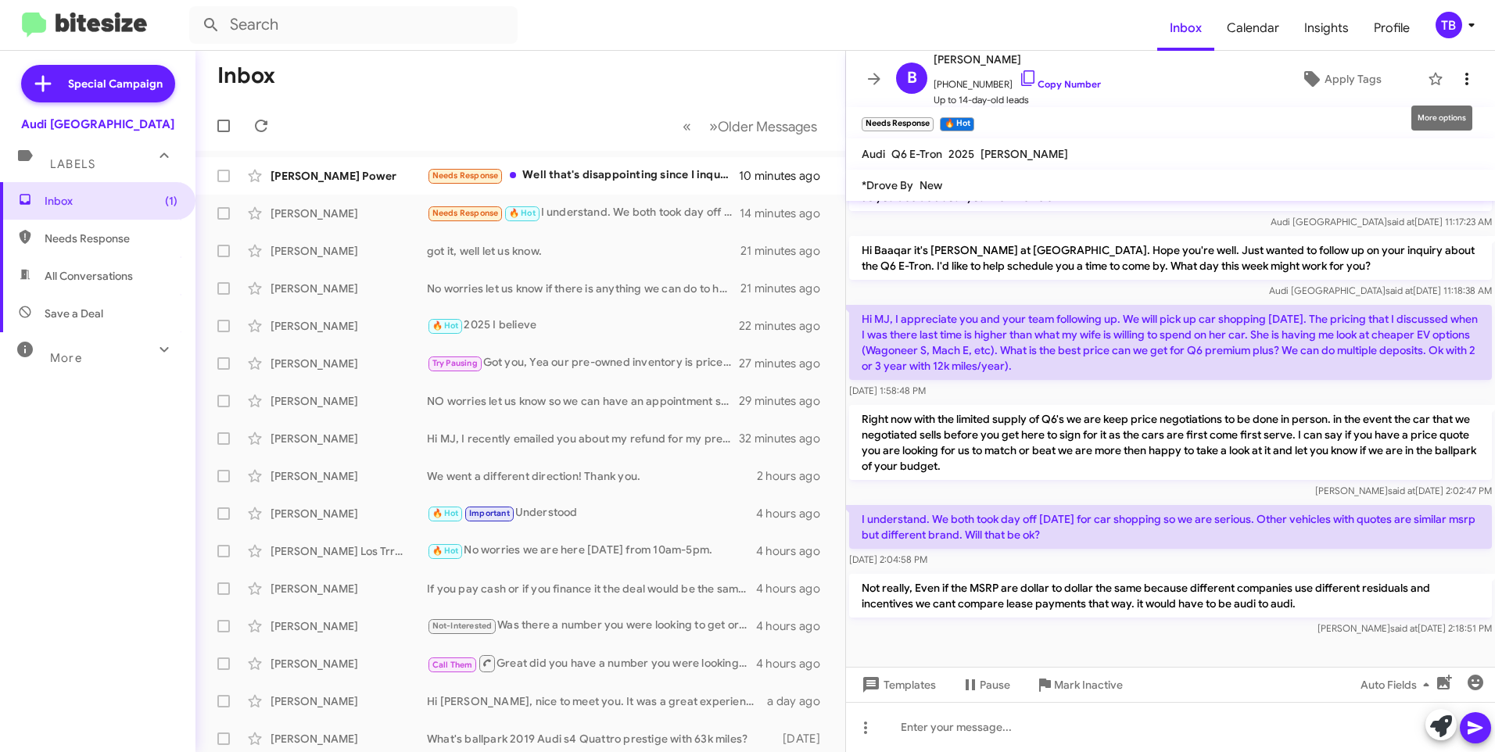
click at [1467, 77] on span at bounding box center [1466, 79] width 31 height 19
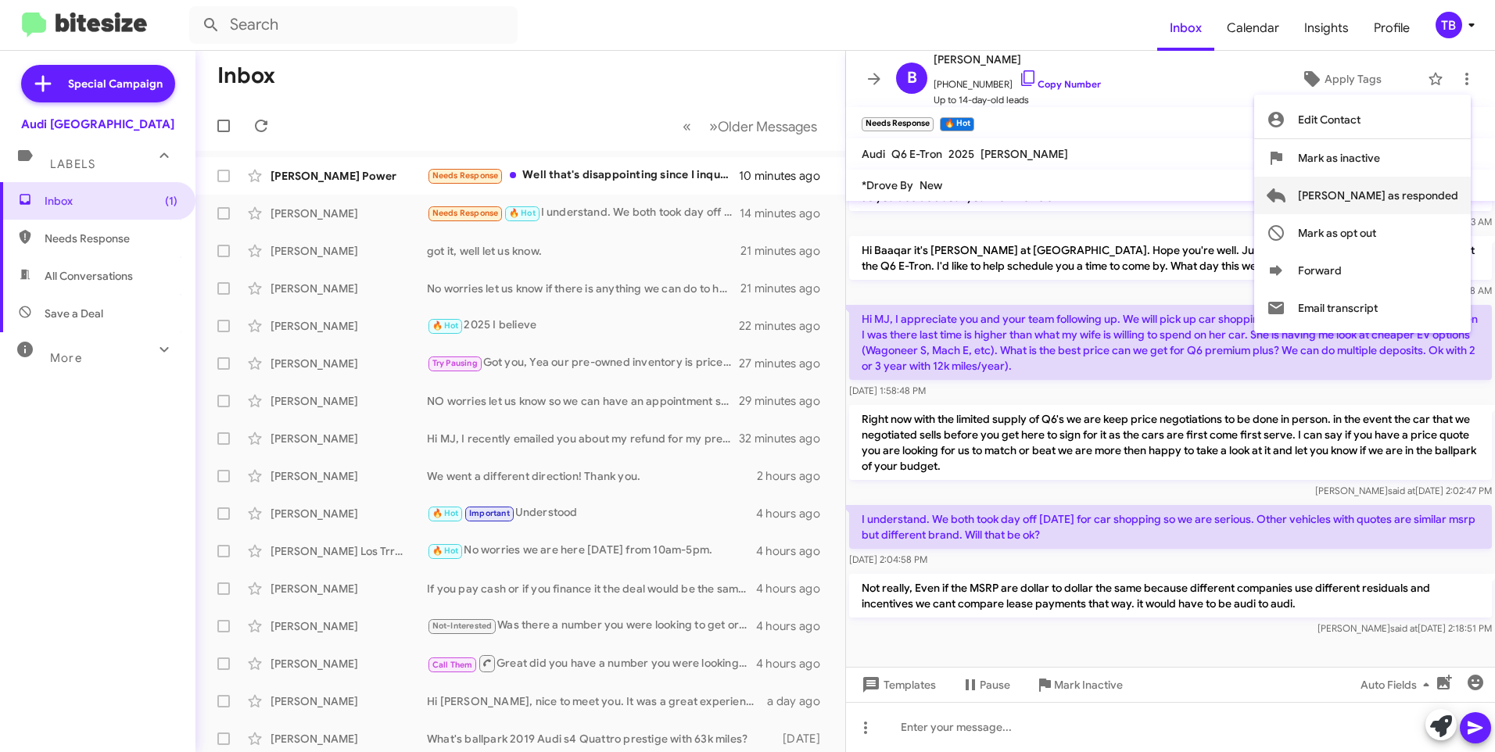
click at [1397, 188] on span "[PERSON_NAME] as responded" at bounding box center [1378, 196] width 160 height 38
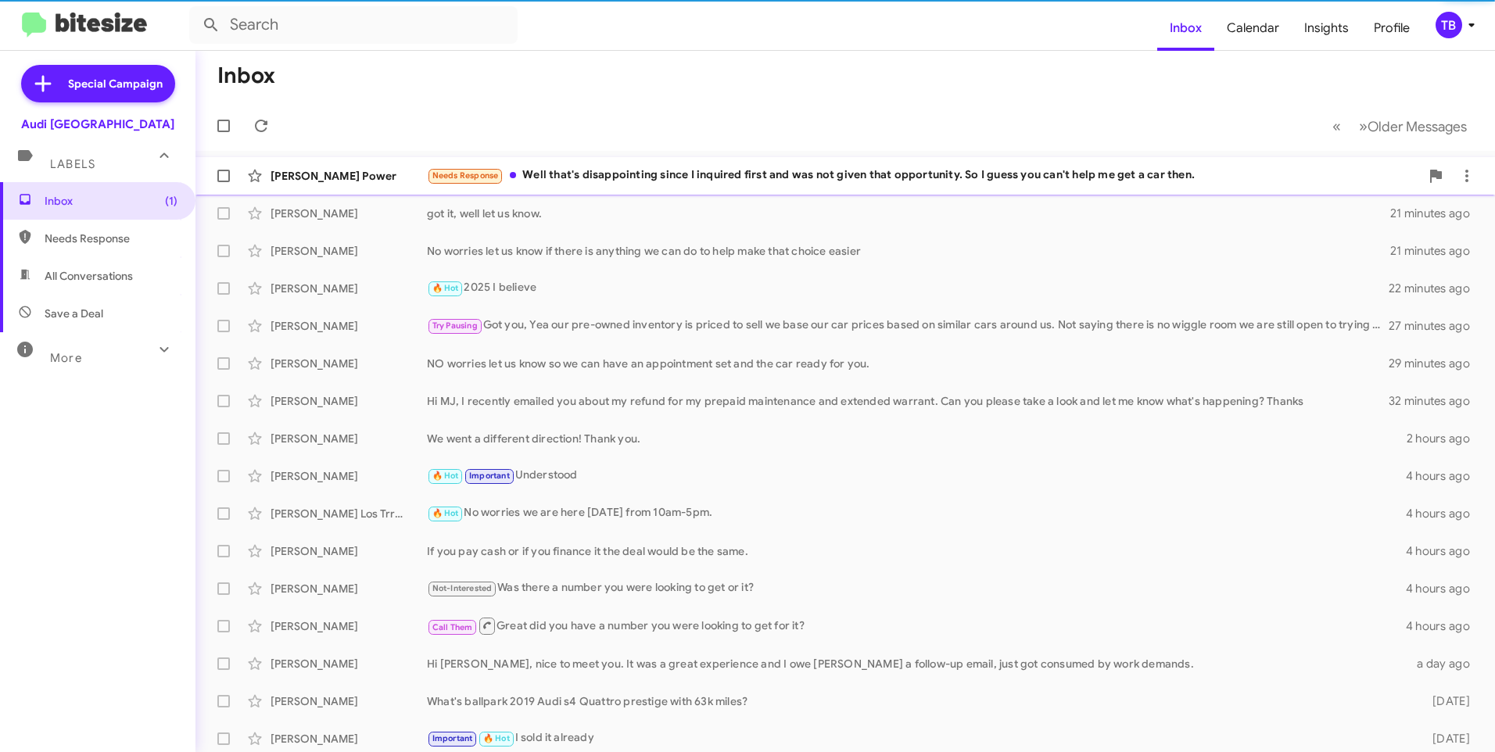
click at [656, 186] on div "[PERSON_NAME] Power Needs Response Well that's disappointing since I inquired f…" at bounding box center [845, 175] width 1274 height 31
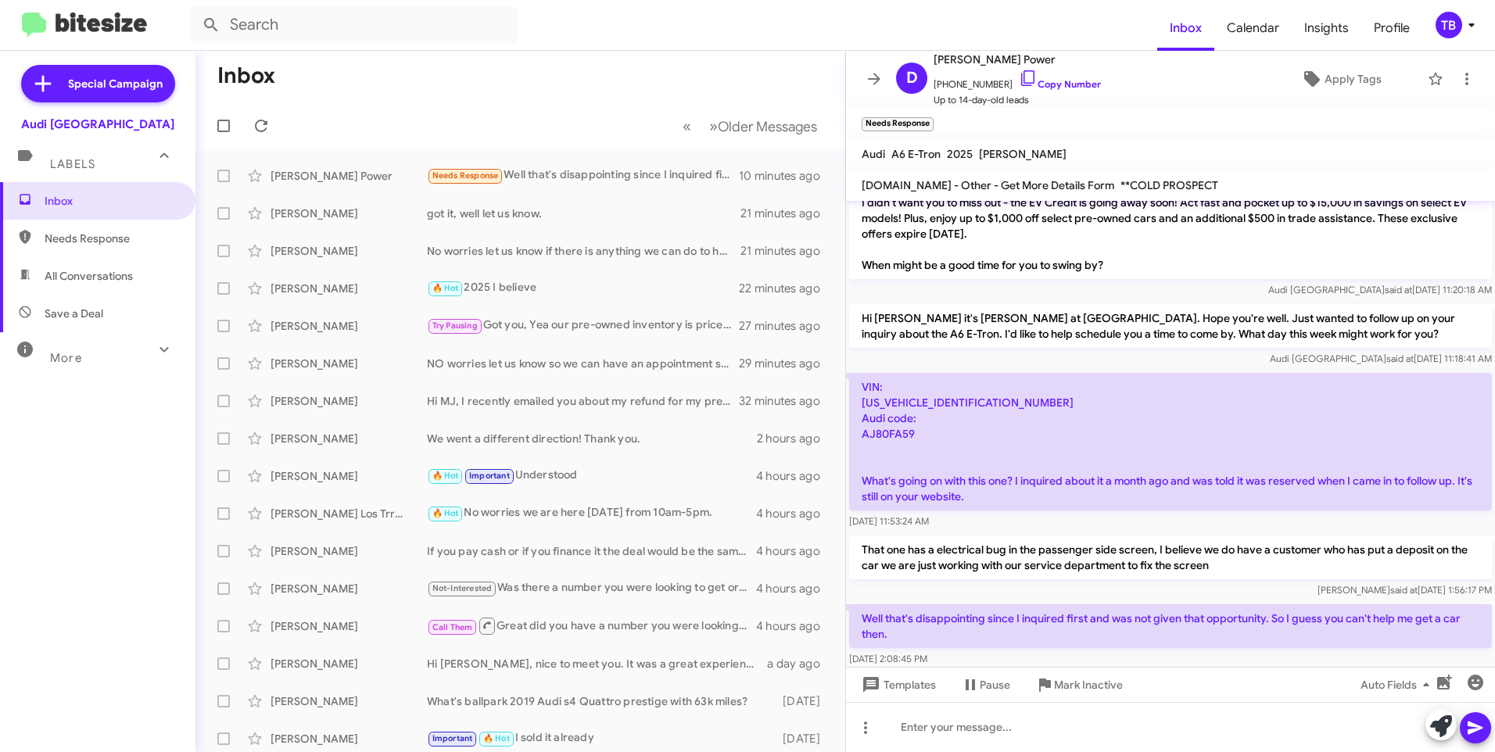
scroll to position [142, 0]
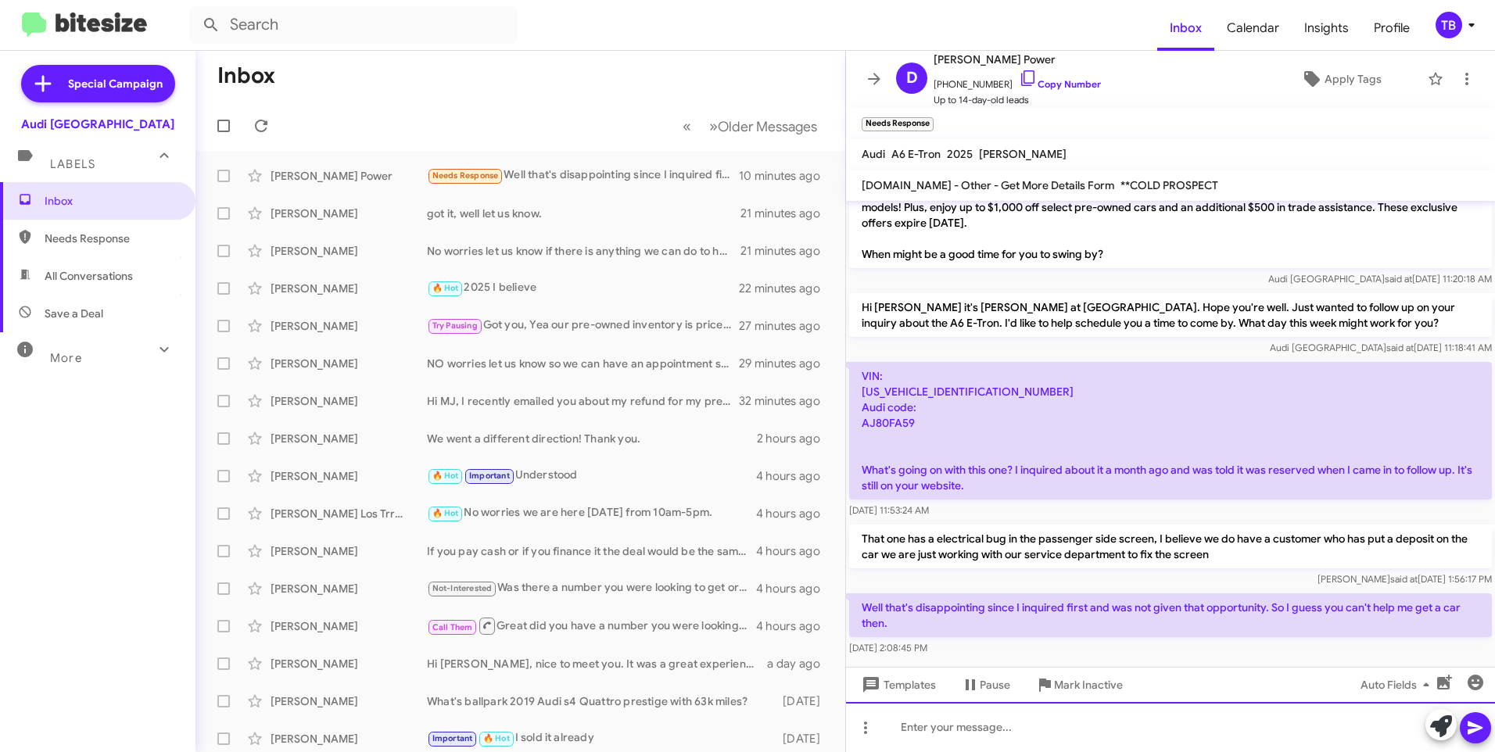
click at [949, 721] on div at bounding box center [1170, 727] width 649 height 50
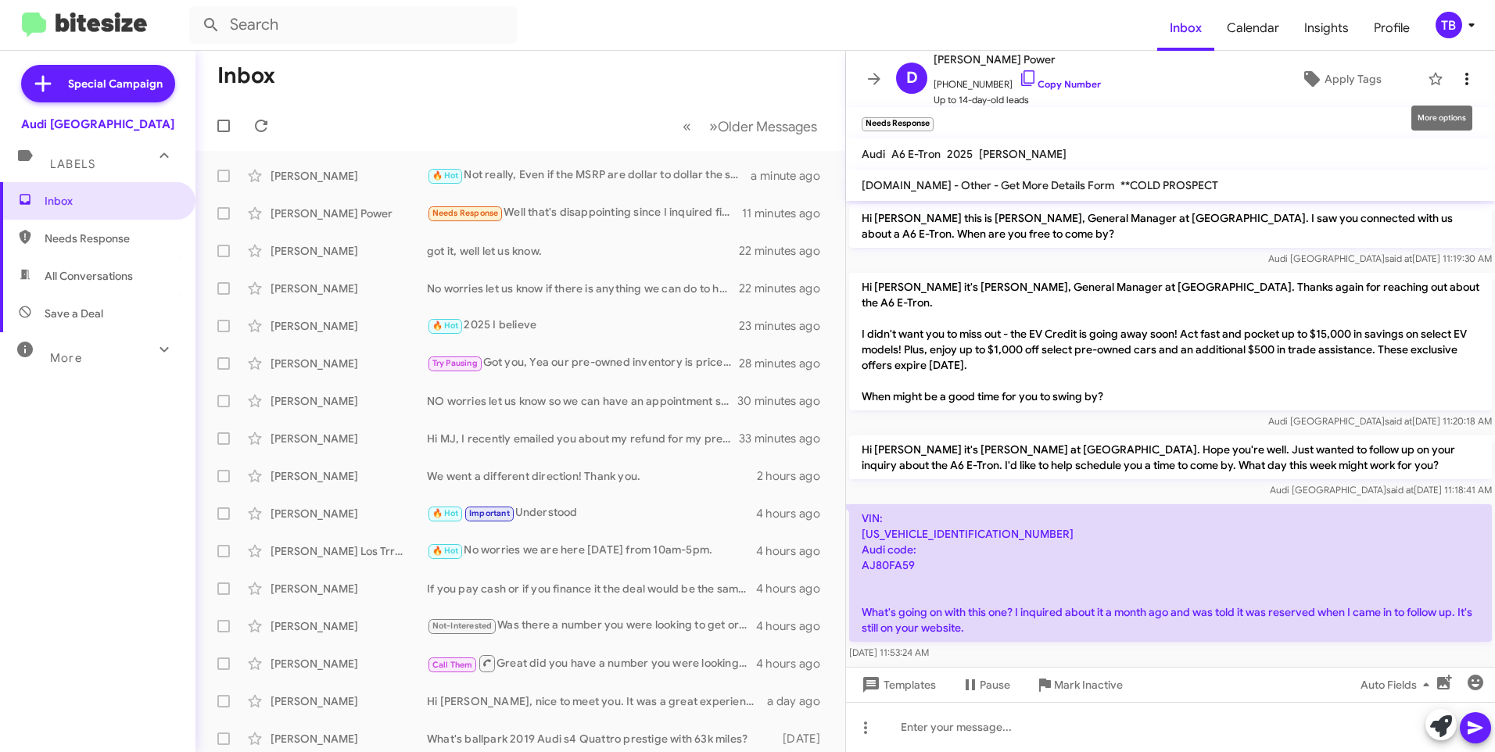
click at [1459, 76] on icon at bounding box center [1466, 79] width 19 height 19
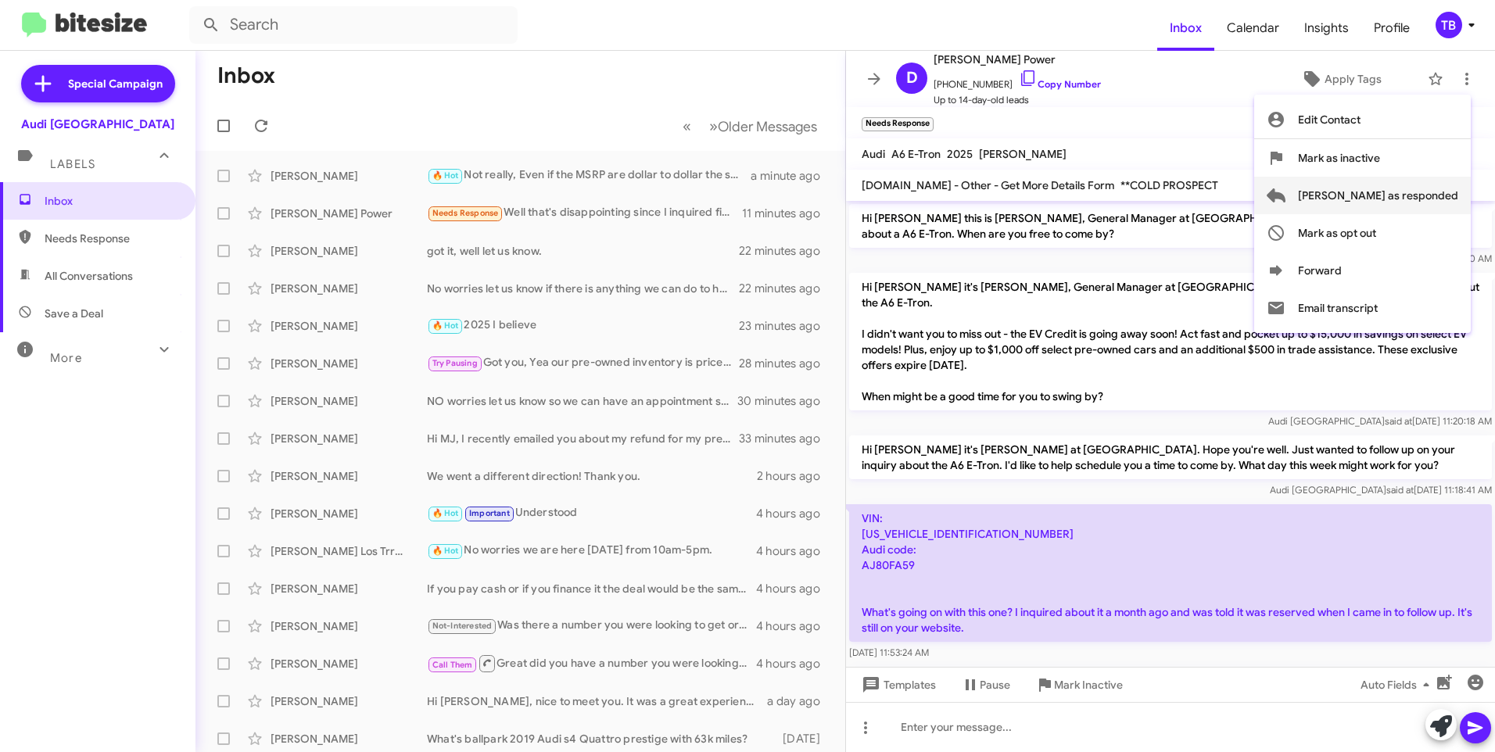
click at [1421, 196] on span "[PERSON_NAME] as responded" at bounding box center [1378, 196] width 160 height 38
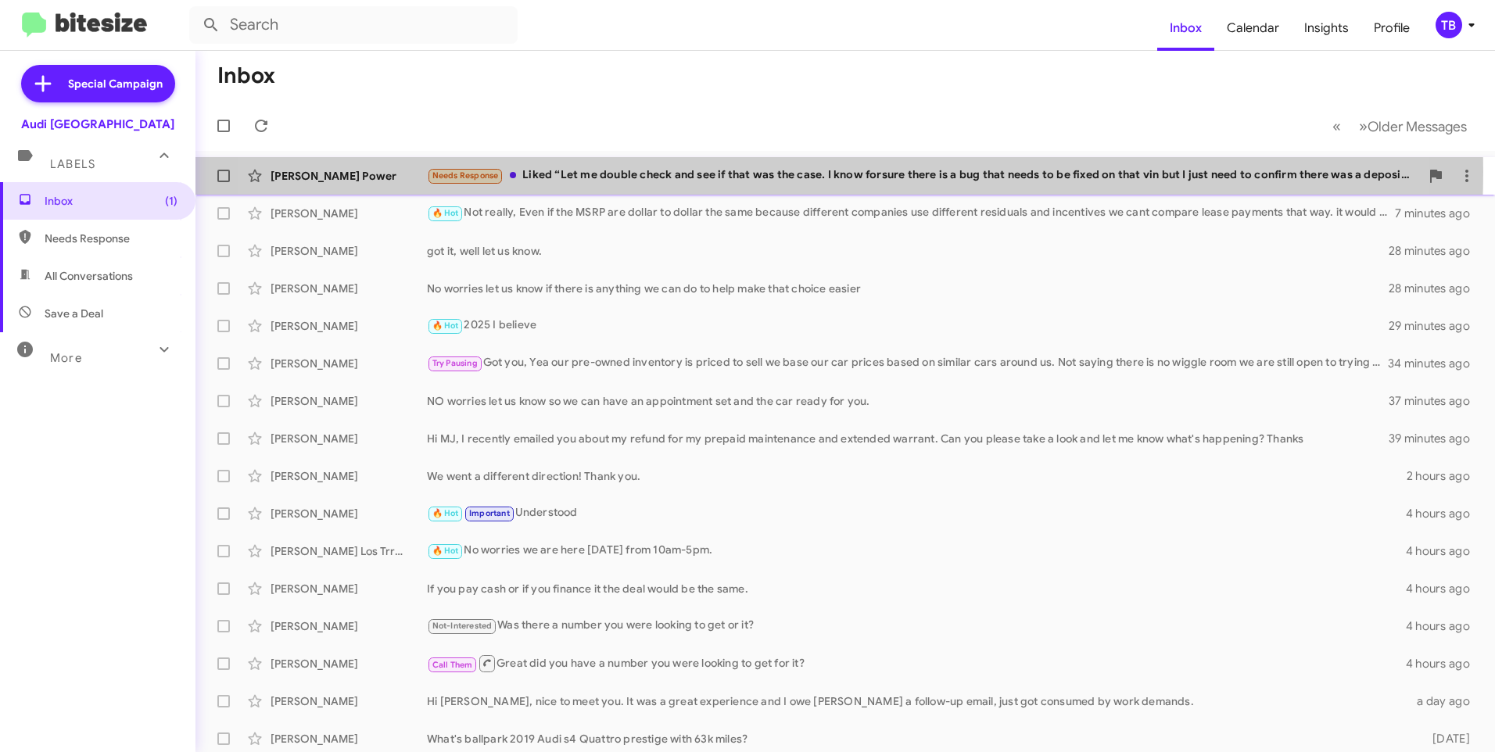
click at [761, 171] on div "Needs Response Liked “Let me double check and see if that was the case. I know …" at bounding box center [923, 176] width 993 height 18
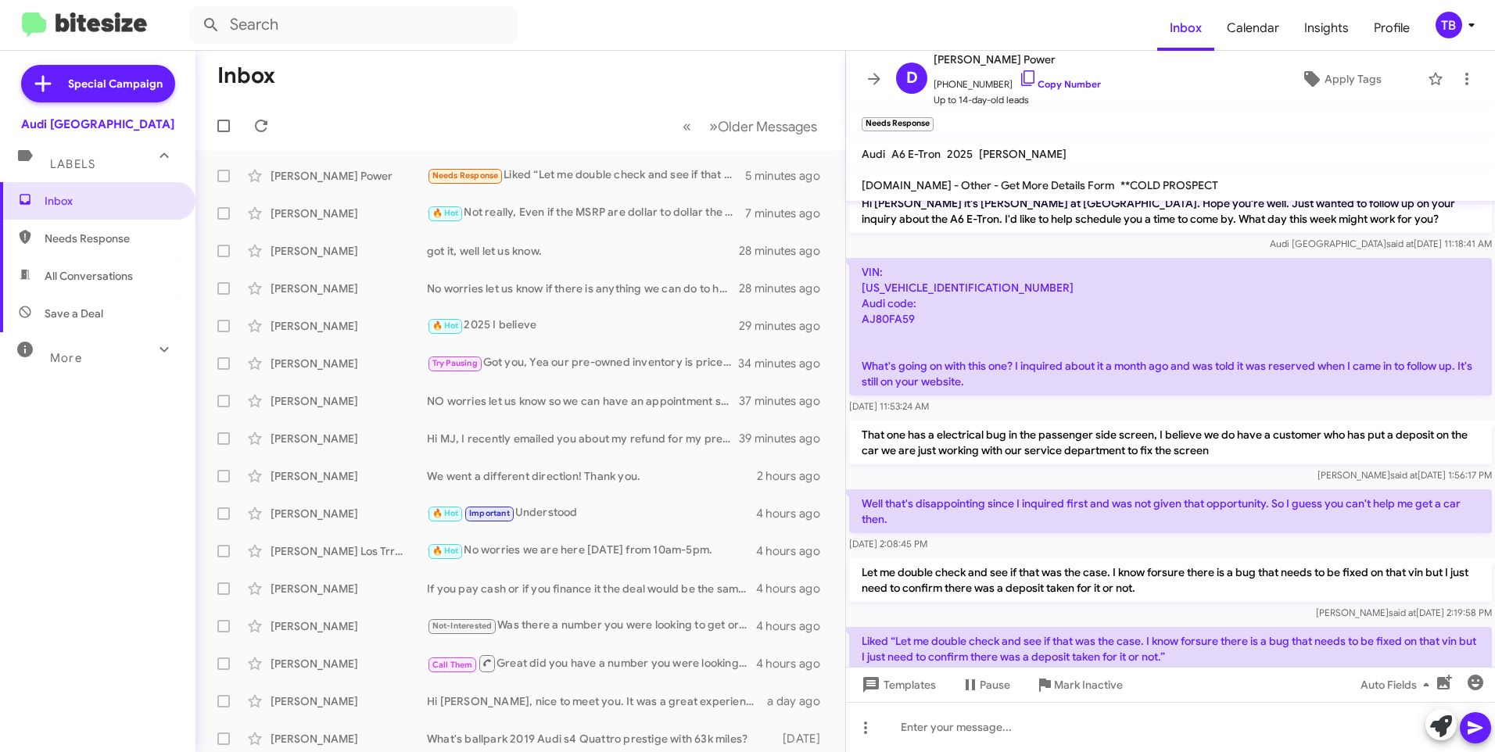
scroll to position [288, 0]
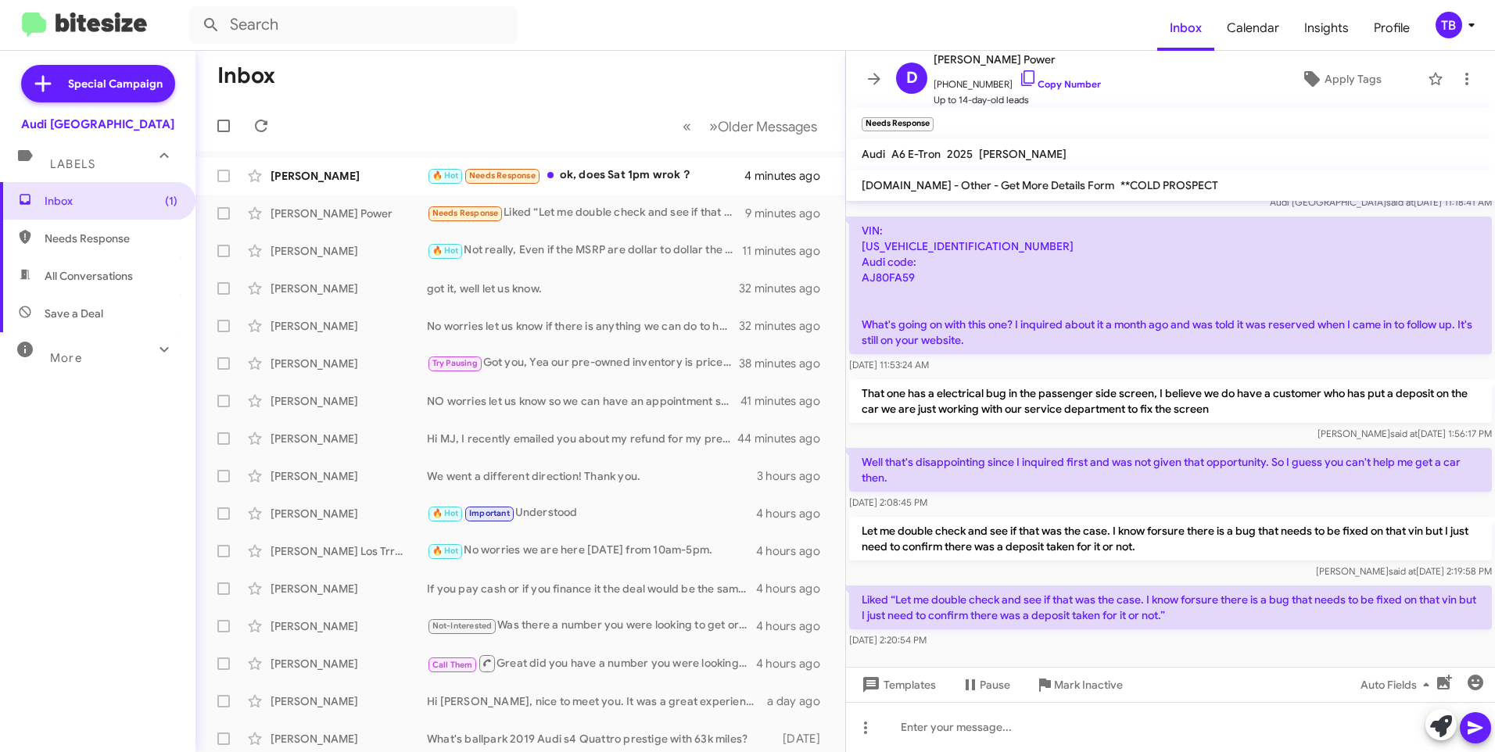
click at [636, 156] on mat-action-list "[PERSON_NAME] 🔥 Hot Needs Response ok, does Sat 1pm wrok？ 4 minutes ago [PERSON…" at bounding box center [520, 529] width 650 height 757
click at [645, 174] on div "🔥 Hot Needs Response ok, does Sat 1pm wrok？" at bounding box center [598, 176] width 343 height 18
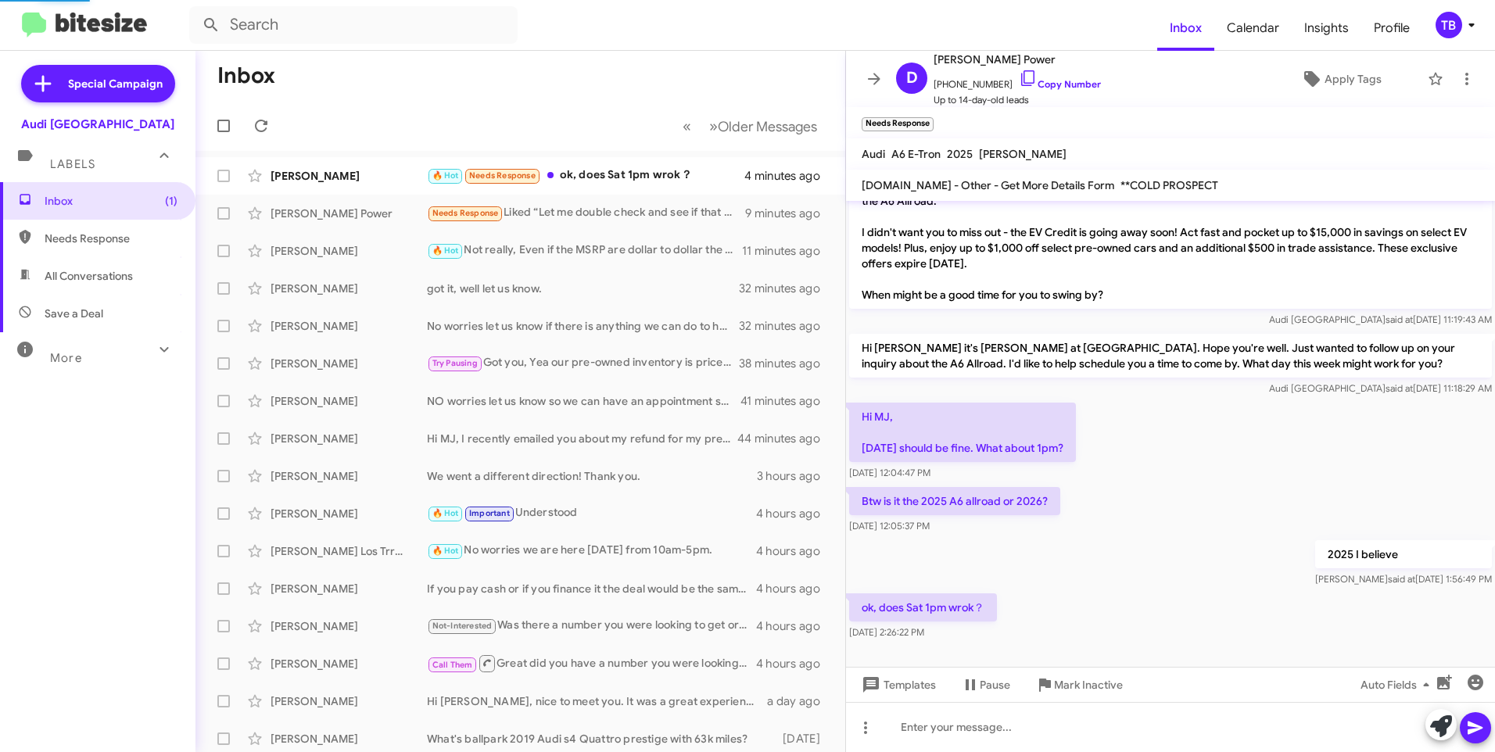
scroll to position [17, 0]
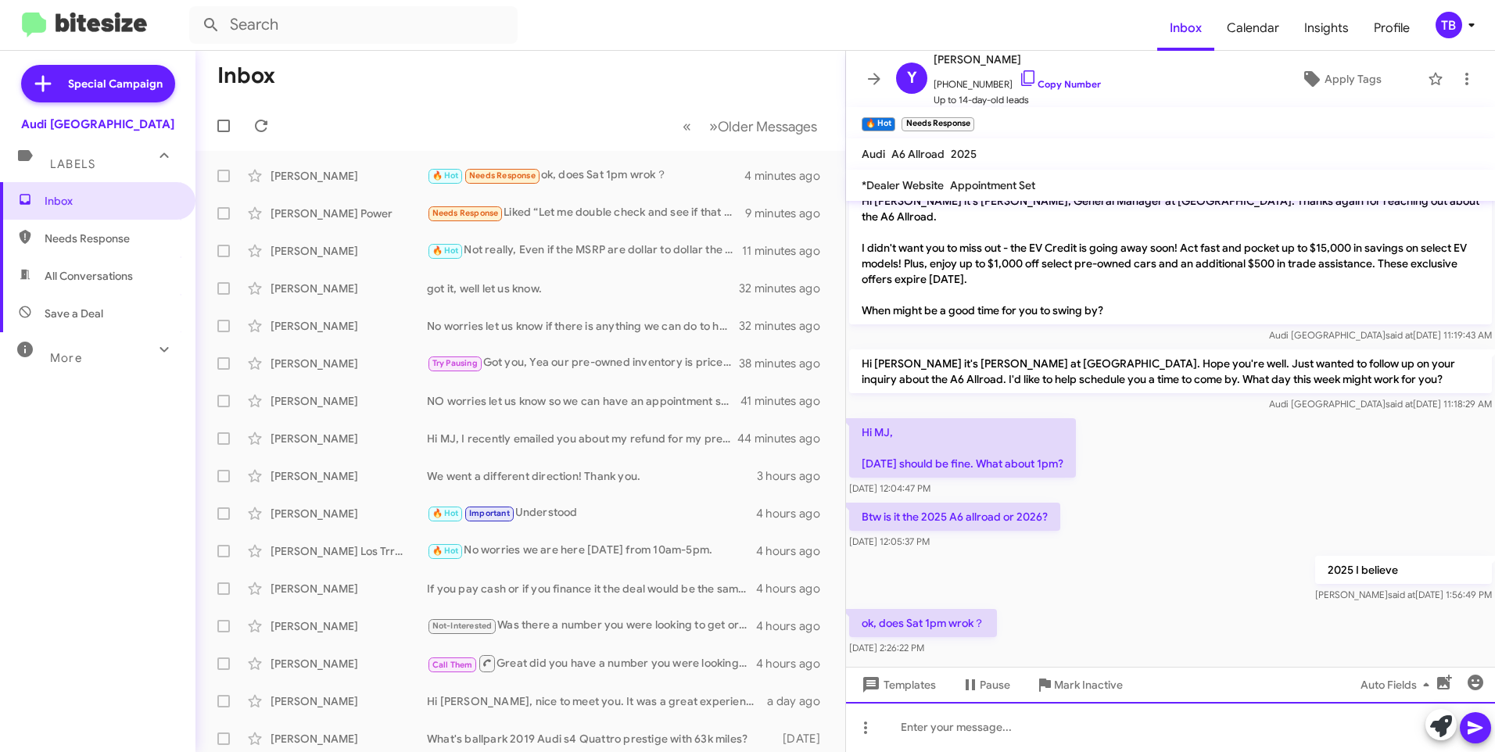
click at [987, 728] on div at bounding box center [1170, 727] width 649 height 50
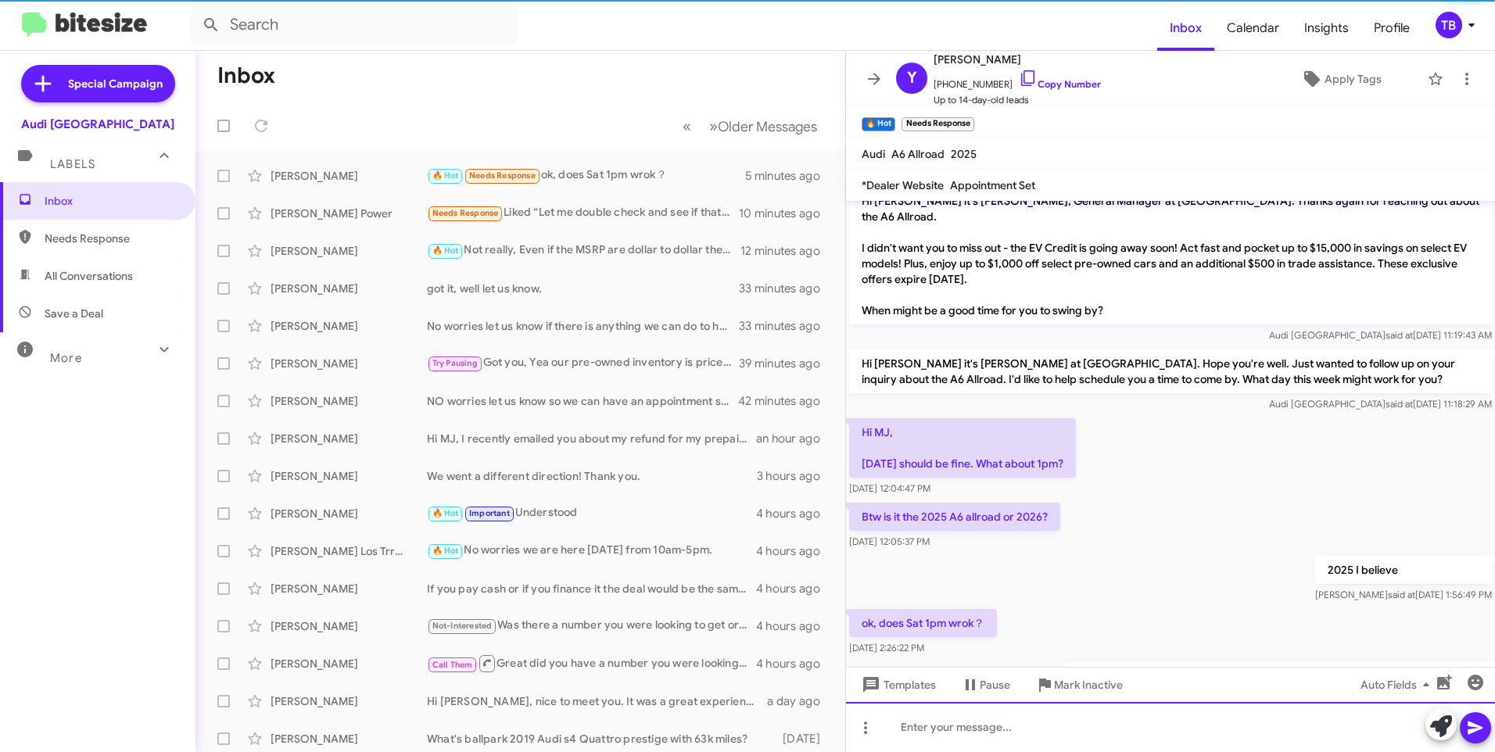
scroll to position [74, 0]
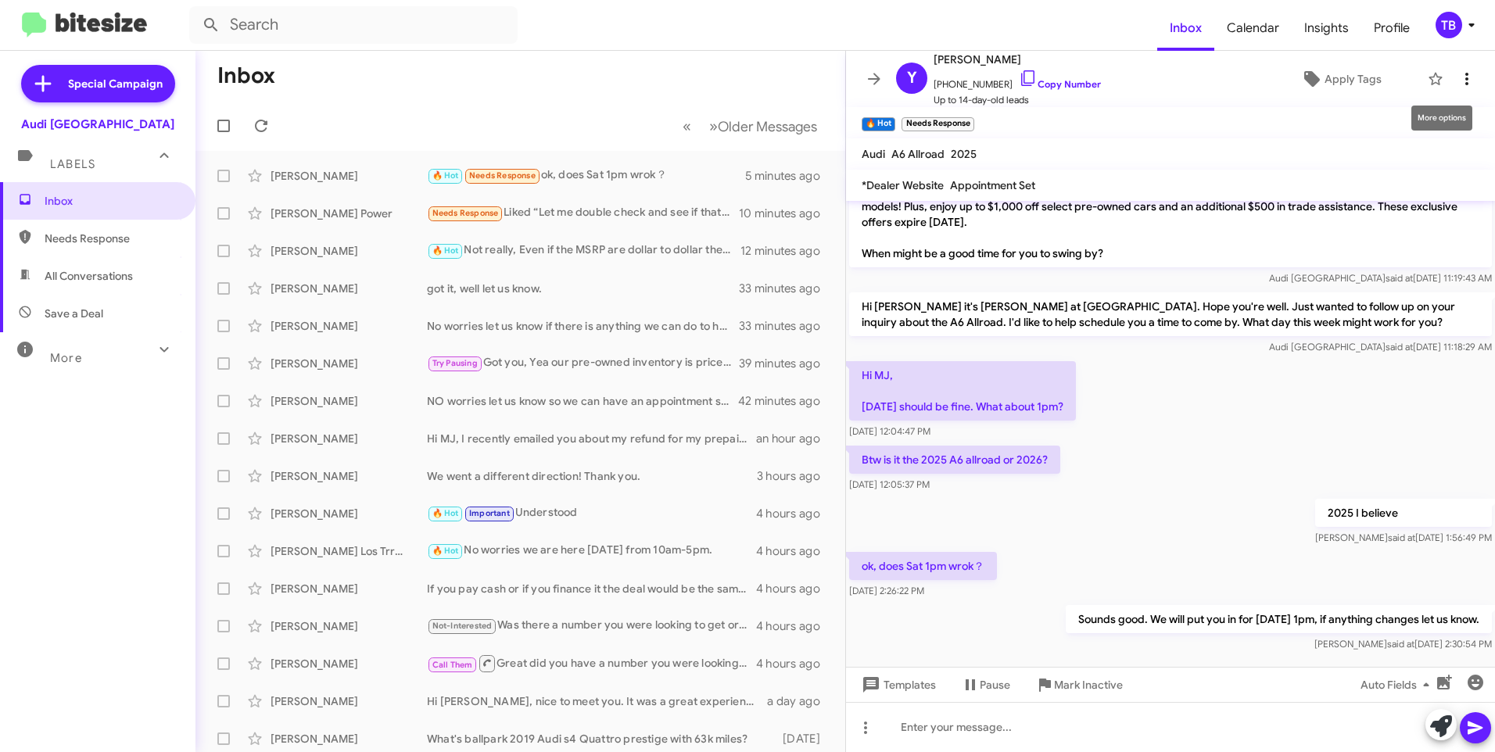
click at [1457, 66] on button at bounding box center [1466, 78] width 31 height 31
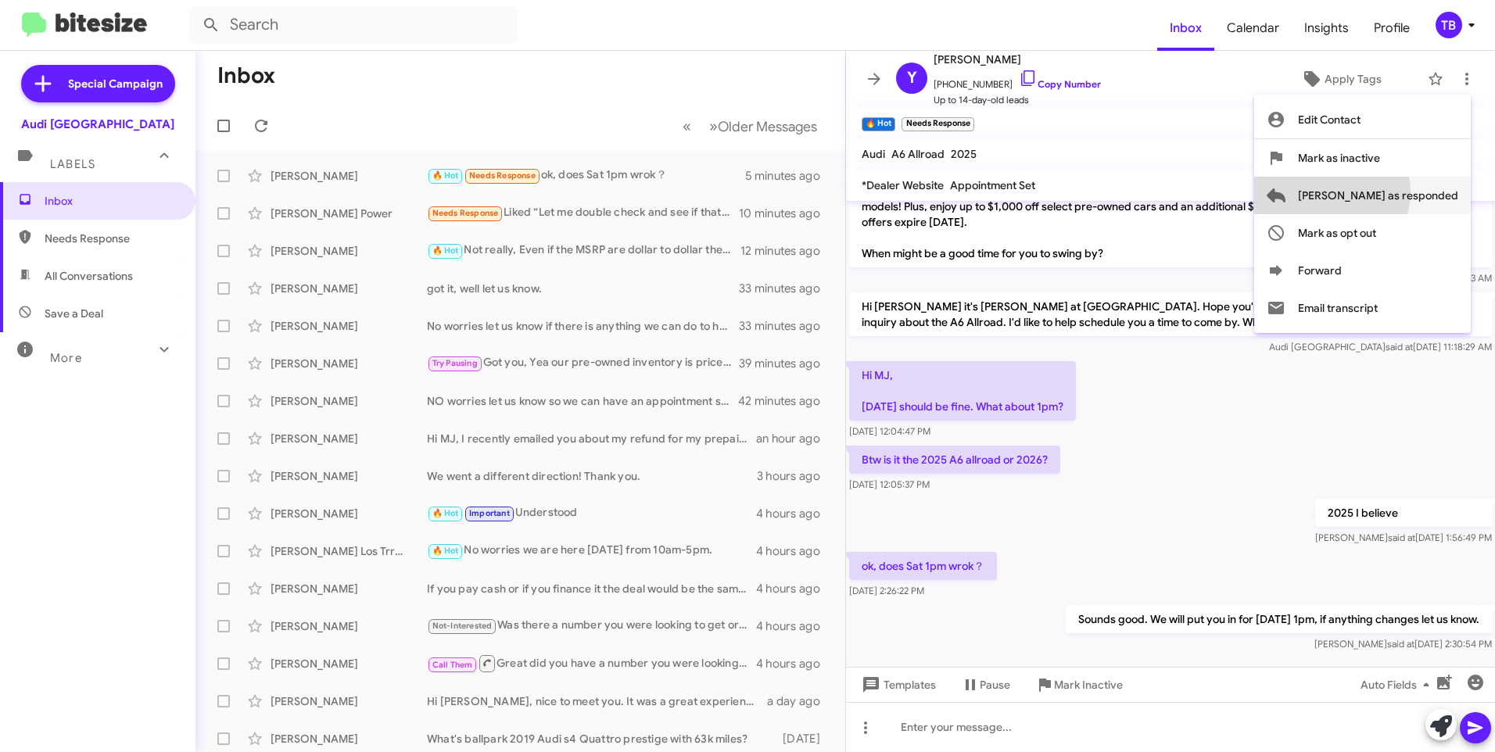
click at [1388, 192] on span "[PERSON_NAME] as responded" at bounding box center [1378, 196] width 160 height 38
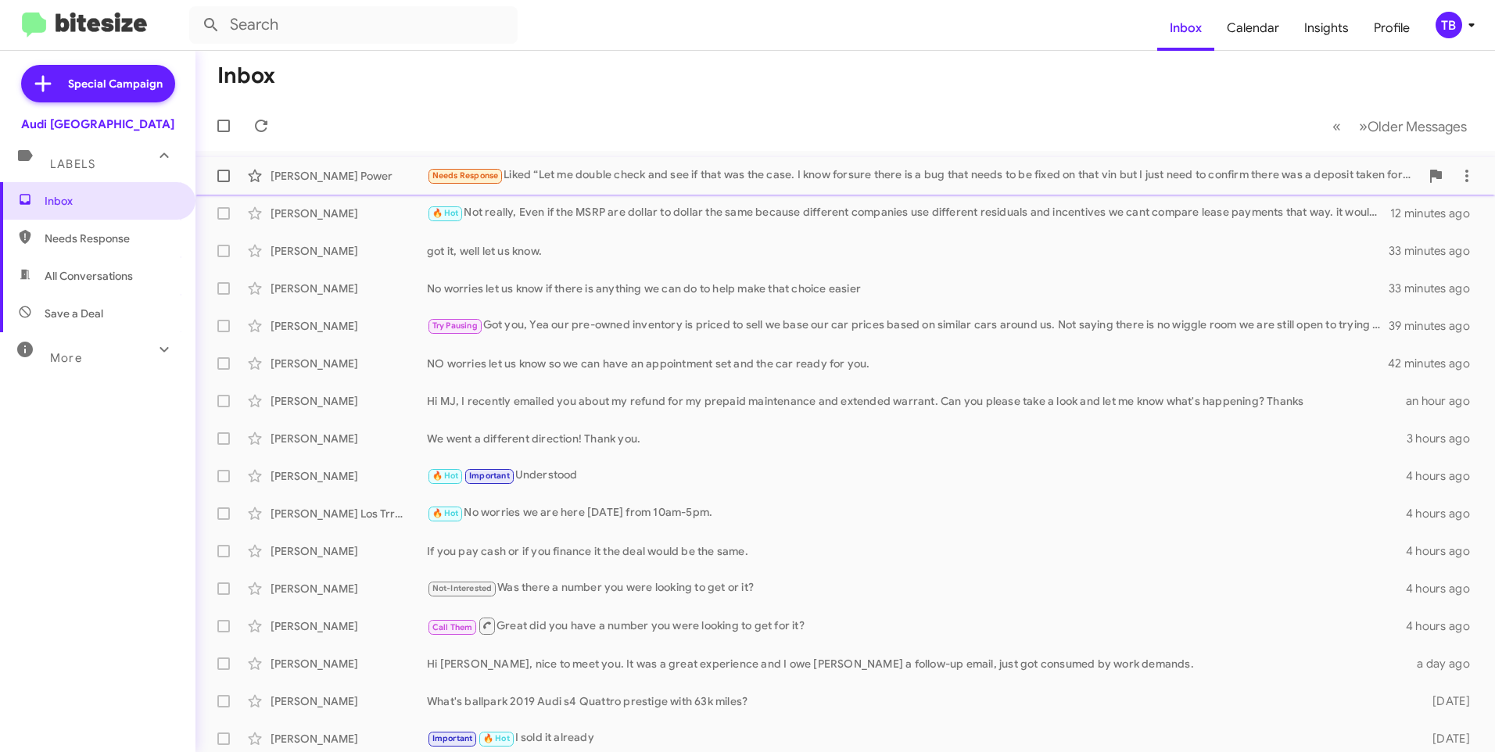
click at [736, 181] on div "Needs Response Liked “Let me double check and see if that was the case. I know …" at bounding box center [923, 176] width 993 height 18
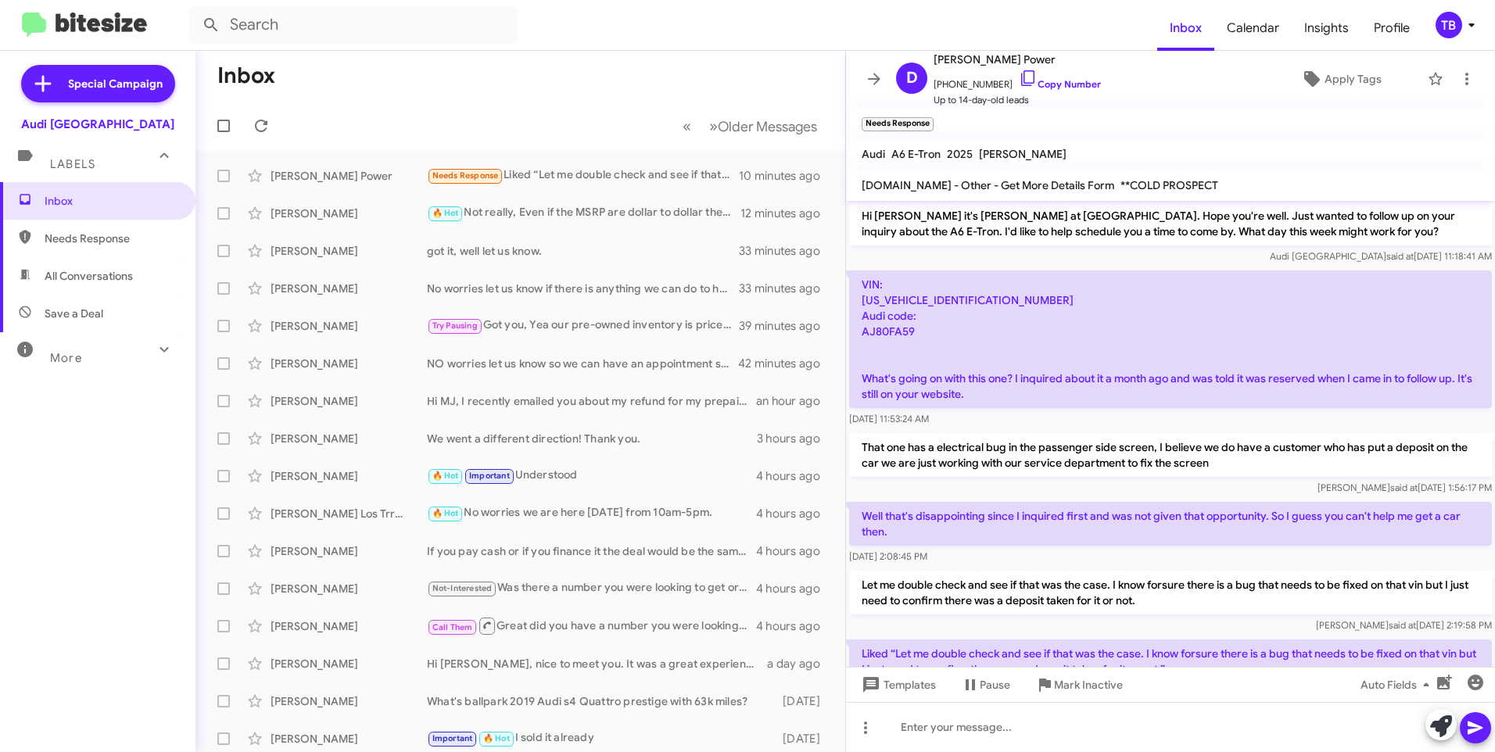
scroll to position [288, 0]
